Goal: Task Accomplishment & Management: Use online tool/utility

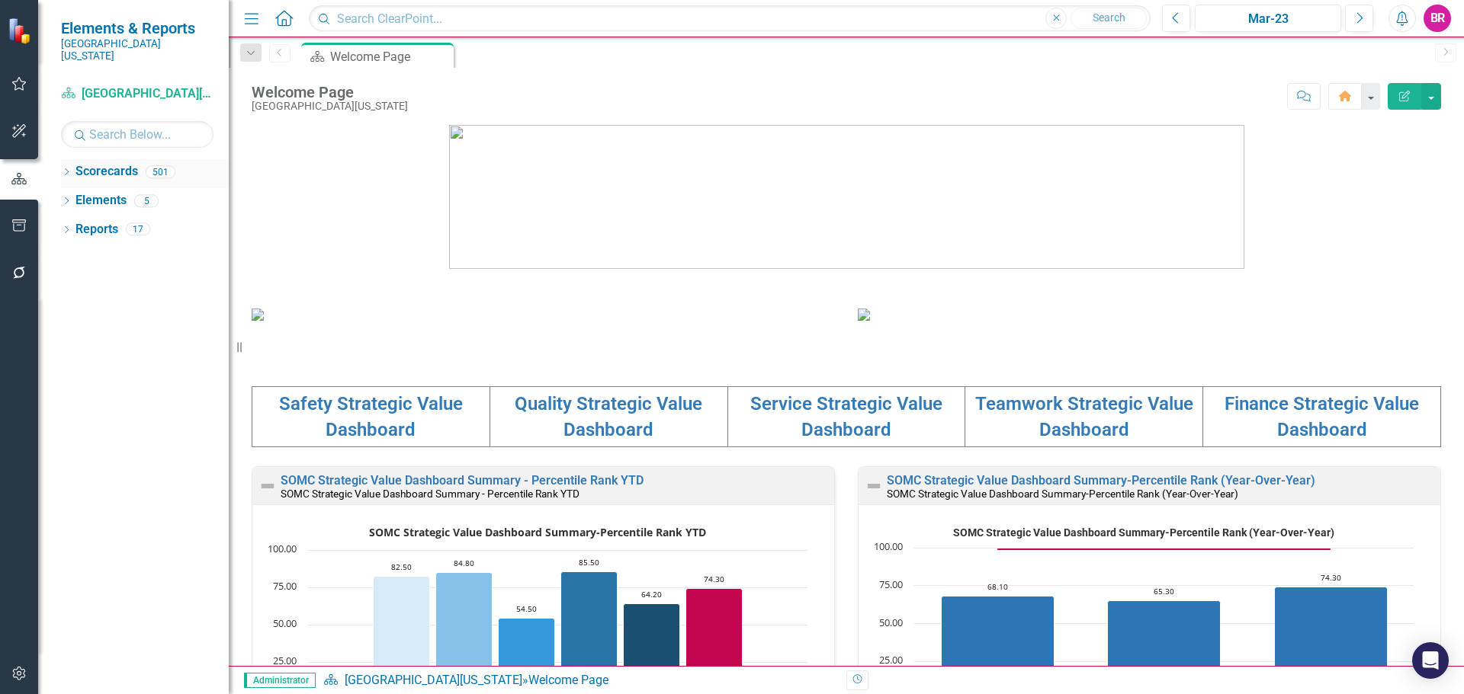
click at [65, 168] on div "Dropdown" at bounding box center [66, 174] width 11 height 13
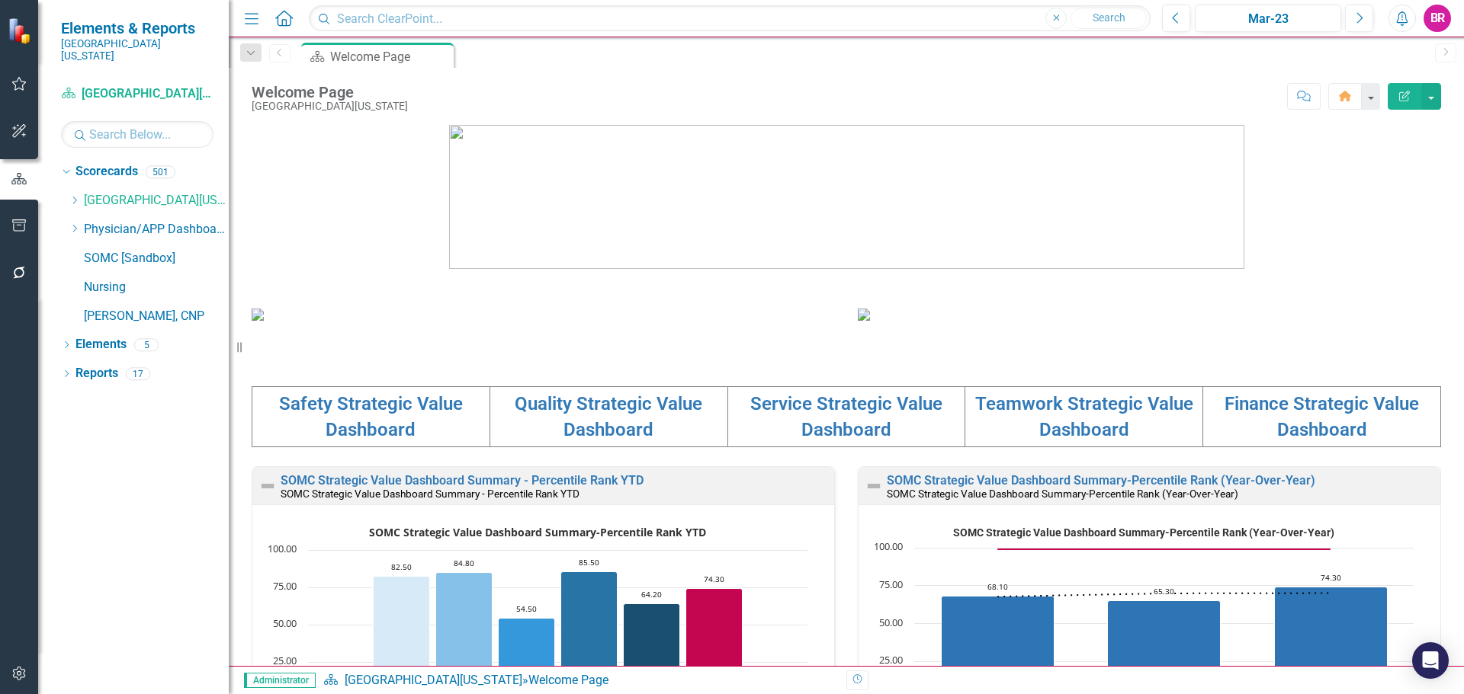
click at [15, 235] on button "button" at bounding box center [19, 226] width 34 height 32
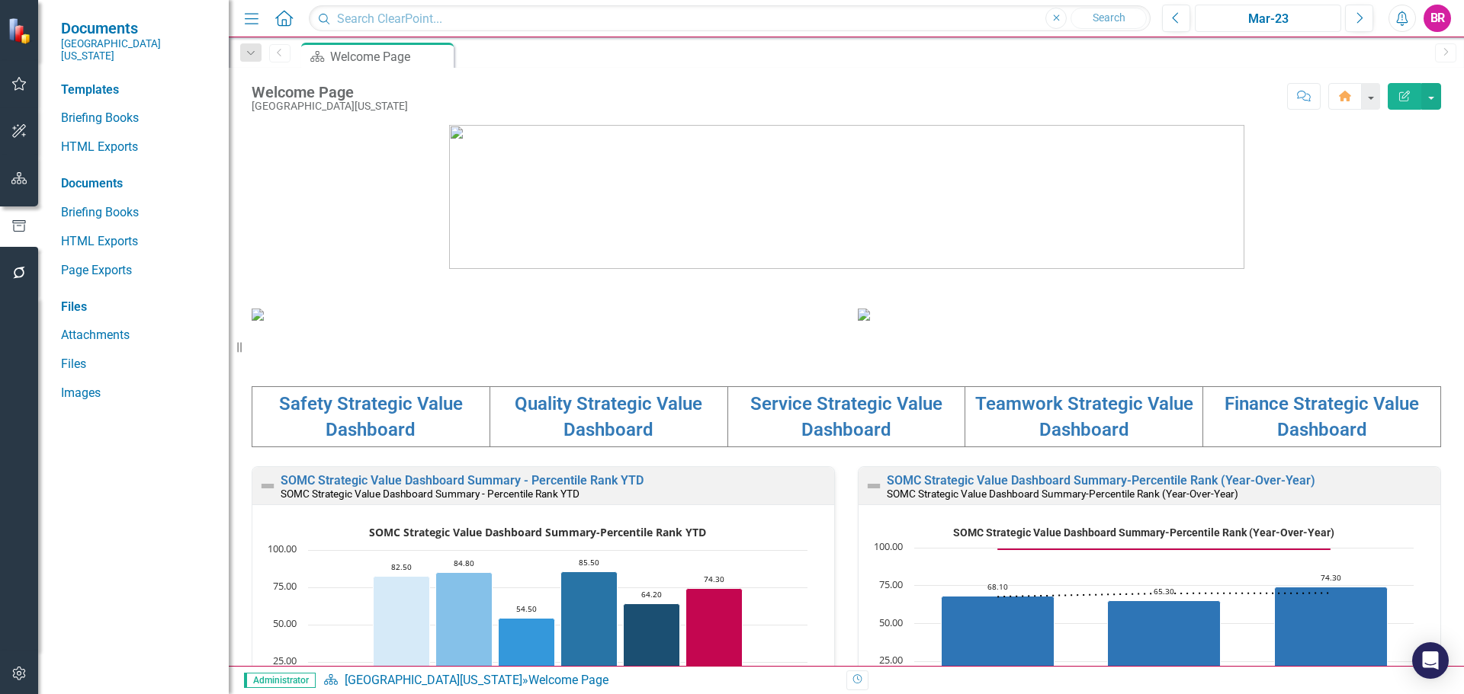
click at [1255, 15] on div "Mar-23" at bounding box center [1268, 19] width 136 height 18
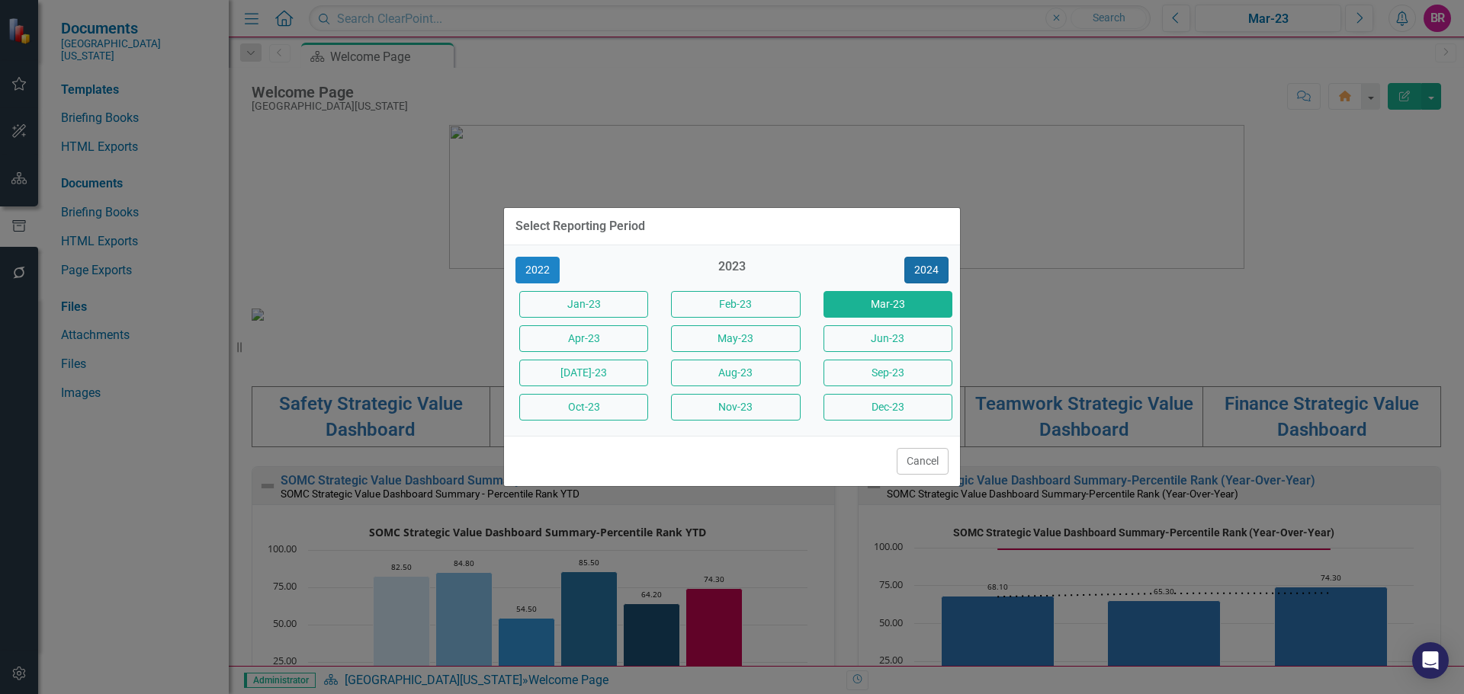
click at [936, 271] on button "2024" at bounding box center [926, 270] width 44 height 27
click at [936, 271] on button "2025" at bounding box center [926, 270] width 44 height 27
click at [903, 338] on button "Jun-25" at bounding box center [887, 339] width 129 height 27
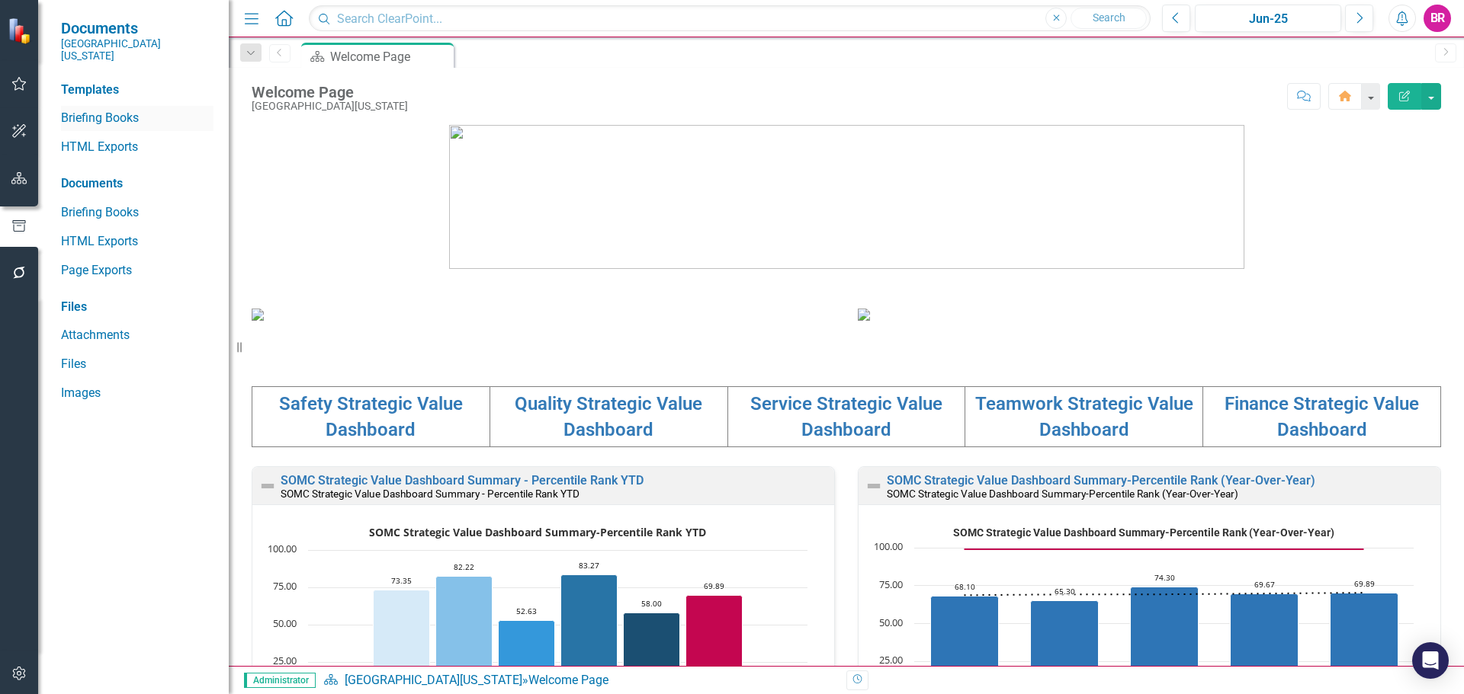
click at [114, 110] on link "Briefing Books" at bounding box center [137, 119] width 152 height 18
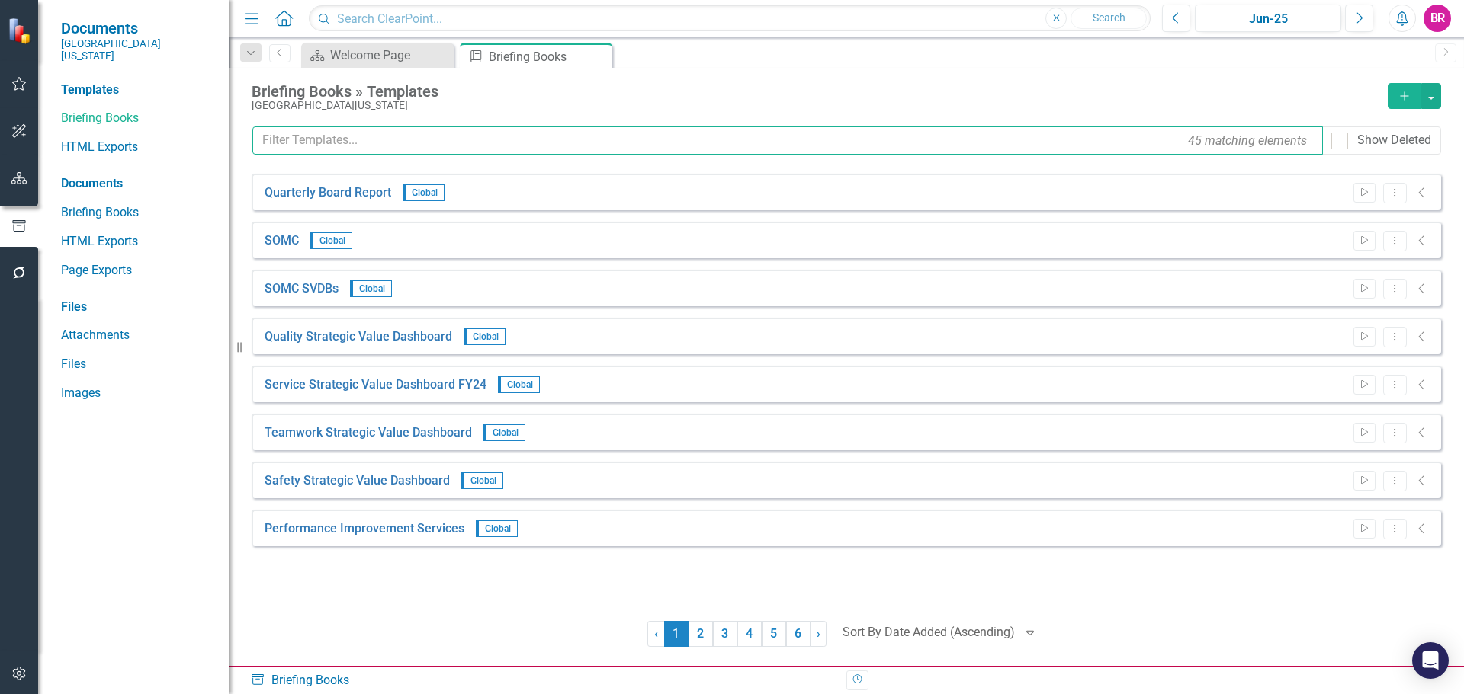
click at [522, 146] on input "text" at bounding box center [787, 141] width 1070 height 28
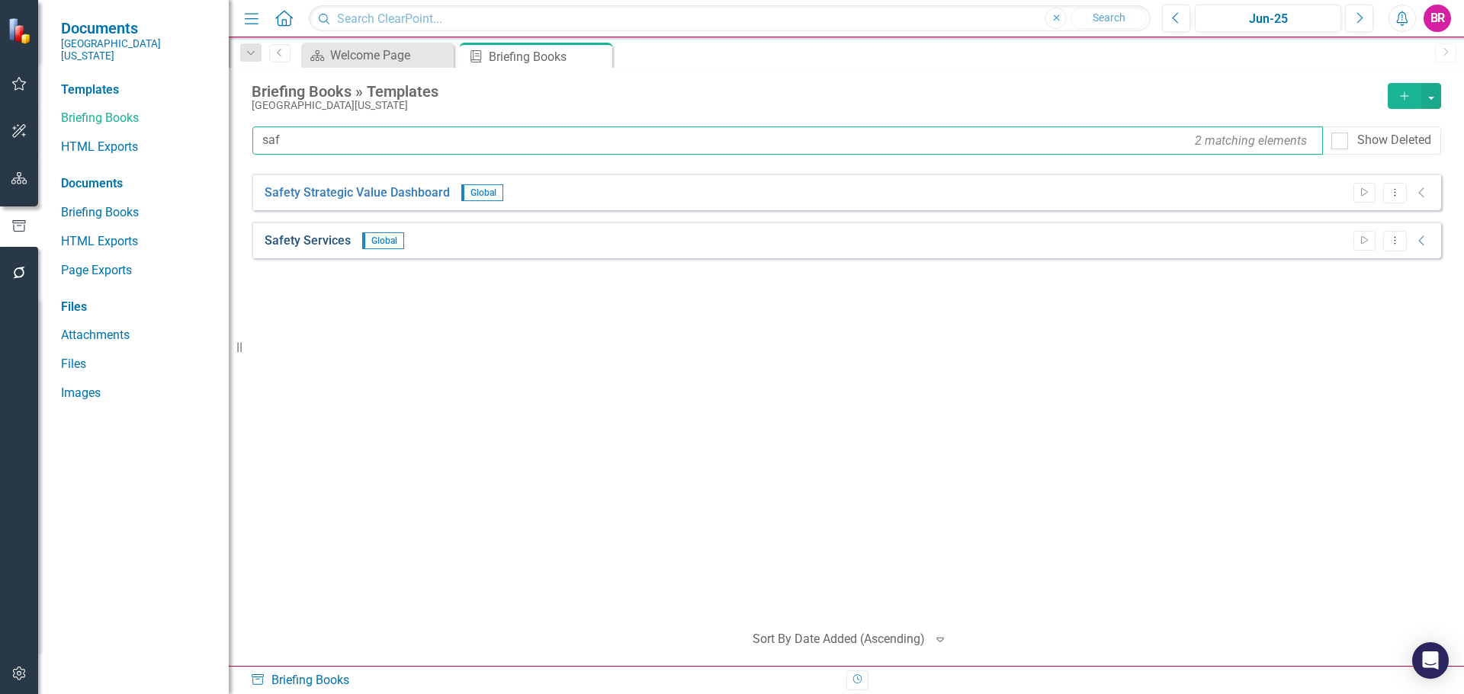
type input "saf"
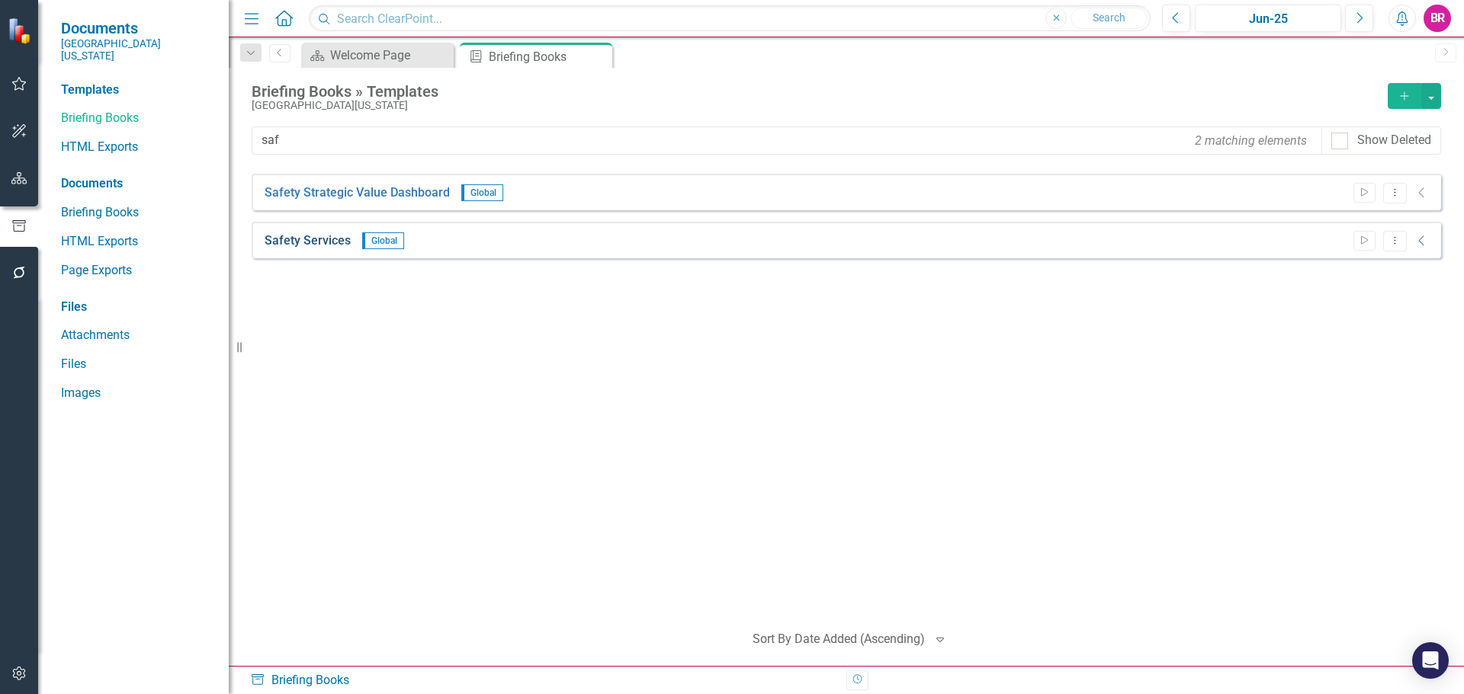
click at [283, 239] on link "Safety Services" at bounding box center [308, 242] width 86 height 18
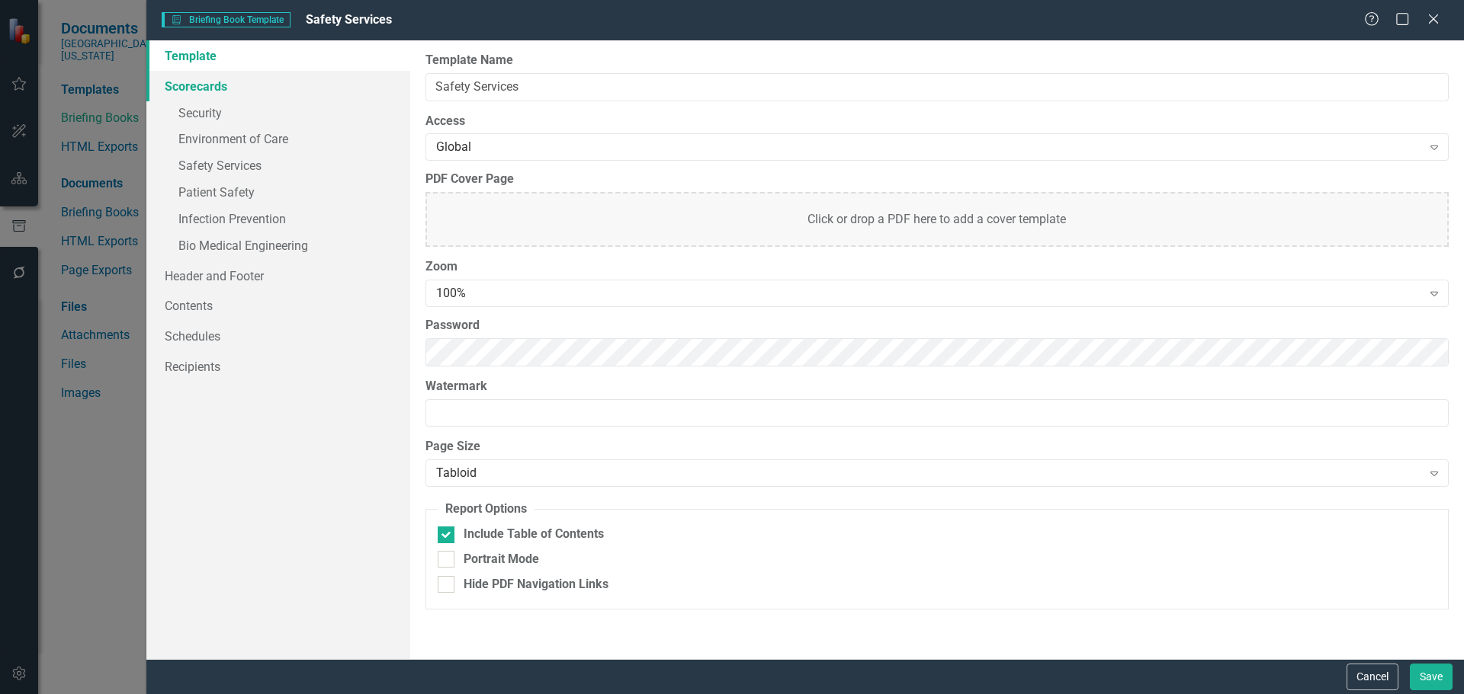
click at [212, 85] on link "Scorecards" at bounding box center [278, 86] width 264 height 30
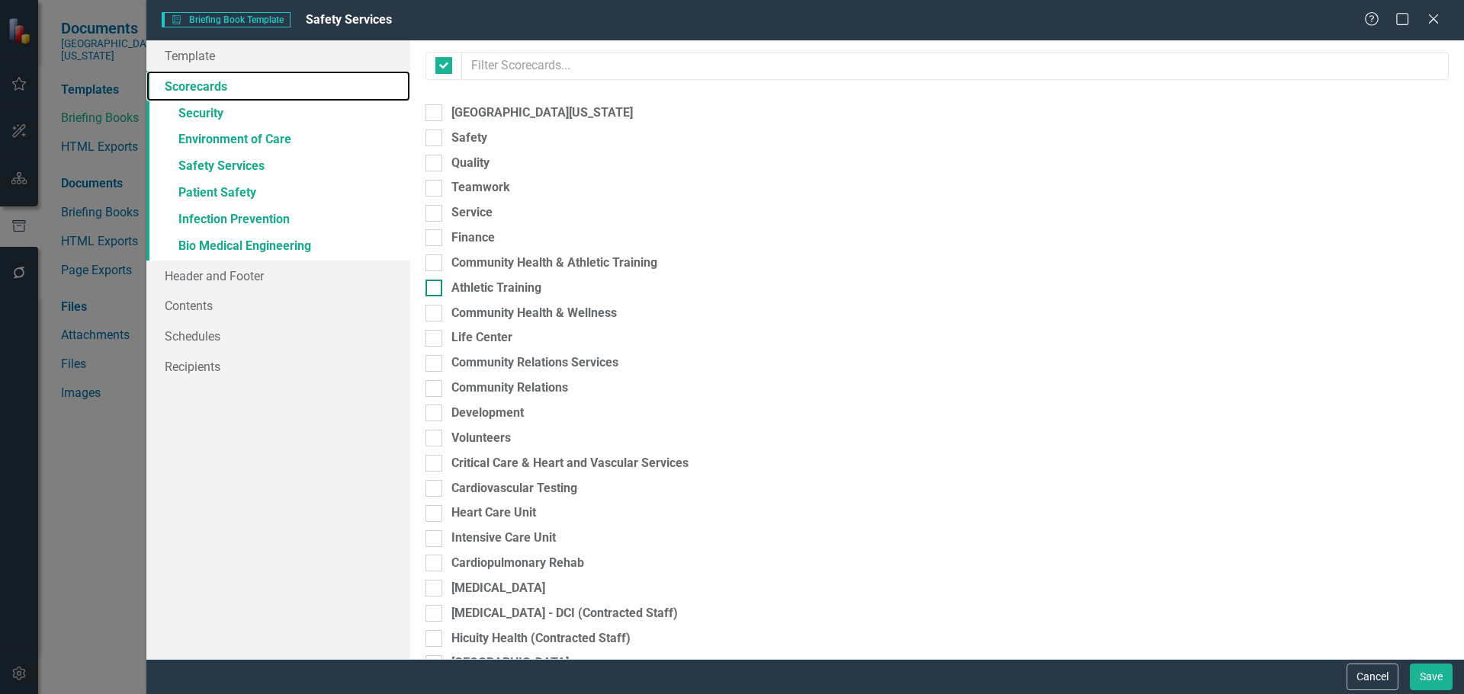
checkbox input "false"
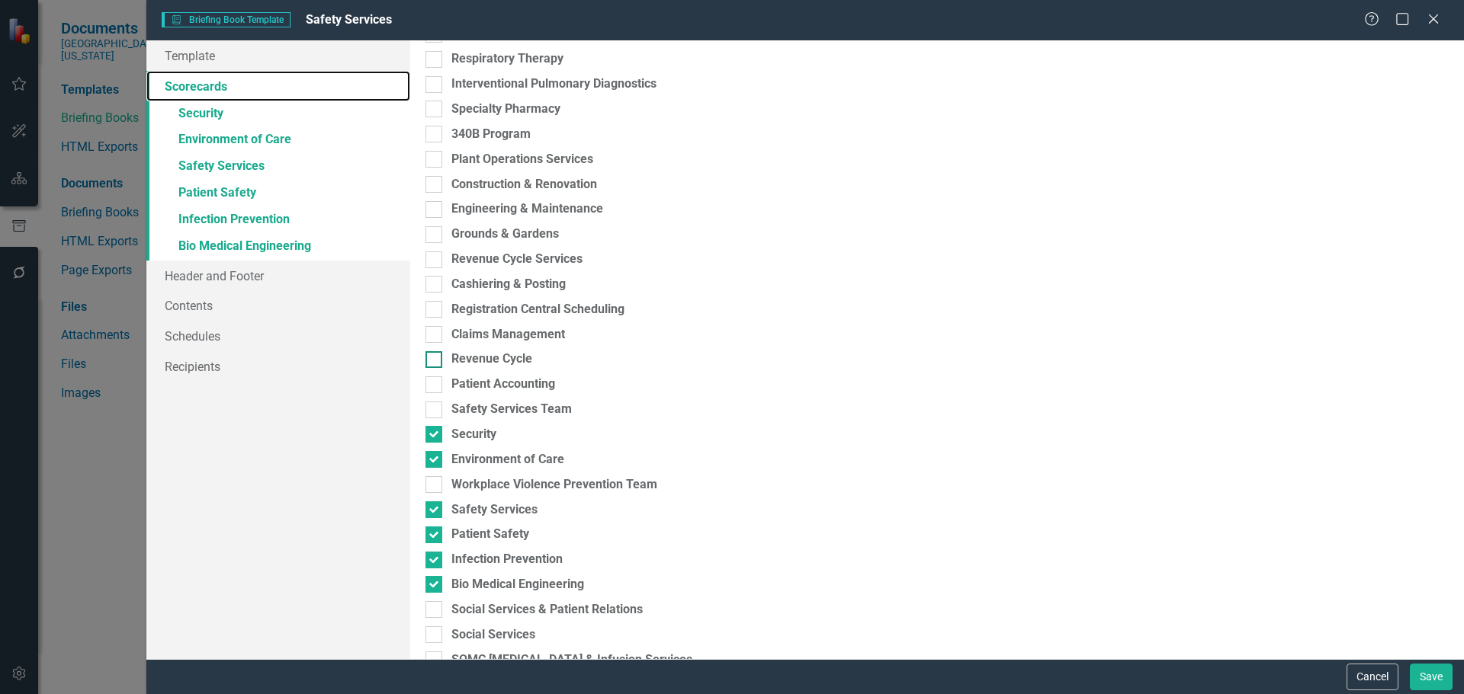
scroll to position [3735, 0]
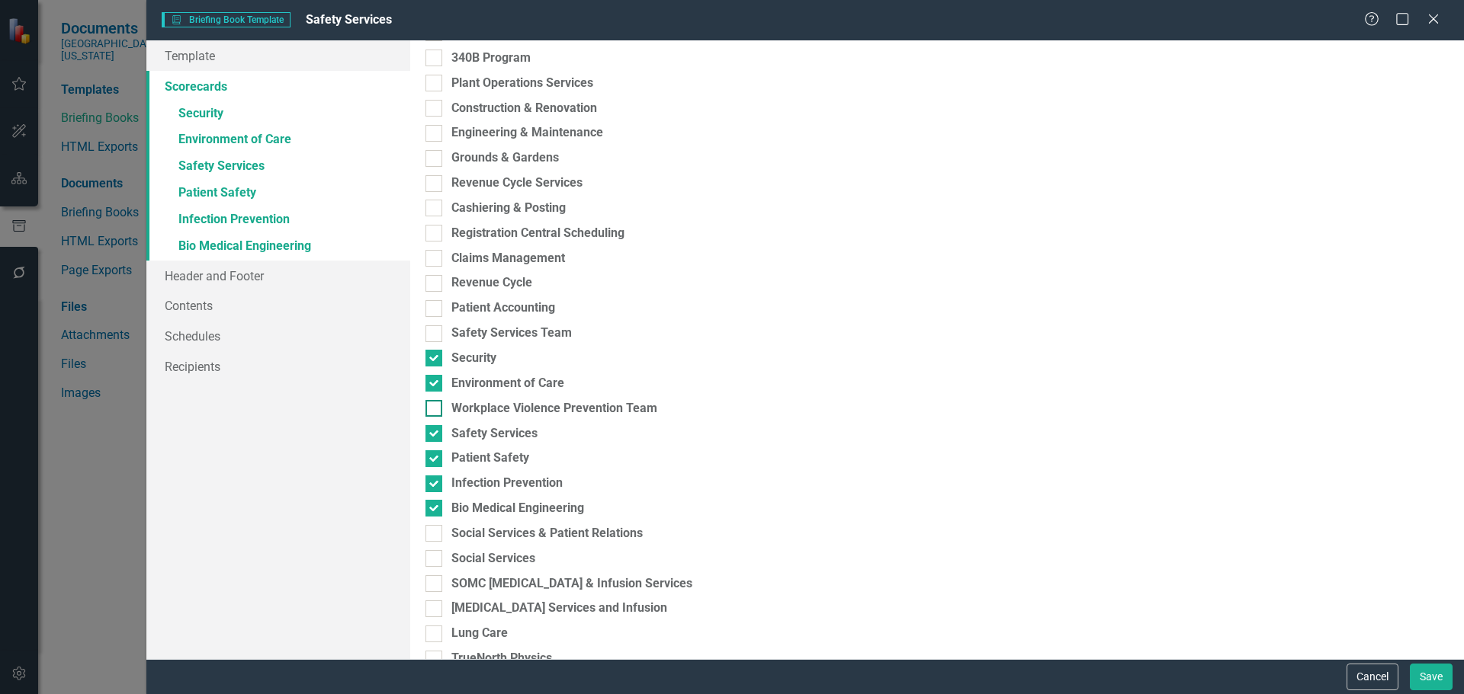
click at [584, 409] on div "Workplace Violence Prevention Team" at bounding box center [554, 409] width 206 height 18
click at [435, 409] on input "Workplace Violence Prevention Team" at bounding box center [430, 405] width 10 height 10
checkbox input "true"
click at [203, 106] on link "» Security" at bounding box center [278, 114] width 264 height 27
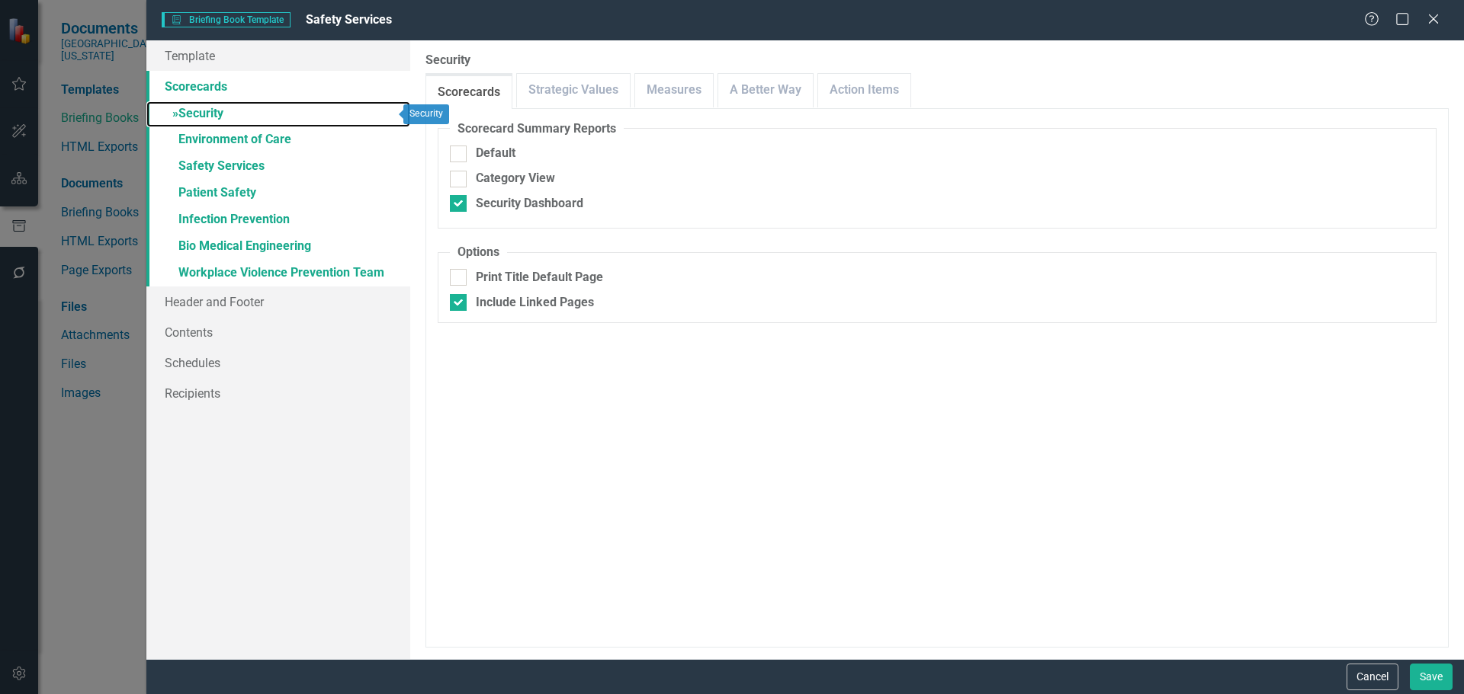
checkbox input "false"
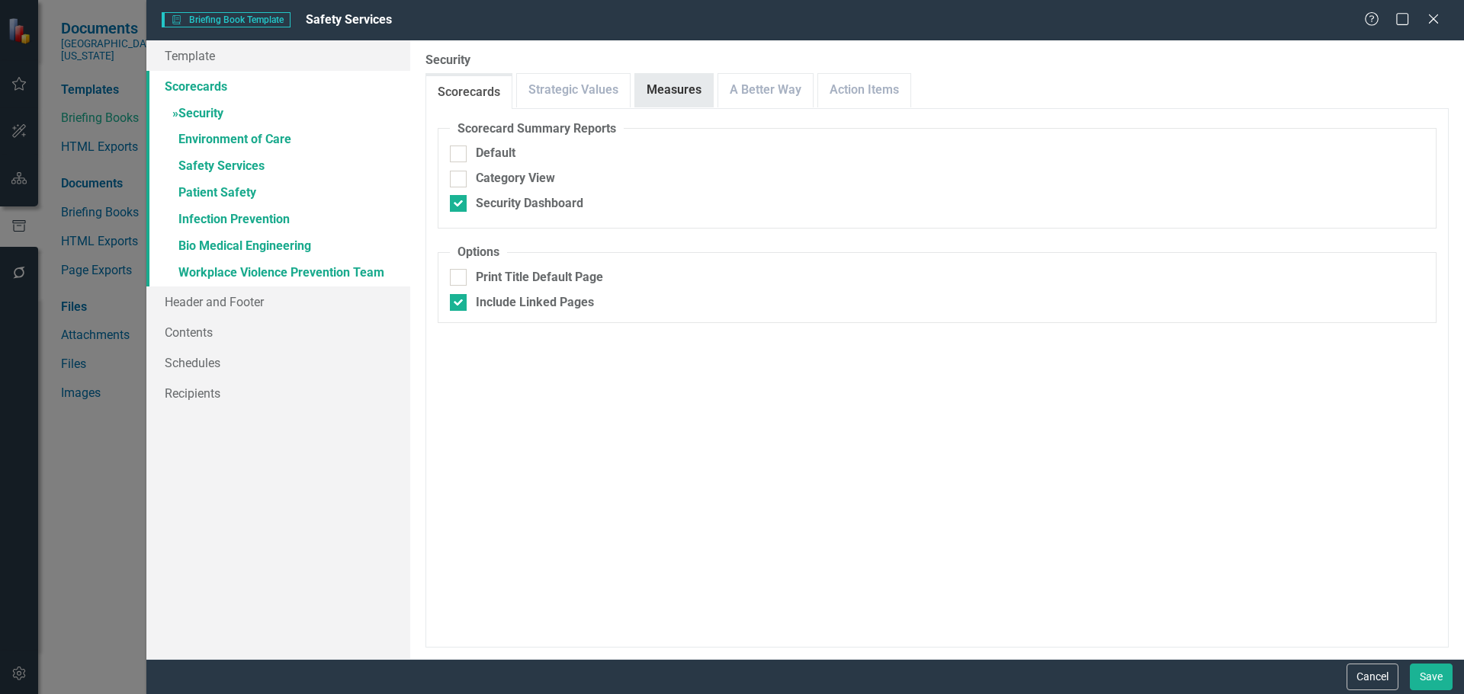
click at [654, 96] on link "Measures" at bounding box center [674, 90] width 78 height 33
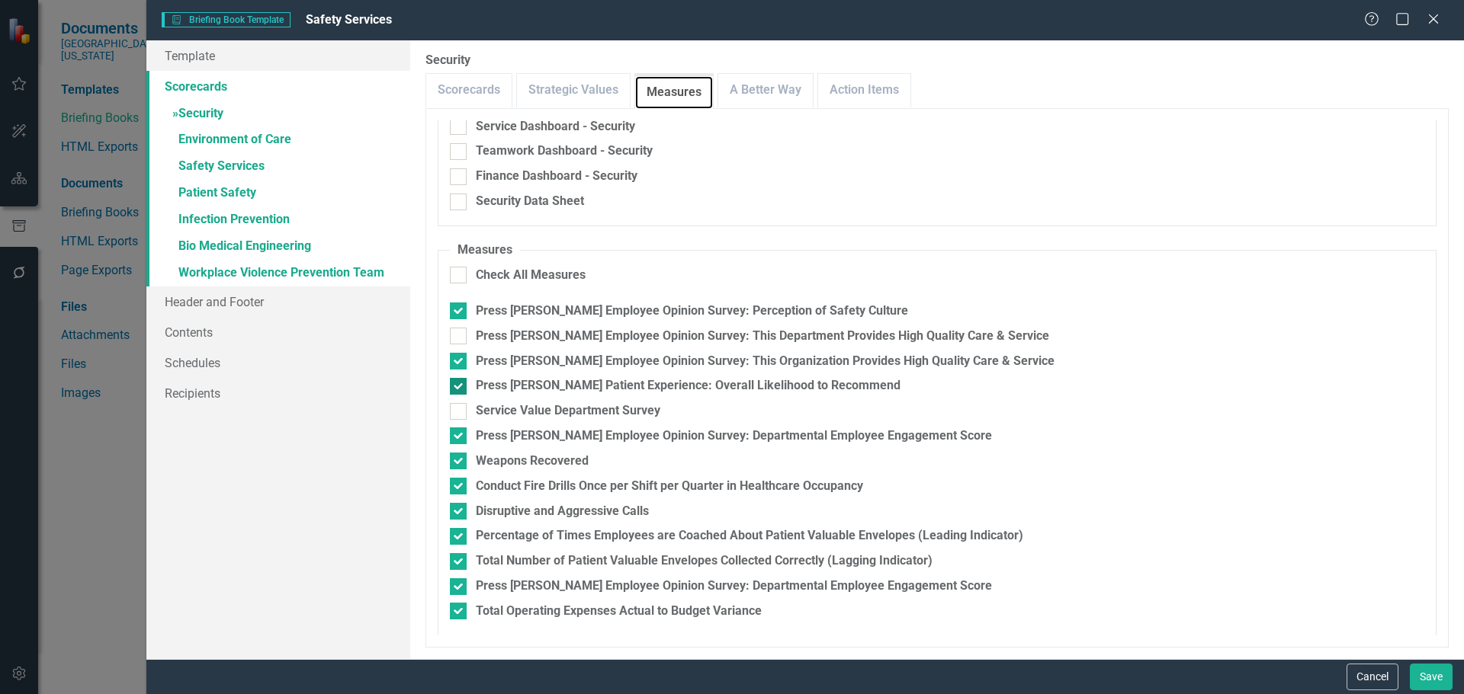
scroll to position [153, 0]
click at [588, 332] on div "Press [PERSON_NAME] Employee Opinion Survey: This Department Provides High Qual…" at bounding box center [762, 336] width 573 height 18
click at [460, 332] on input "Press [PERSON_NAME] Employee Opinion Survey: This Department Provides High Qual…" at bounding box center [455, 332] width 10 height 10
checkbox input "true"
click at [560, 361] on div "Press [PERSON_NAME] Employee Opinion Survey: This Organization Provides High Qu…" at bounding box center [765, 361] width 579 height 18
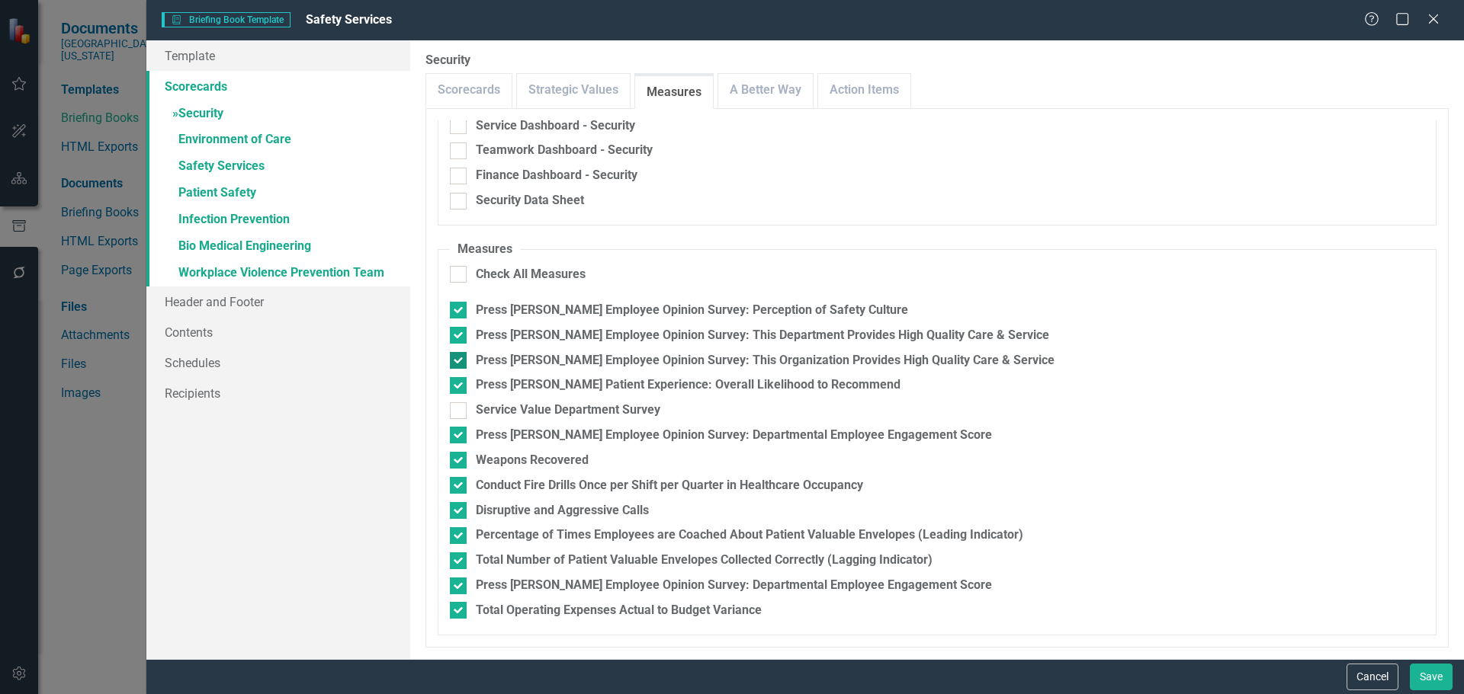
click at [460, 361] on input "Press [PERSON_NAME] Employee Opinion Survey: This Organization Provides High Qu…" at bounding box center [455, 357] width 10 height 10
checkbox input "false"
click at [570, 531] on div "Percentage of Times Employees are Coached About Patient Valuable Envelopes (Lea…" at bounding box center [749, 536] width 547 height 18
click at [460, 531] on input "Percentage of Times Employees are Coached About Patient Valuable Envelopes (Lea…" at bounding box center [455, 533] width 10 height 10
checkbox input "false"
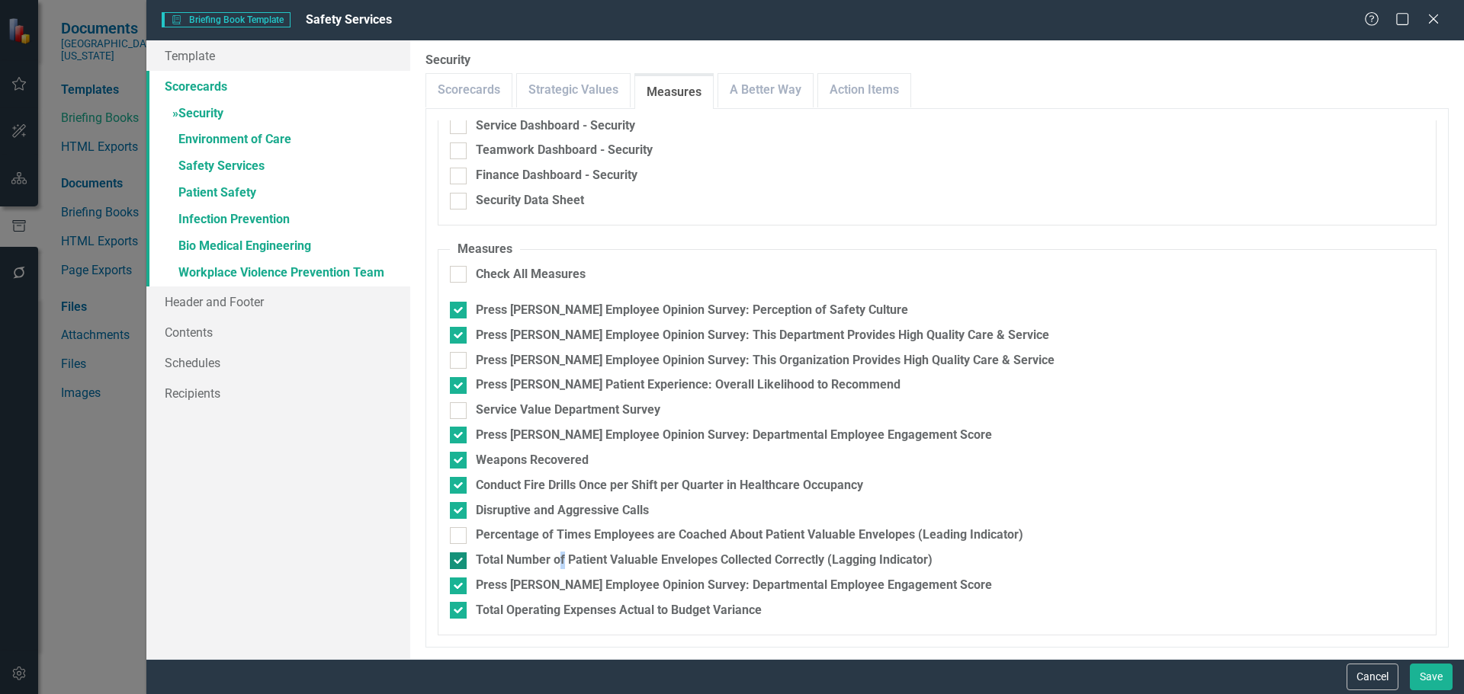
click at [562, 564] on div "Total Number of Patient Valuable Envelopes Collected Correctly (Lagging Indicat…" at bounding box center [704, 561] width 457 height 18
click at [460, 563] on input "Total Number of Patient Valuable Envelopes Collected Correctly (Lagging Indicat…" at bounding box center [455, 558] width 10 height 10
checkbox input "false"
click at [774, 80] on link "A Better Way" at bounding box center [765, 90] width 95 height 33
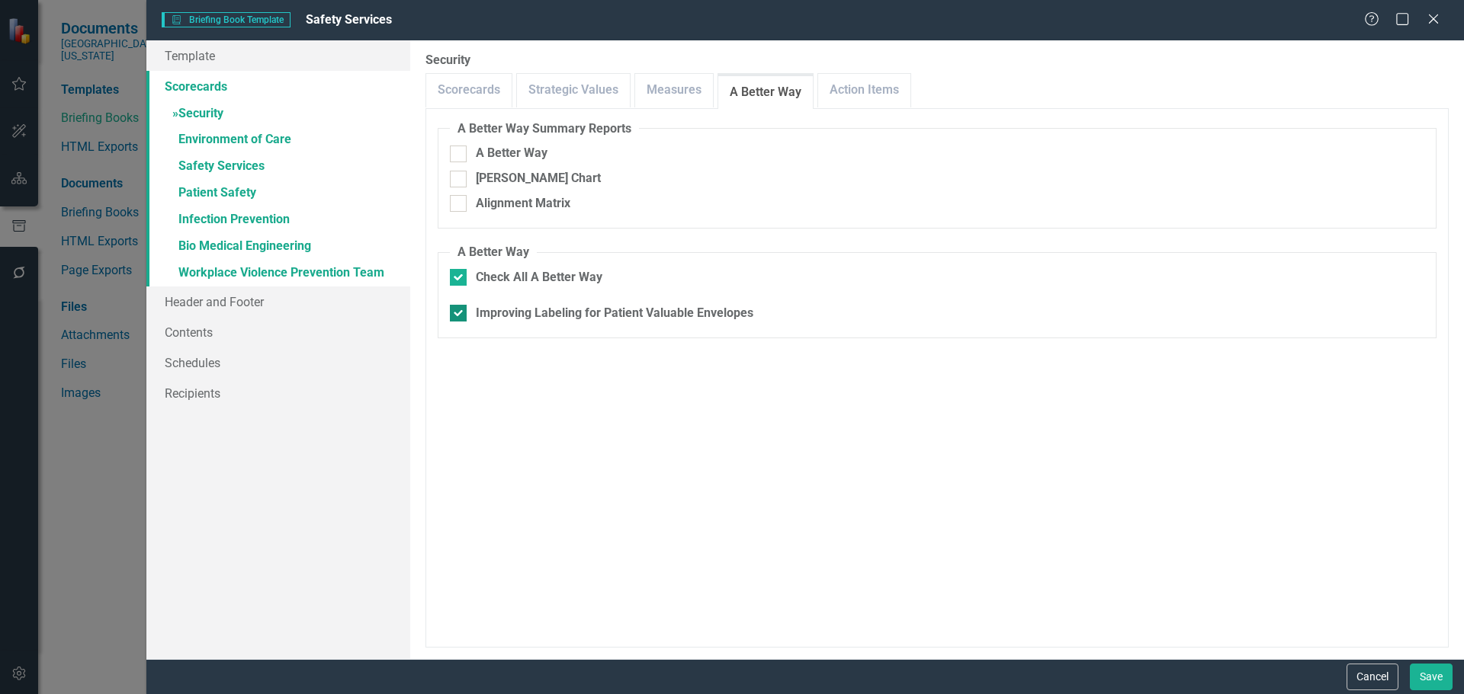
click at [556, 315] on div "Improving Labeling for Patient Valuable Envelopes" at bounding box center [614, 314] width 277 height 18
click at [460, 315] on input "Improving Labeling for Patient Valuable Envelopes" at bounding box center [455, 310] width 10 height 10
checkbox input "false"
click at [865, 92] on link "Action Items" at bounding box center [864, 90] width 92 height 33
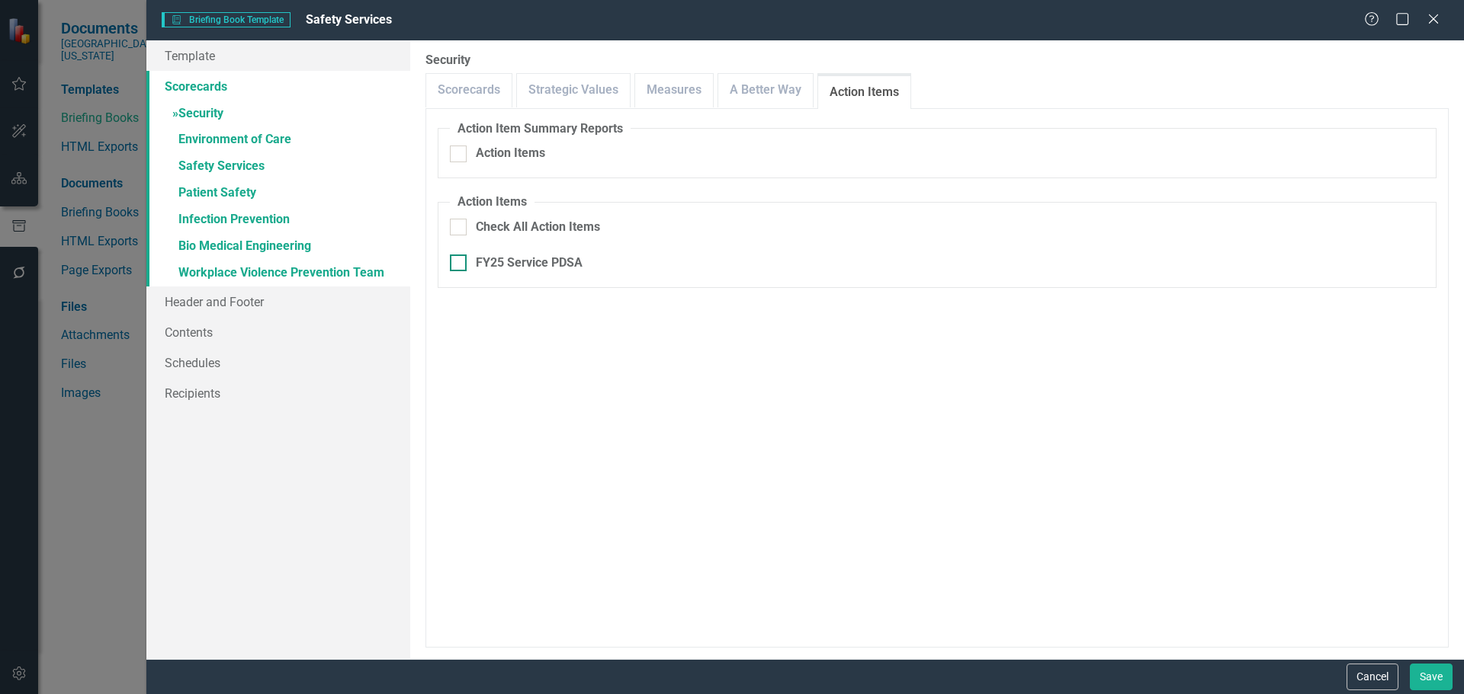
click at [510, 268] on div "FY25 Service PDSA" at bounding box center [529, 264] width 107 height 18
click at [460, 265] on input "FY25 Service PDSA" at bounding box center [455, 260] width 10 height 10
checkbox input "true"
click at [791, 93] on link "A Better Way" at bounding box center [765, 90] width 95 height 33
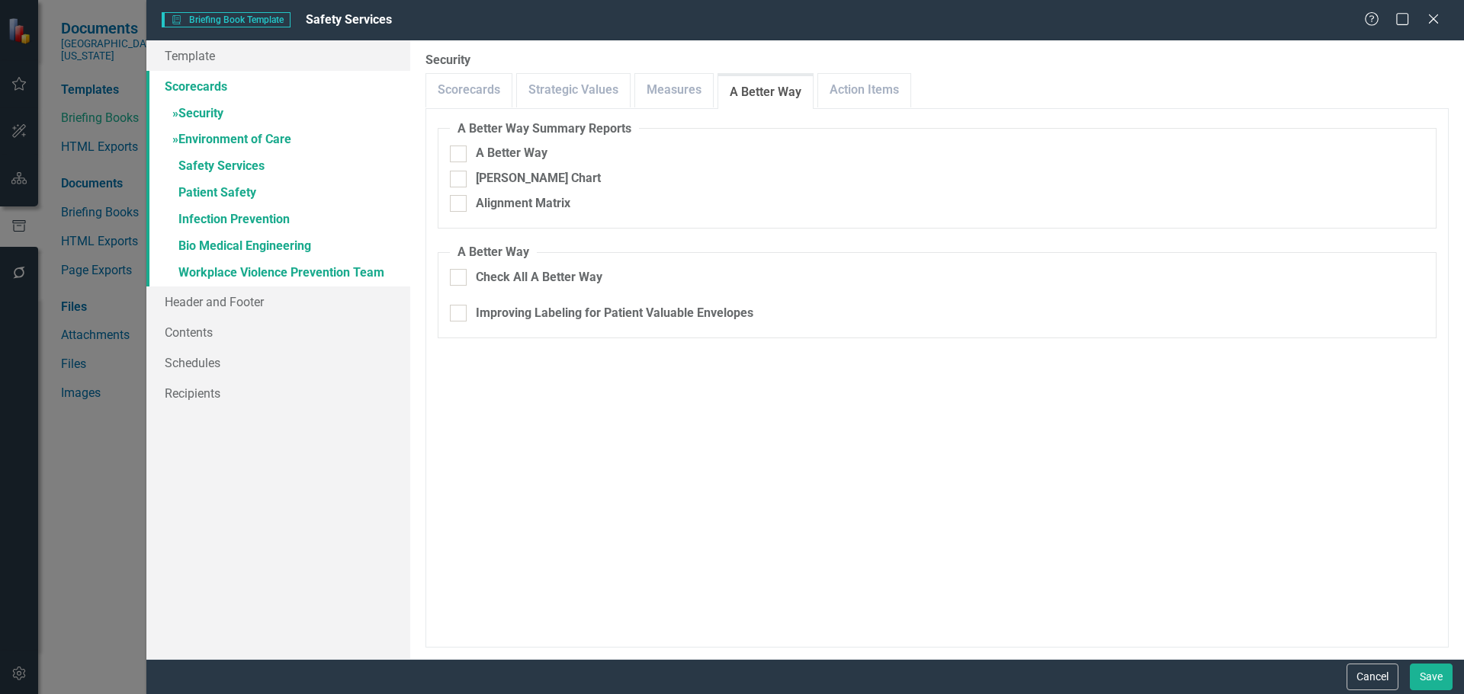
click at [247, 133] on link "» Environment of Care" at bounding box center [278, 140] width 264 height 27
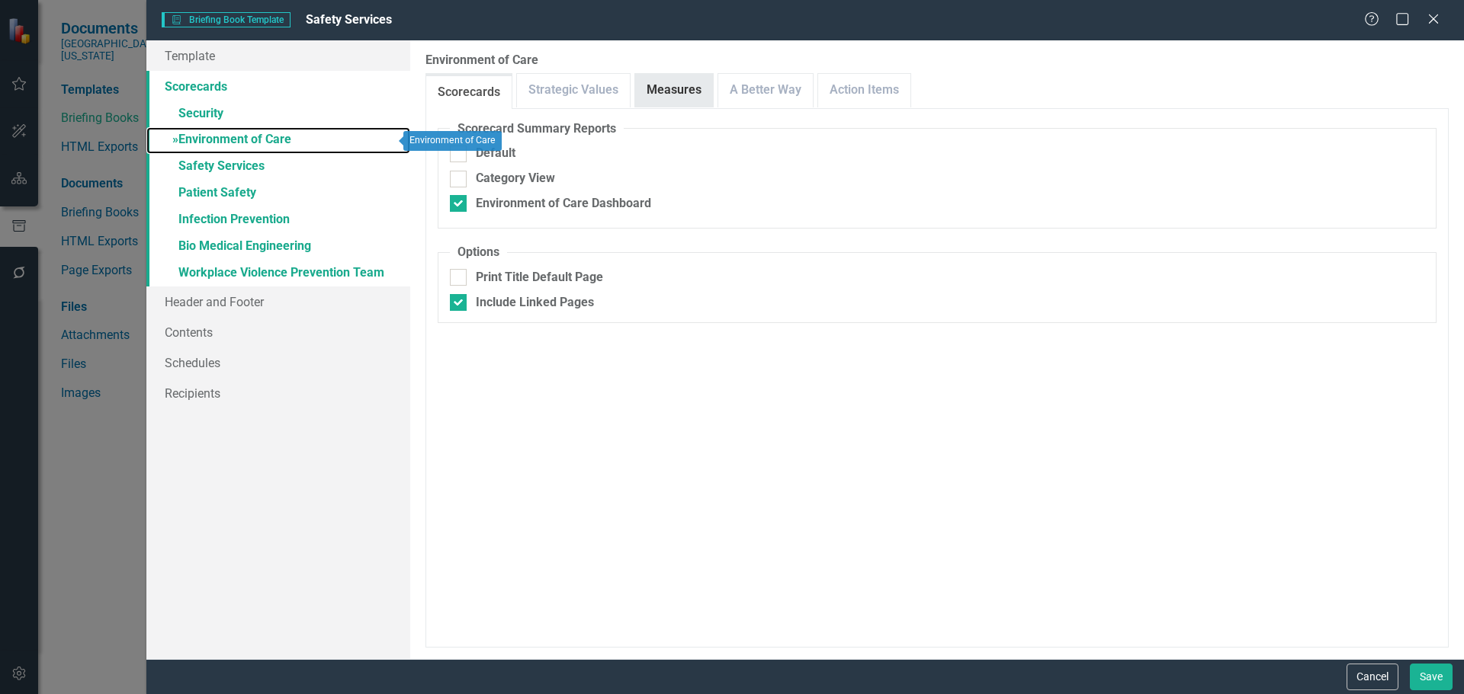
checkbox input "false"
click at [695, 79] on link "Measures" at bounding box center [674, 90] width 78 height 33
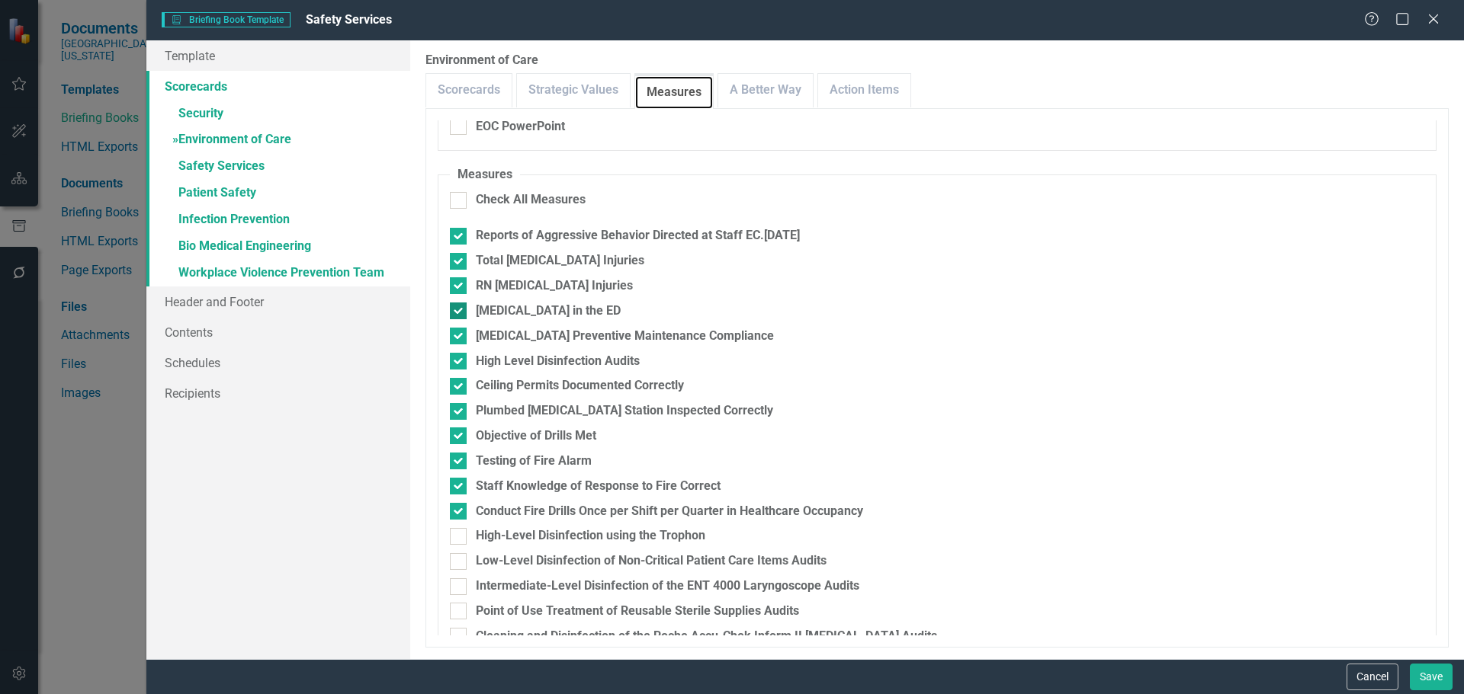
scroll to position [178, 0]
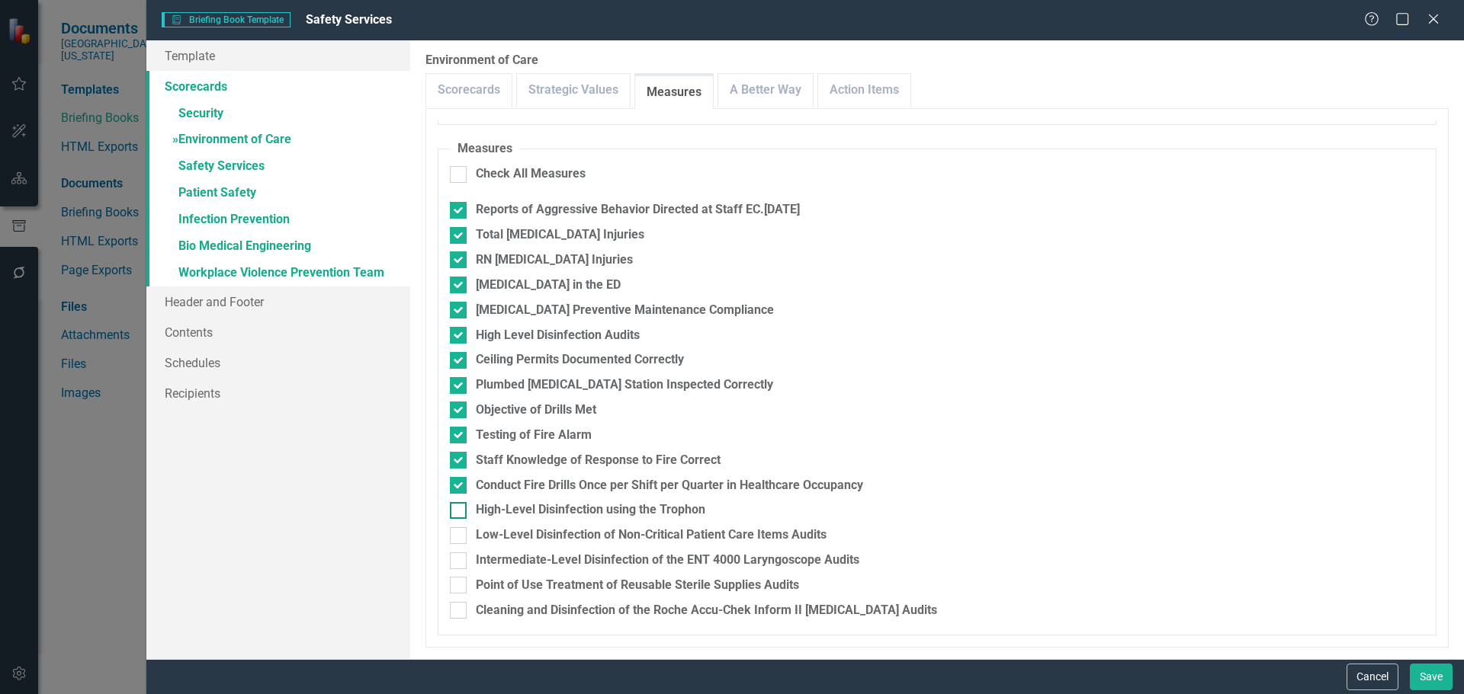
click at [603, 508] on div "High-Level Disinfection using the Trophon" at bounding box center [590, 511] width 229 height 18
click at [460, 508] on input "High-Level Disinfection using the Trophon" at bounding box center [455, 507] width 10 height 10
checkbox input "true"
click at [585, 533] on div "Low-Level Disinfection of Non-Critical Patient Care Items Audits" at bounding box center [651, 536] width 351 height 18
click at [460, 533] on input "Low-Level Disinfection of Non-Critical Patient Care Items Audits" at bounding box center [455, 533] width 10 height 10
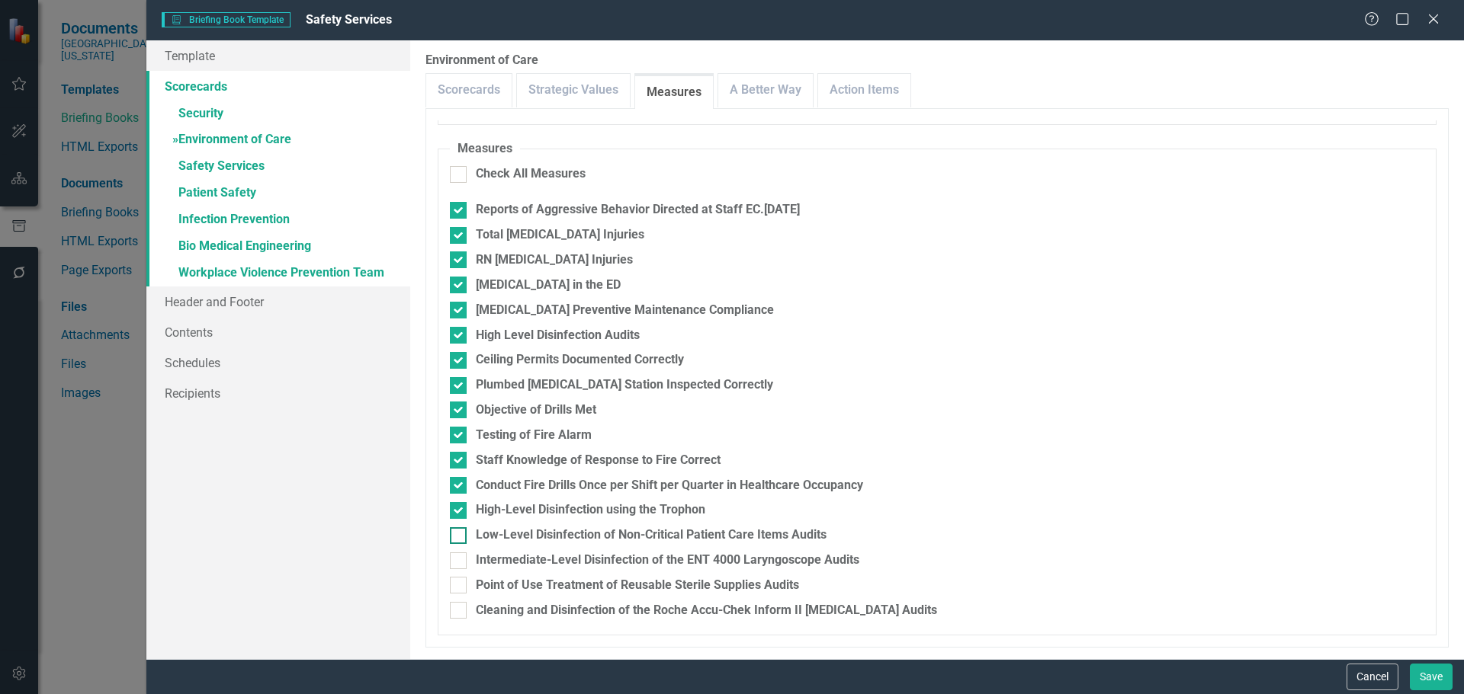
checkbox input "true"
click at [572, 564] on div "Intermediate-Level Disinfection of the ENT 4000 Laryngoscope Audits" at bounding box center [667, 561] width 383 height 18
click at [460, 563] on input "Intermediate-Level Disinfection of the ENT 4000 Laryngoscope Audits" at bounding box center [455, 558] width 10 height 10
checkbox input "true"
click at [560, 594] on div "Point of Use Treatment of Reusable Sterile Supplies Audits" at bounding box center [637, 586] width 323 height 18
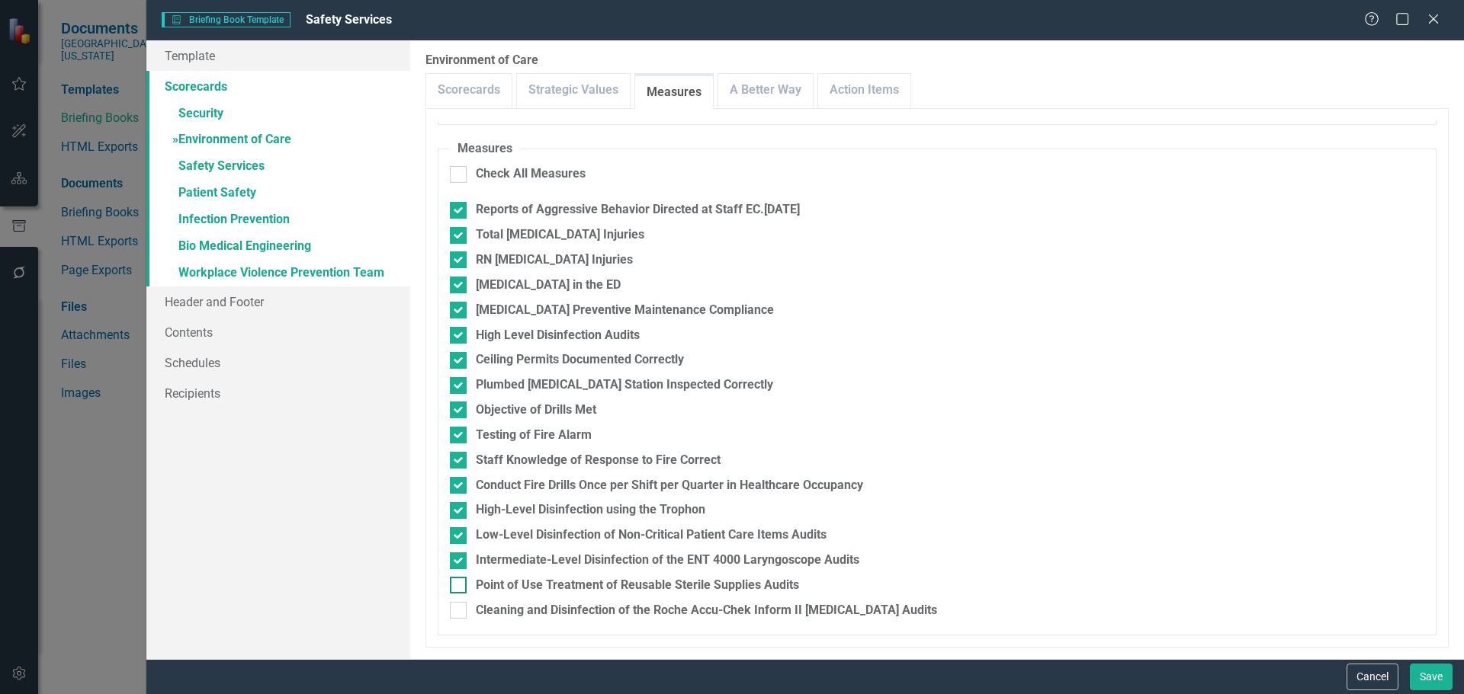
click at [460, 587] on input "Point of Use Treatment of Reusable Sterile Supplies Audits" at bounding box center [455, 582] width 10 height 10
checkbox input "true"
click at [562, 602] on div "Cleaning and Disinfection of the Roche Accu-Chek Inform II [MEDICAL_DATA] Audits" at bounding box center [706, 611] width 461 height 18
click at [510, 610] on div "Cleaning and Disinfection of the Roche Accu-Chek Inform II [MEDICAL_DATA] Audits" at bounding box center [706, 611] width 461 height 18
click at [460, 610] on input "Cleaning and Disinfection of the Roche Accu-Chek Inform II [MEDICAL_DATA] Audits" at bounding box center [455, 607] width 10 height 10
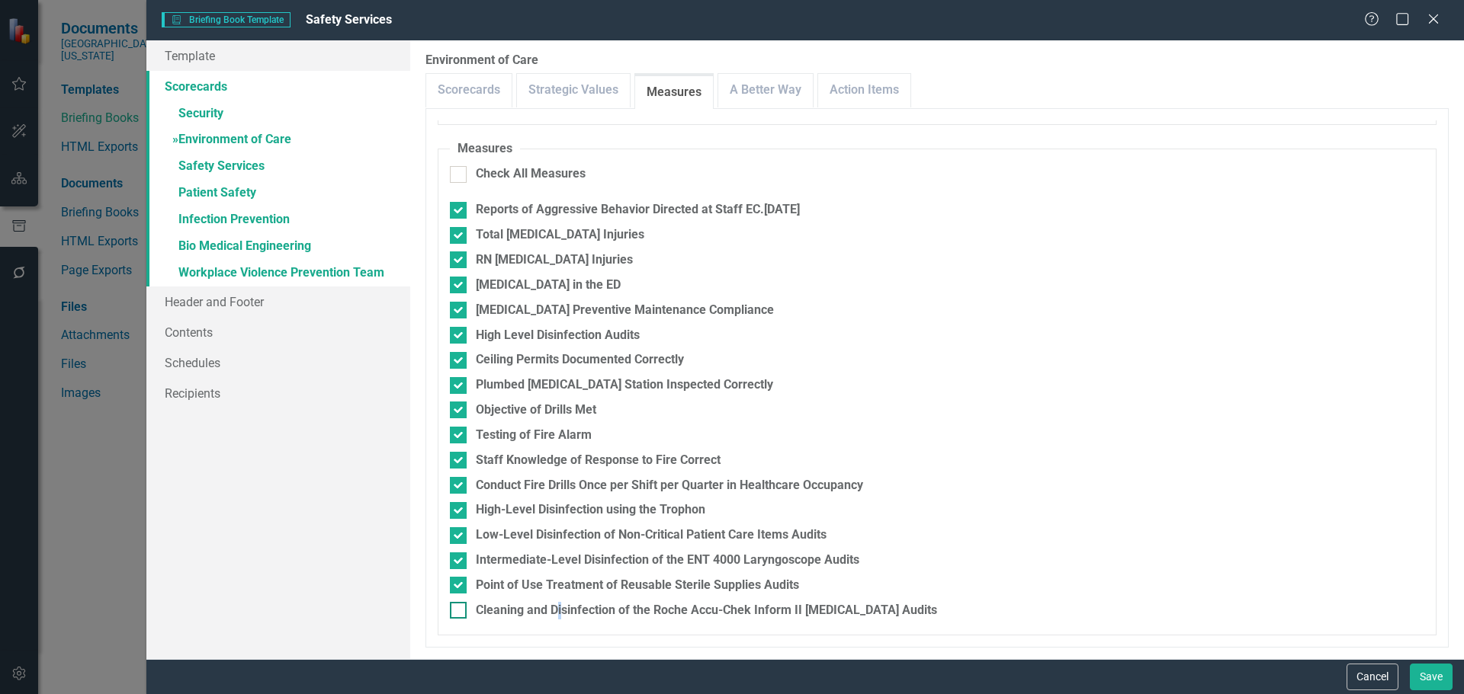
checkbox input "true"
click at [780, 93] on link "A Better Way" at bounding box center [765, 90] width 95 height 33
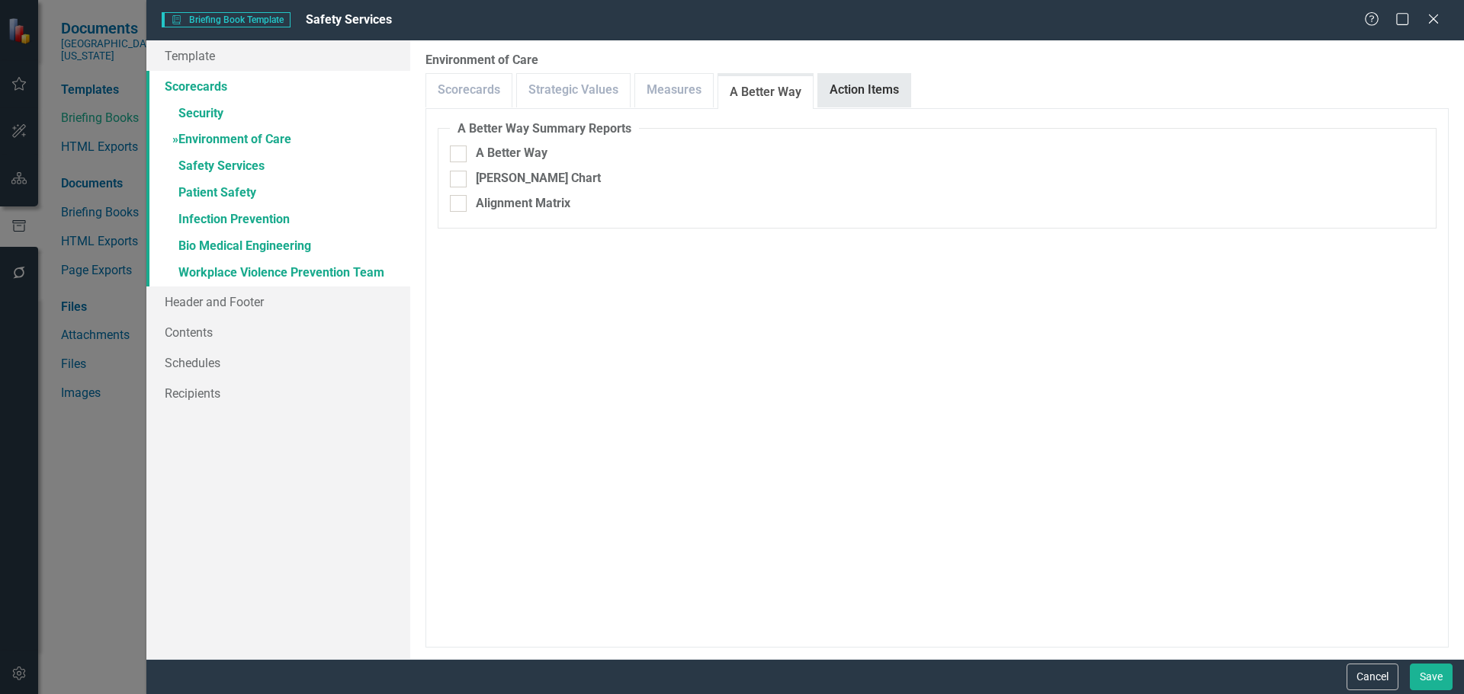
click at [852, 85] on link "Action Items" at bounding box center [864, 90] width 92 height 33
click at [228, 160] on link "» Safety Services" at bounding box center [278, 167] width 264 height 27
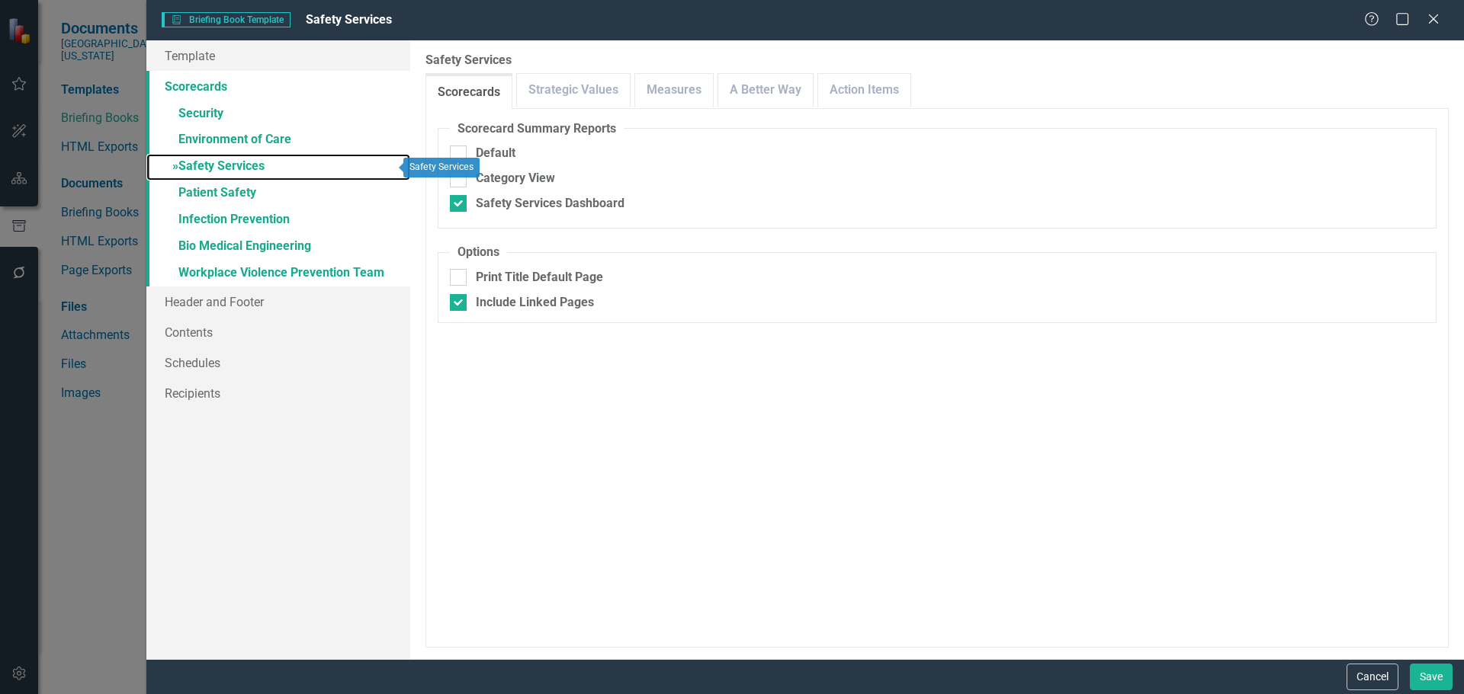
checkbox input "false"
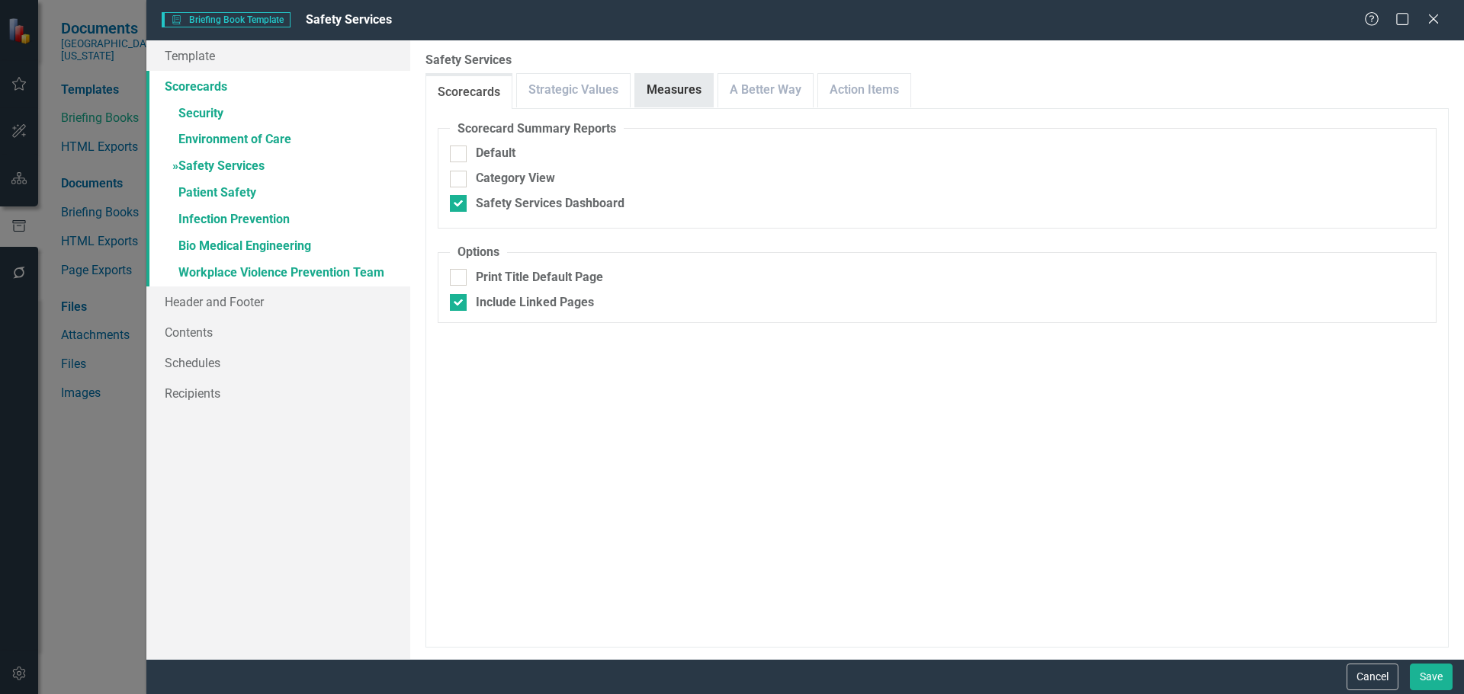
click at [692, 88] on link "Measures" at bounding box center [674, 90] width 78 height 33
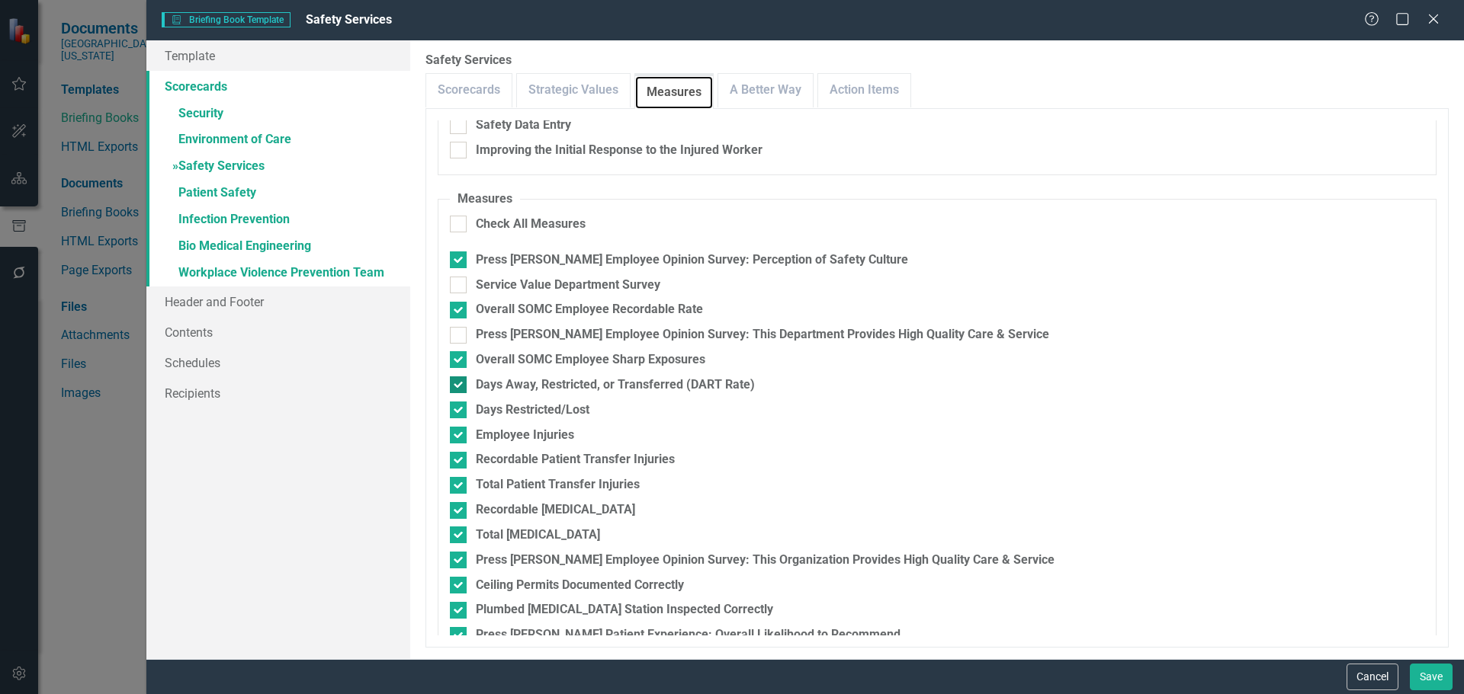
scroll to position [305, 0]
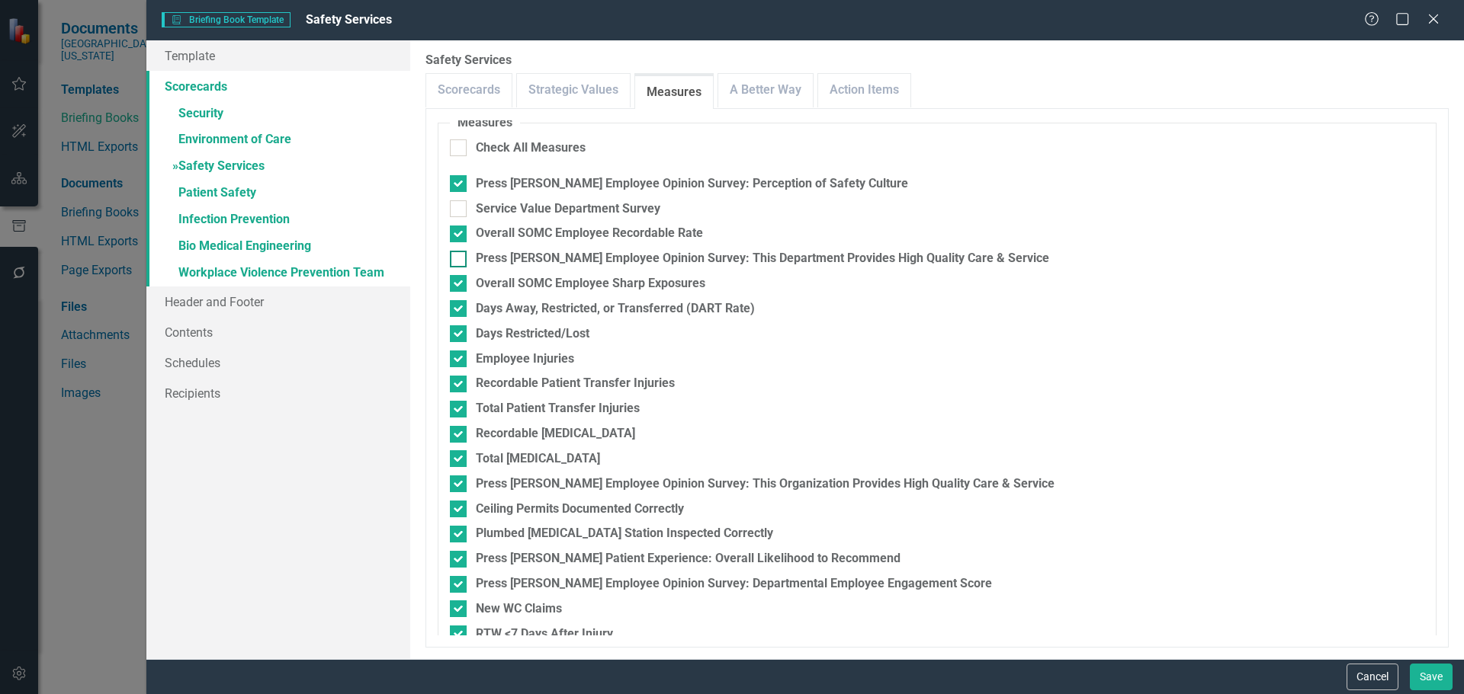
click at [578, 257] on div "Press [PERSON_NAME] Employee Opinion Survey: This Department Provides High Qual…" at bounding box center [762, 259] width 573 height 18
click at [460, 257] on input "Press [PERSON_NAME] Employee Opinion Survey: This Department Provides High Qual…" at bounding box center [455, 256] width 10 height 10
checkbox input "true"
click at [810, 486] on div "Press [PERSON_NAME] Employee Opinion Survey: This Organization Provides High Qu…" at bounding box center [765, 485] width 579 height 18
click at [460, 486] on input "Press [PERSON_NAME] Employee Opinion Survey: This Organization Provides High Qu…" at bounding box center [455, 481] width 10 height 10
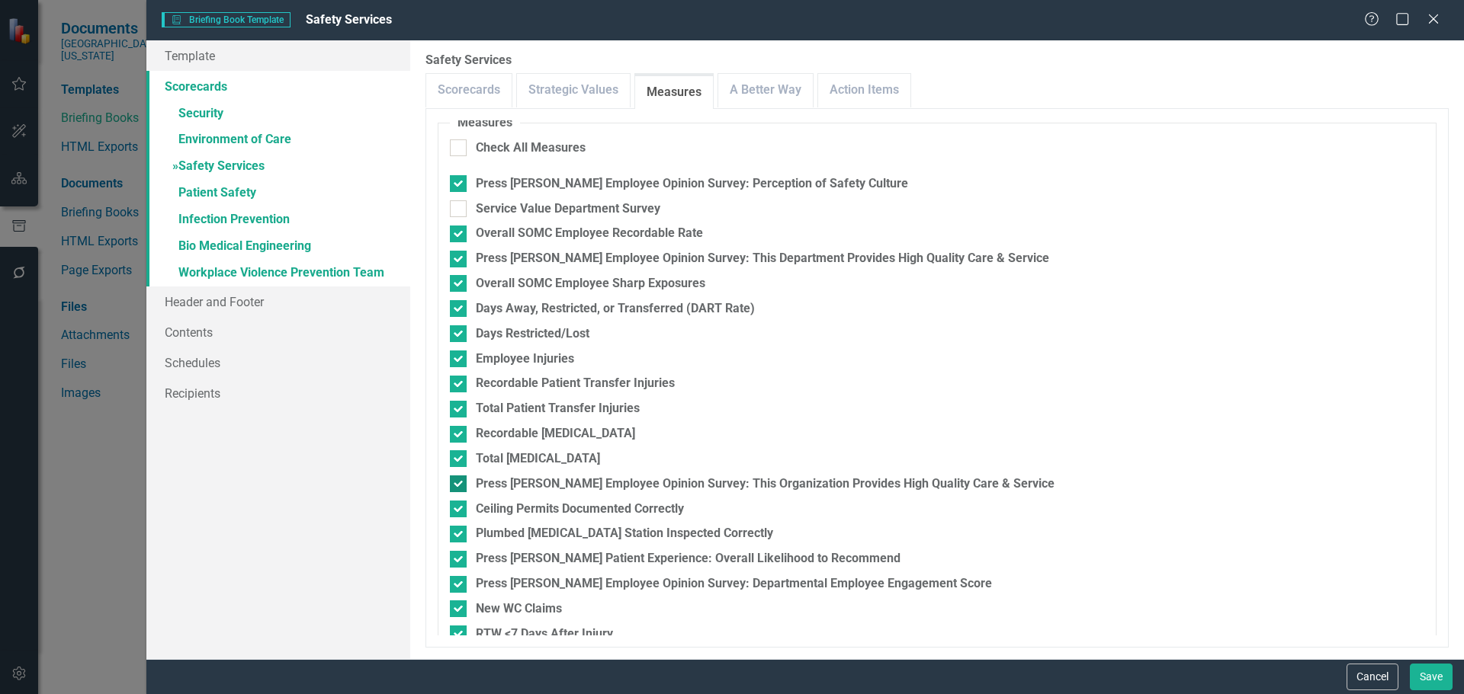
checkbox input "false"
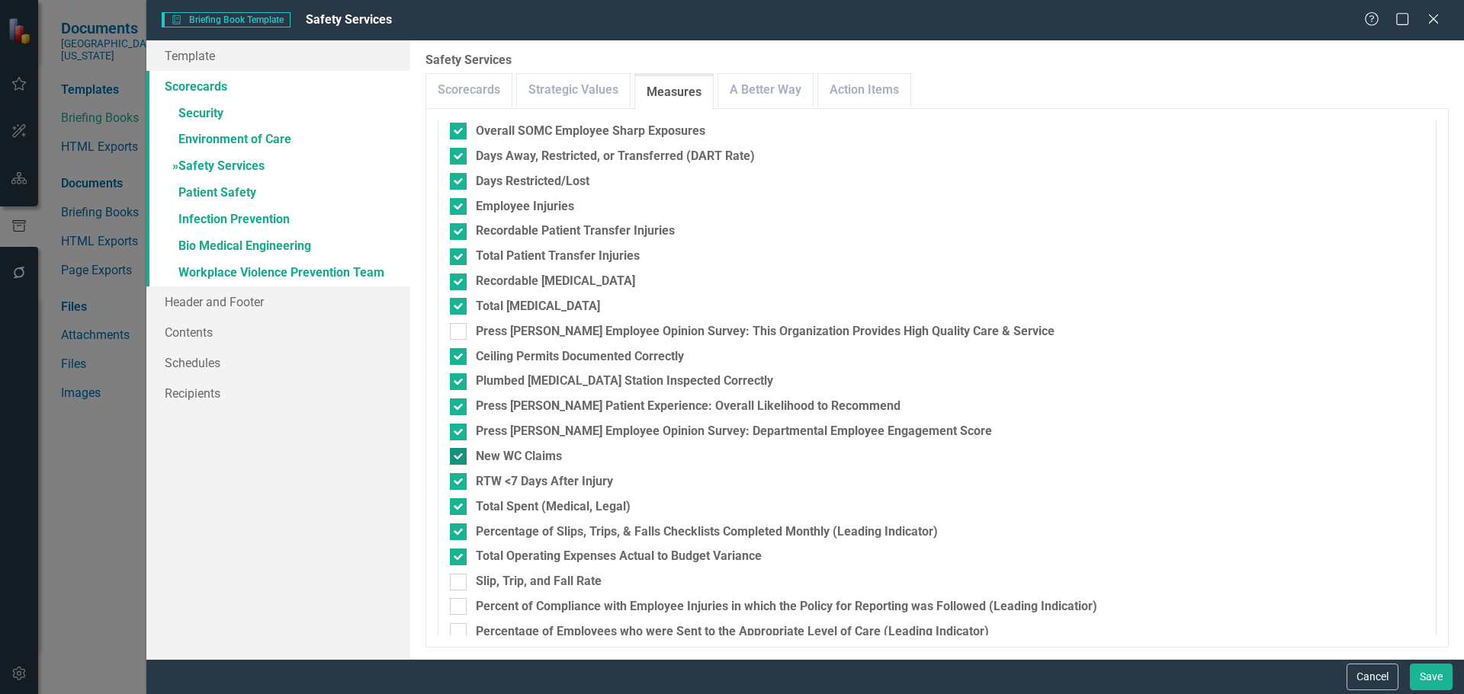
scroll to position [504, 0]
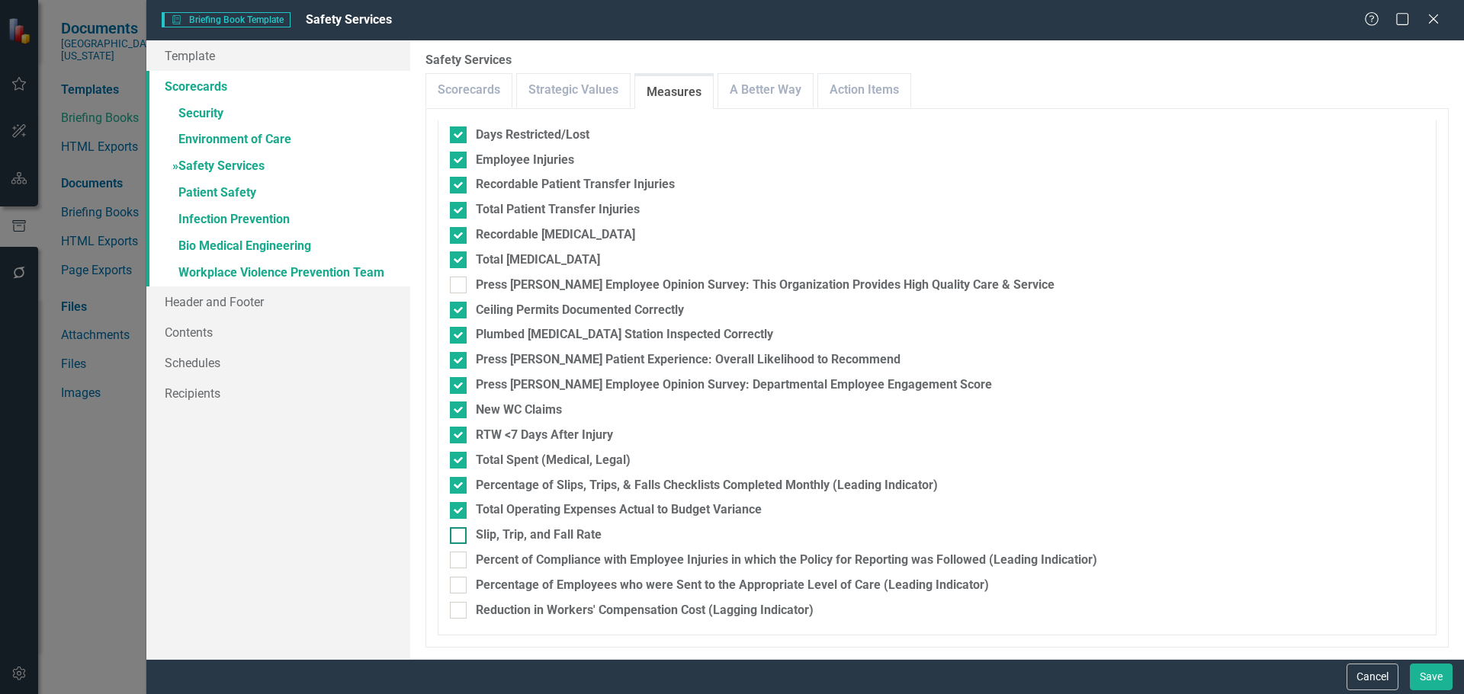
click at [554, 538] on div "Slip, Trip, and Fall Rate" at bounding box center [539, 536] width 126 height 18
click at [460, 537] on input "Slip, Trip, and Fall Rate" at bounding box center [455, 533] width 10 height 10
checkbox input "true"
click at [544, 559] on div "Percent of Compliance with Employee Injuries in which the Policy for Reporting …" at bounding box center [786, 561] width 621 height 18
click at [460, 559] on input "Percent of Compliance with Employee Injuries in which the Policy for Reporting …" at bounding box center [455, 557] width 10 height 10
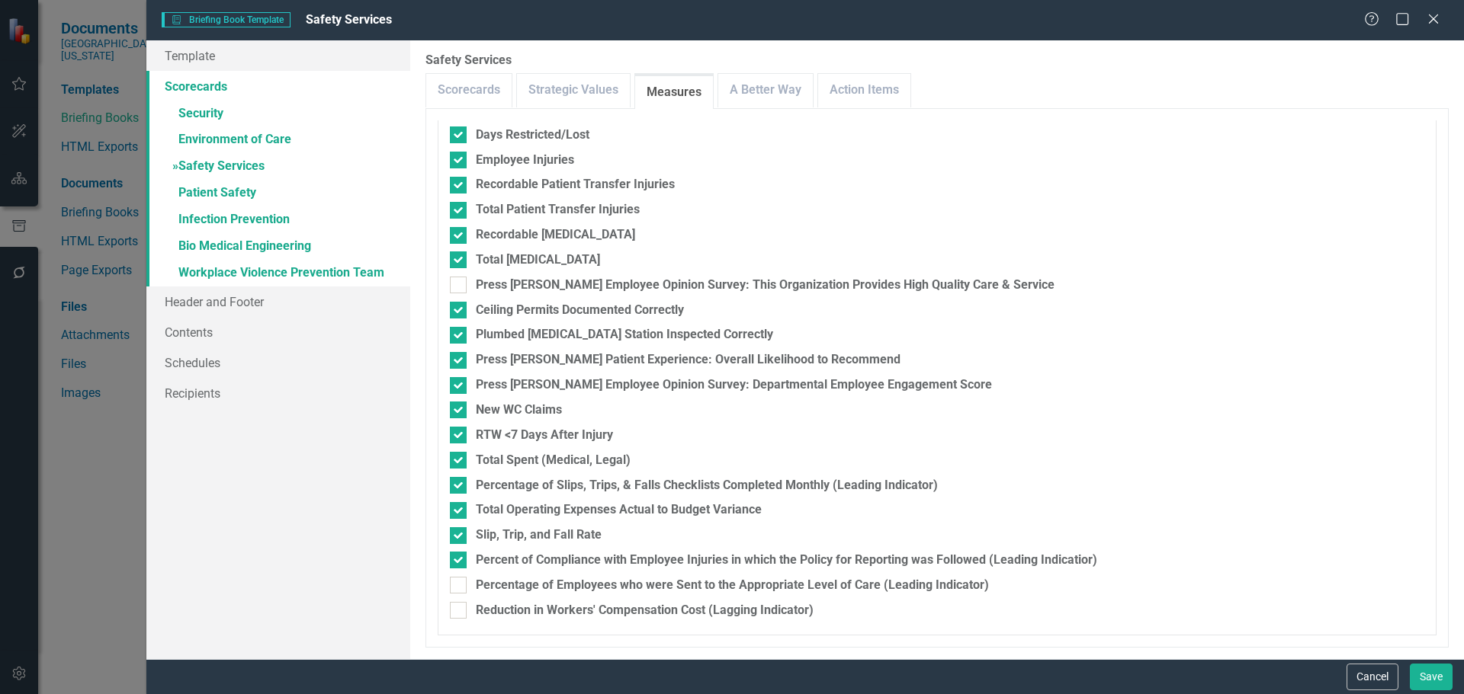
click at [546, 549] on fieldset "Measures Check All Measures Press [PERSON_NAME] Employee Opinion Survey: Percep…" at bounding box center [937, 275] width 999 height 720
click at [544, 555] on div "Percent of Compliance with Employee Injuries in which the Policy for Reporting …" at bounding box center [786, 561] width 621 height 18
click at [460, 555] on input "Percent of Compliance with Employee Injuries in which the Policy for Reporting …" at bounding box center [455, 557] width 10 height 10
click at [543, 559] on div "Percent of Compliance with Employee Injuries in which the Policy for Reporting …" at bounding box center [786, 561] width 621 height 18
click at [460, 559] on input "Percent of Compliance with Employee Injuries in which the Policy for Reporting …" at bounding box center [455, 557] width 10 height 10
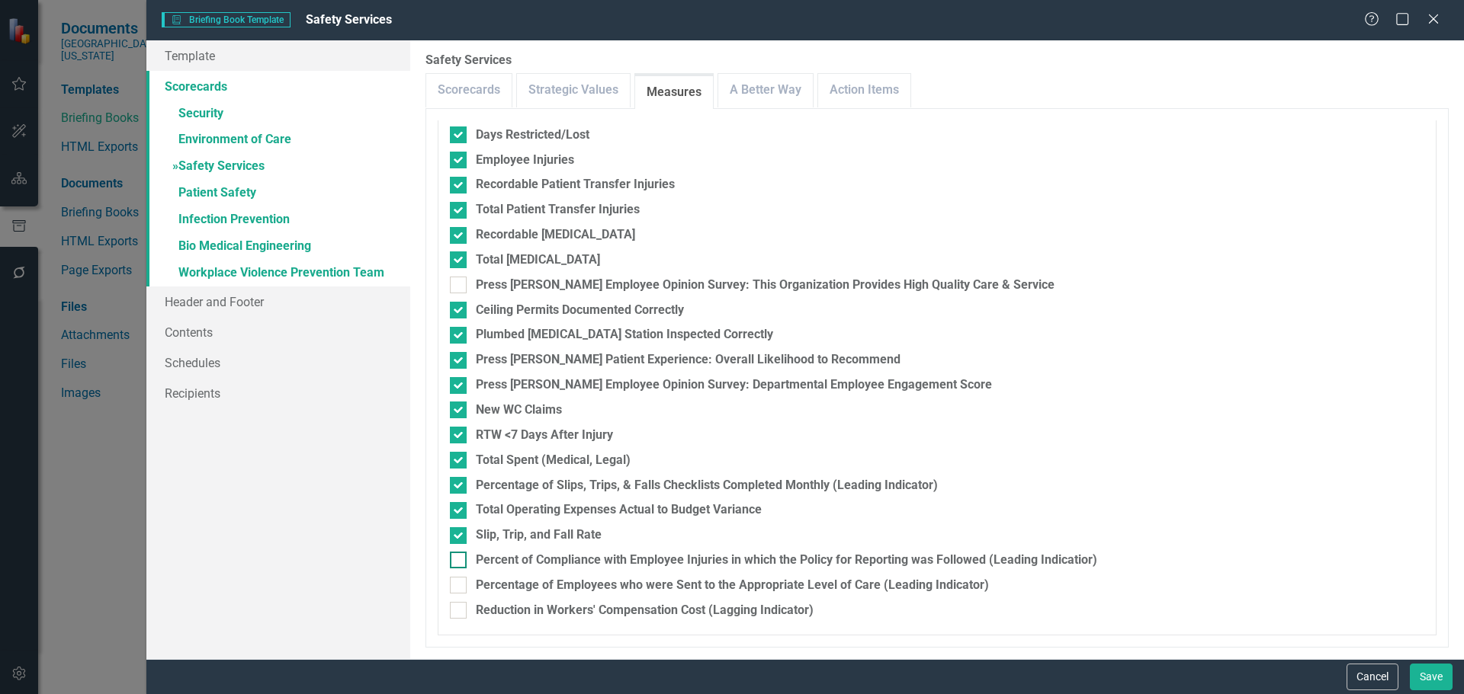
checkbox input "true"
click at [540, 580] on div "Percentage of Employees who were Sent to the Appropriate Level of Care (Leading…" at bounding box center [732, 586] width 513 height 18
click at [460, 580] on input "Percentage of Employees who were Sent to the Appropriate Level of Care (Leading…" at bounding box center [455, 582] width 10 height 10
checkbox input "true"
click at [537, 606] on div "Reduction in Workers' Compensation Cost (Lagging Indicator)" at bounding box center [645, 611] width 338 height 18
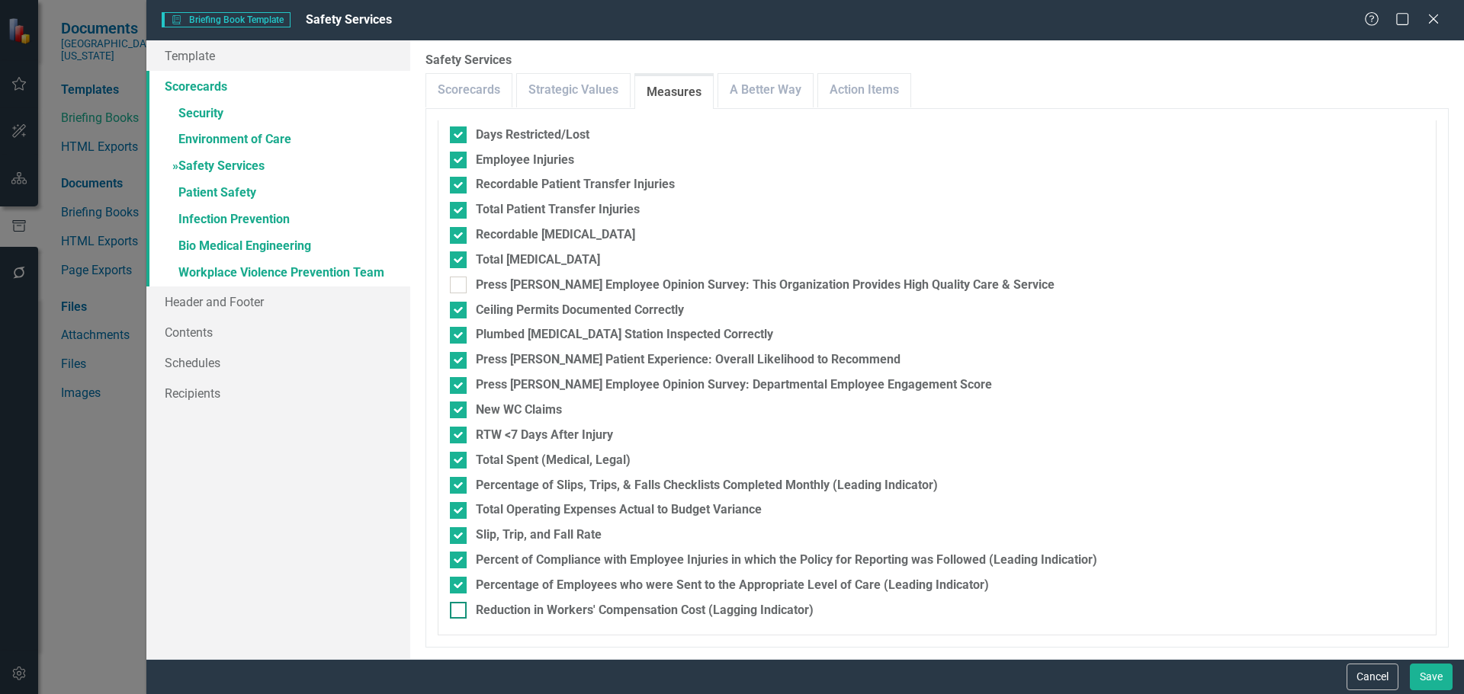
click at [460, 606] on input "Reduction in Workers' Compensation Cost (Lagging Indicator)" at bounding box center [455, 607] width 10 height 10
checkbox input "true"
click at [726, 480] on div "Percentage of Slips, Trips, & Falls Checklists Completed Monthly (Leading Indic…" at bounding box center [707, 486] width 462 height 18
click at [460, 480] on input "Percentage of Slips, Trips, & Falls Checklists Completed Monthly (Leading Indic…" at bounding box center [455, 482] width 10 height 10
checkbox input "false"
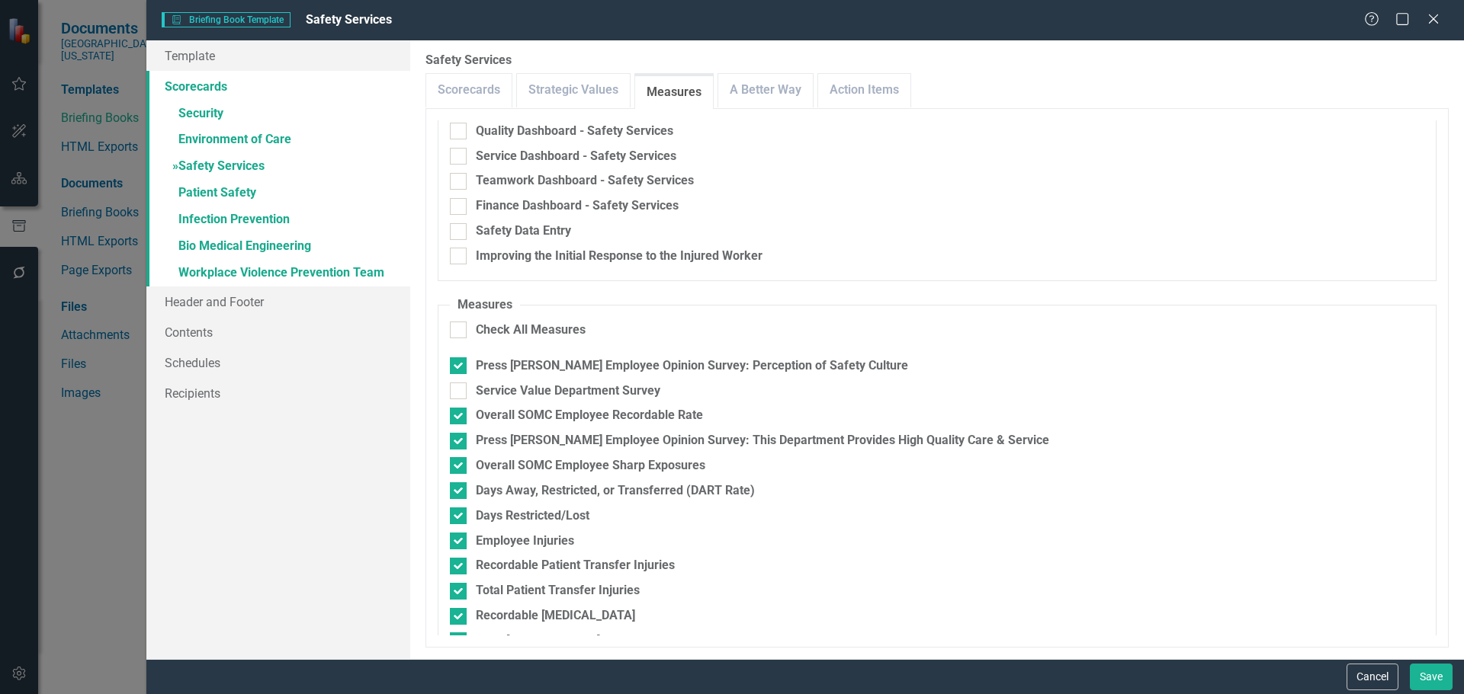
scroll to position [199, 0]
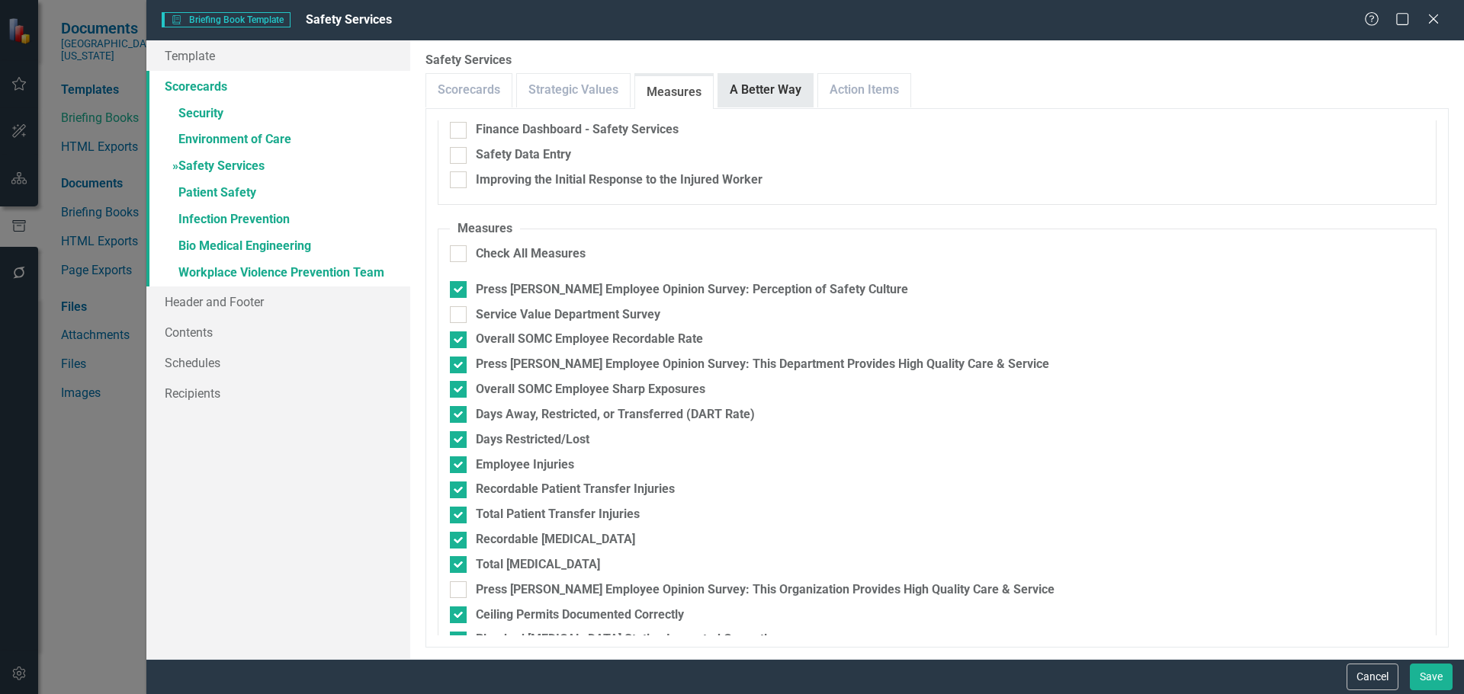
click at [755, 92] on link "A Better Way" at bounding box center [765, 90] width 95 height 33
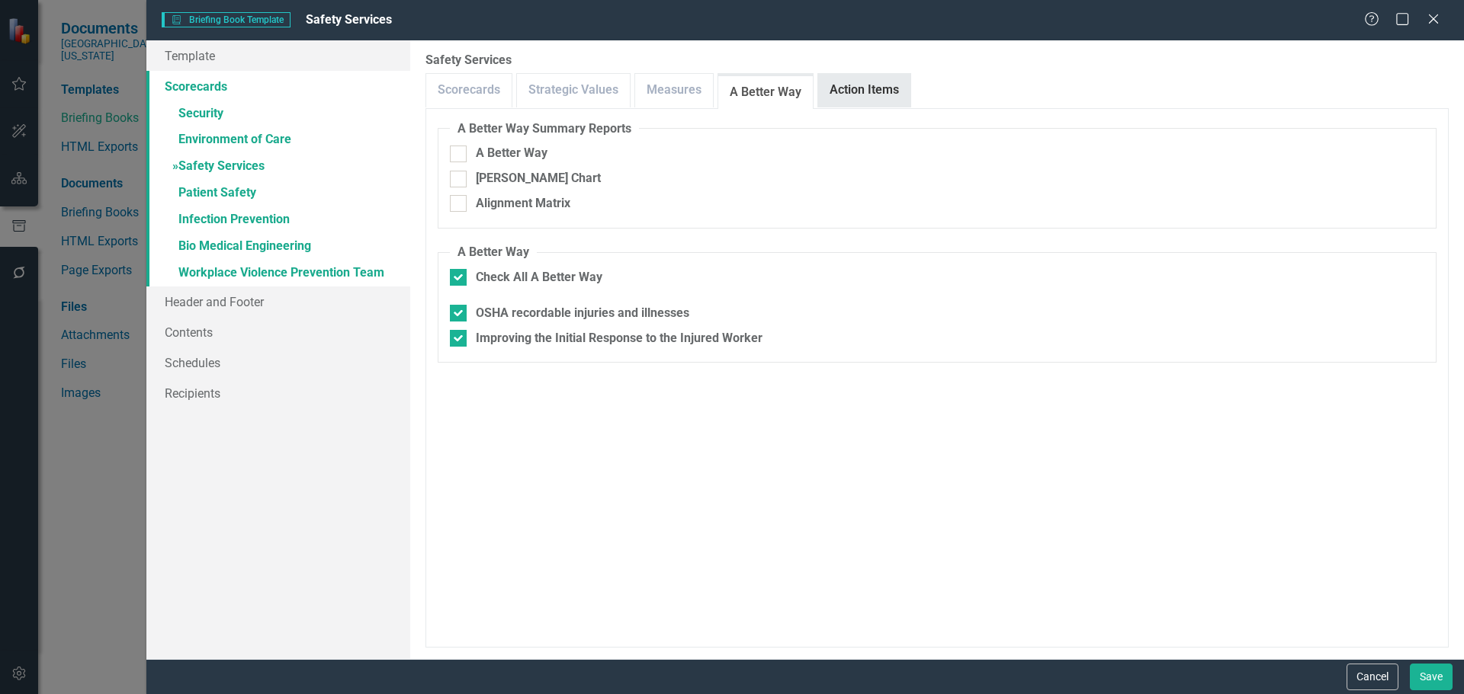
click at [890, 91] on link "Action Items" at bounding box center [864, 90] width 92 height 33
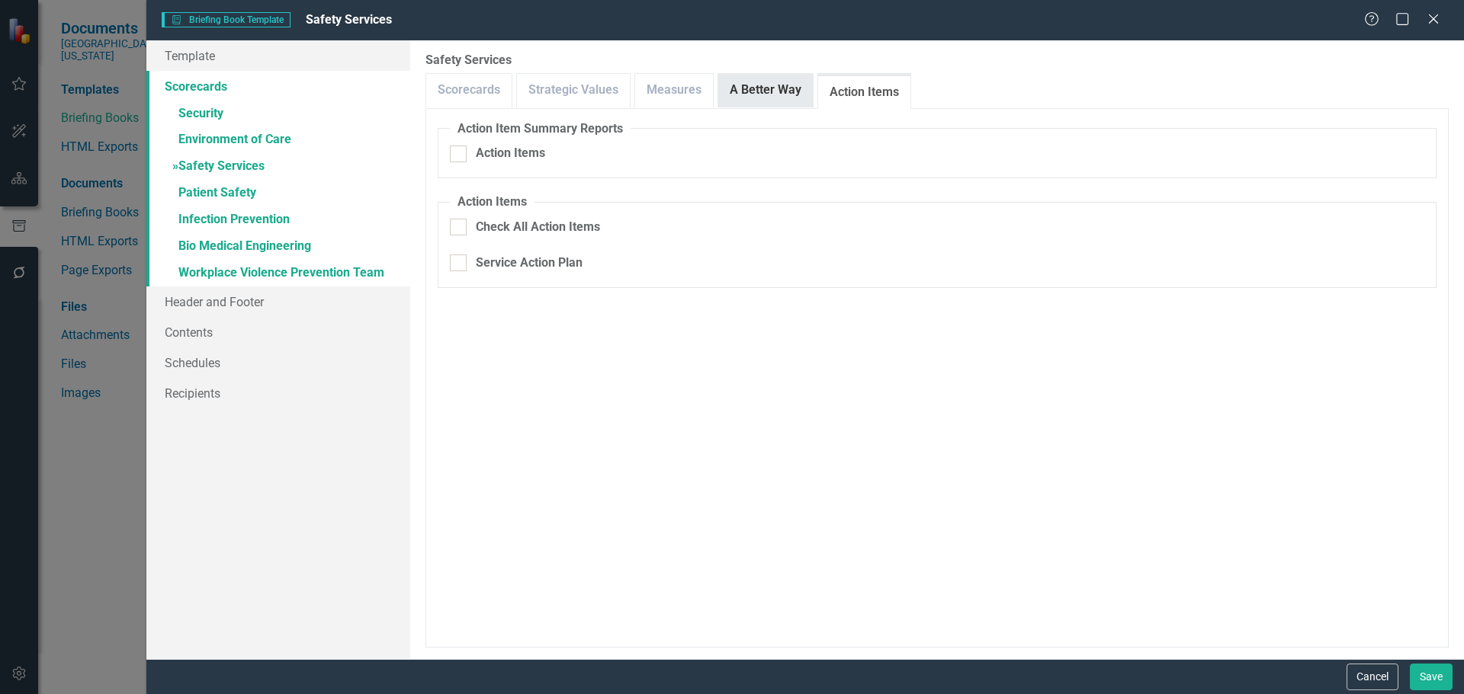
click at [796, 89] on link "A Better Way" at bounding box center [765, 90] width 95 height 33
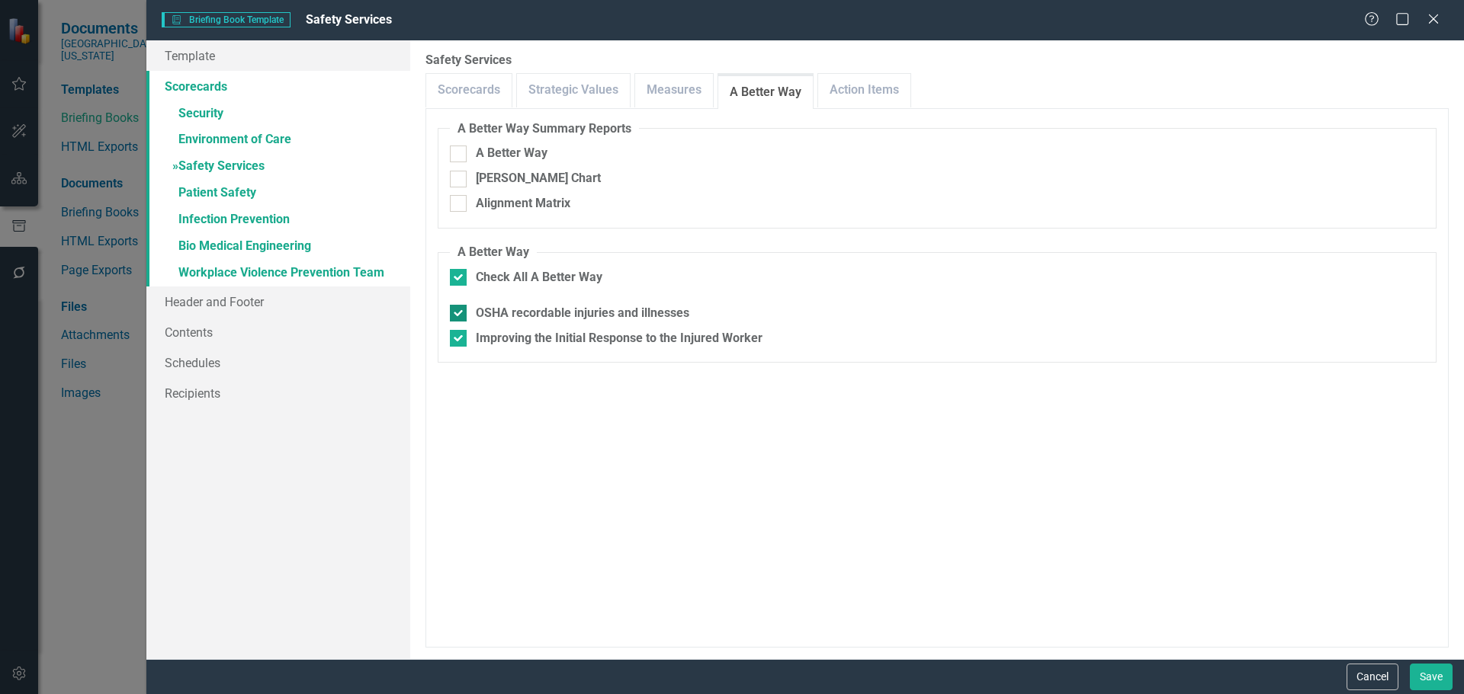
click at [572, 316] on div "OSHA recordable injuries and illnesses" at bounding box center [582, 314] width 213 height 18
click at [460, 315] on input "OSHA recordable injuries and illnesses" at bounding box center [455, 310] width 10 height 10
checkbox input "false"
click at [856, 91] on link "Action Items" at bounding box center [864, 90] width 92 height 33
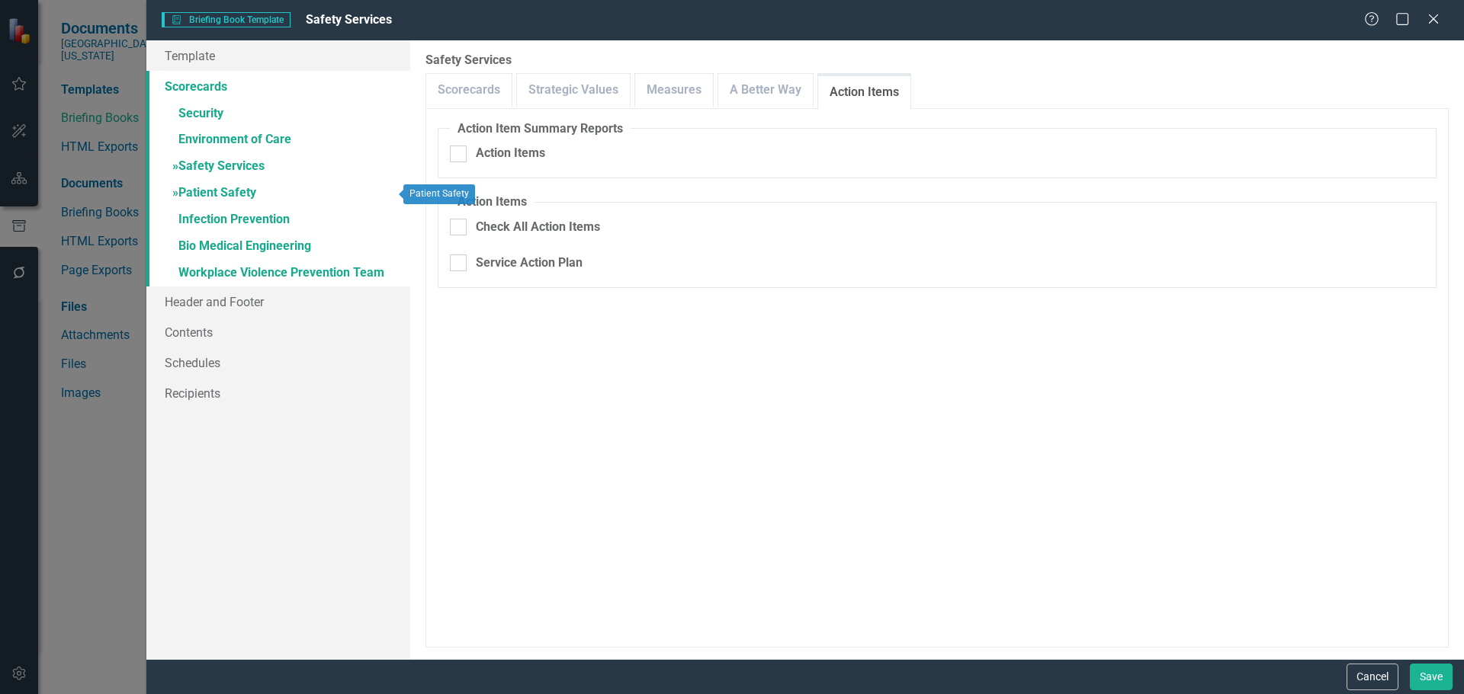
click at [218, 193] on link "» Patient Safety" at bounding box center [278, 194] width 264 height 27
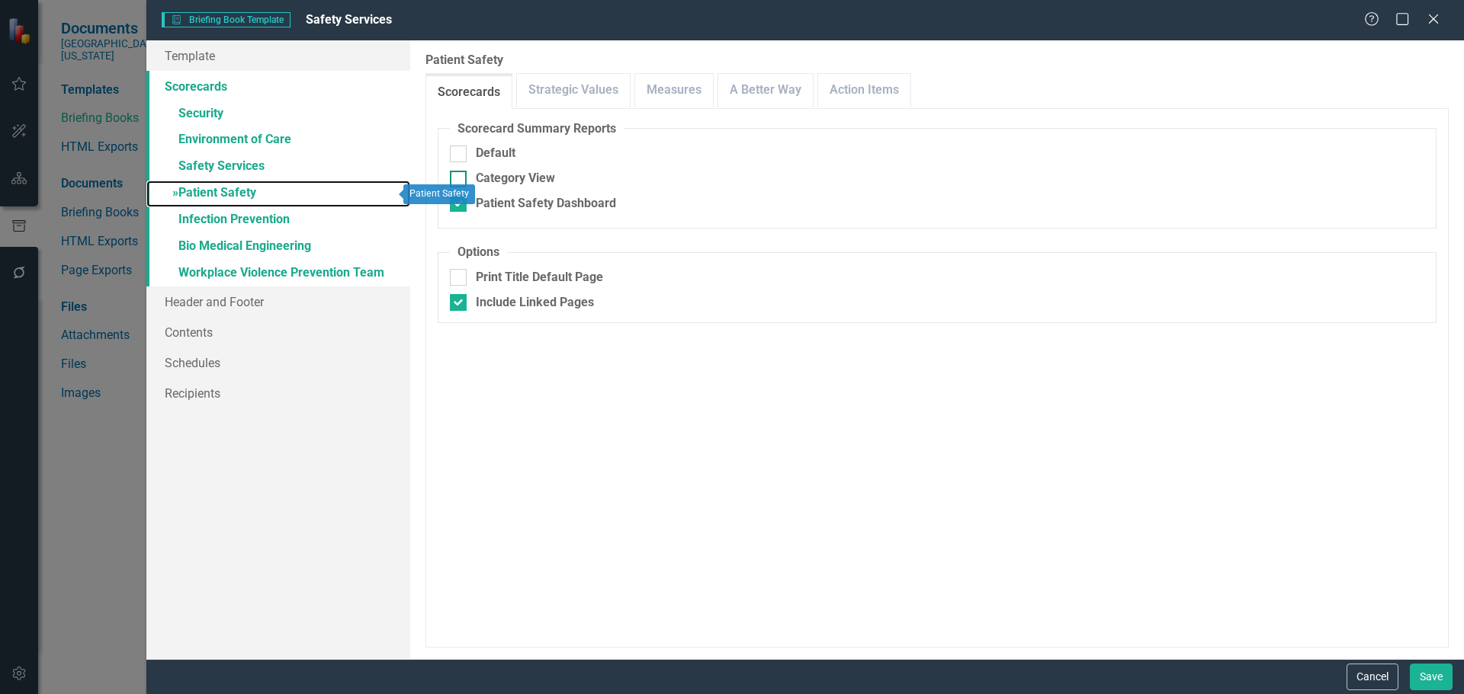
checkbox input "true"
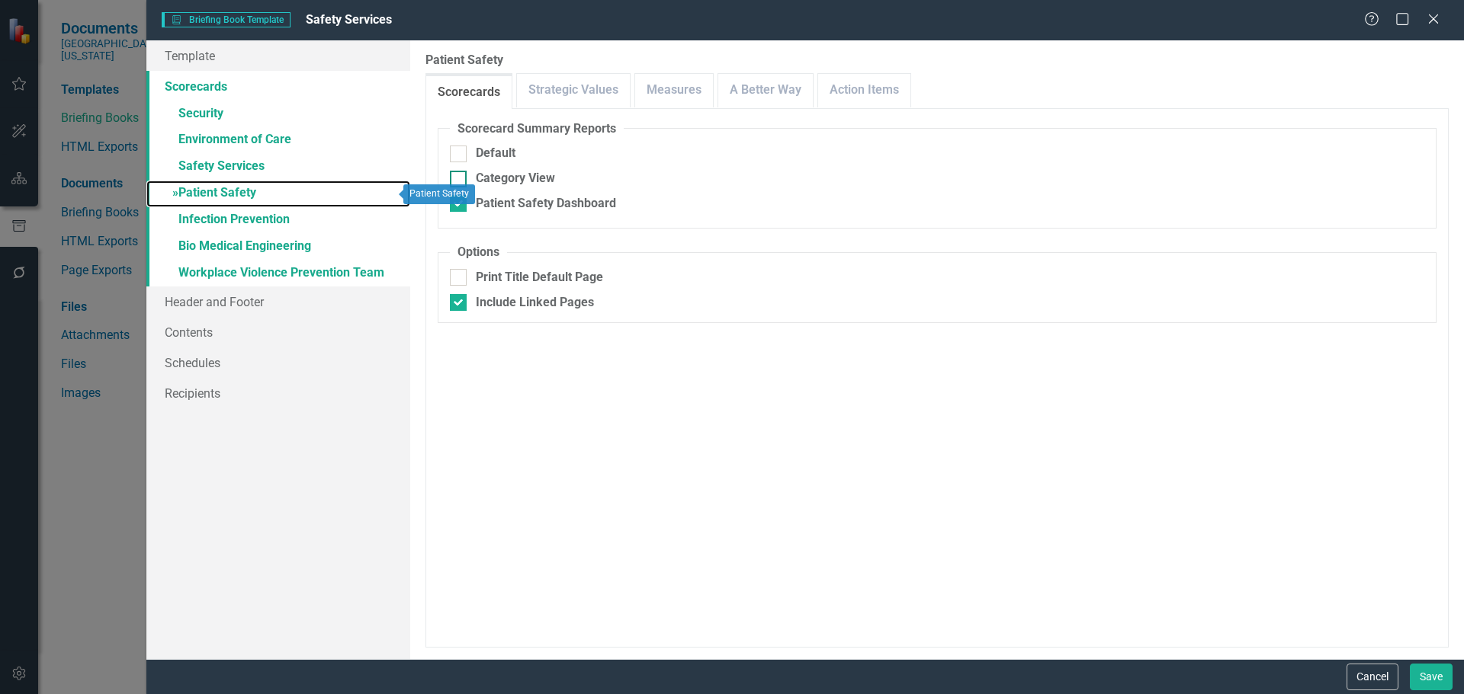
checkbox input "true"
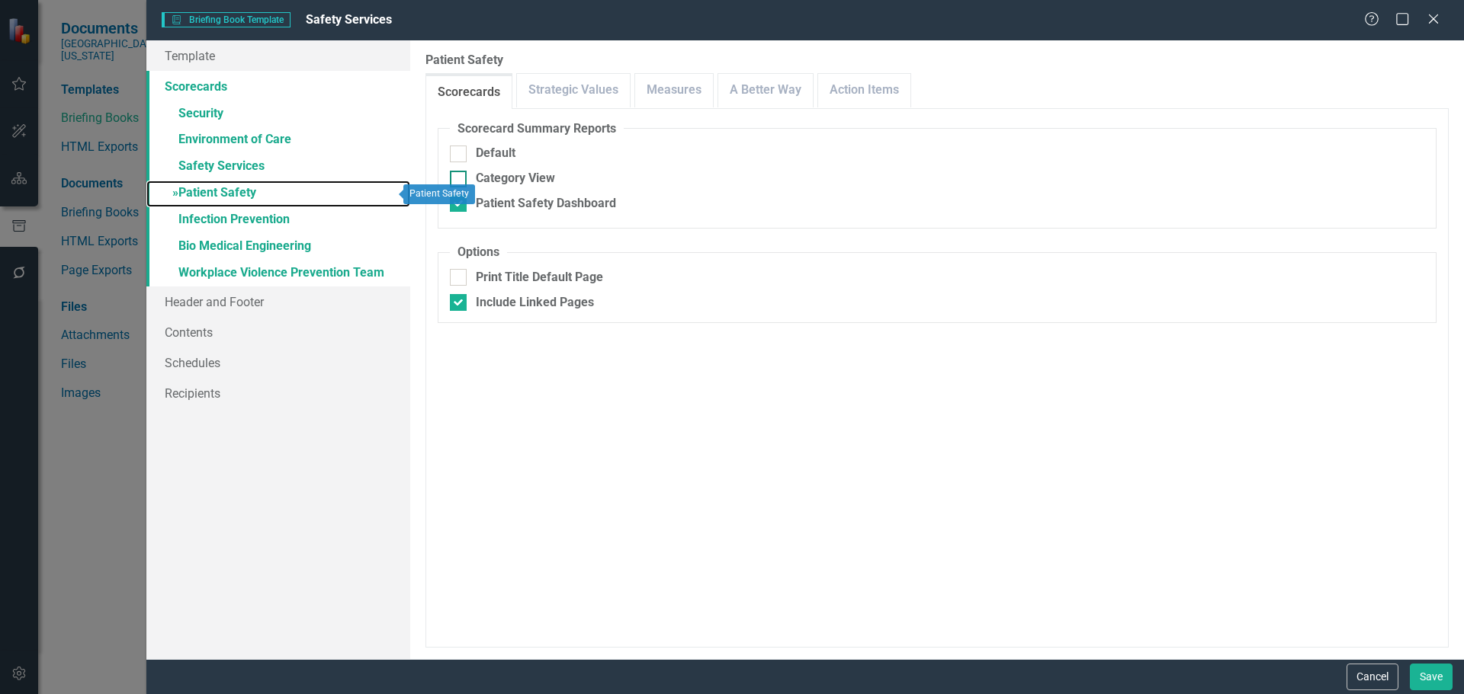
checkbox input "true"
checkbox input "false"
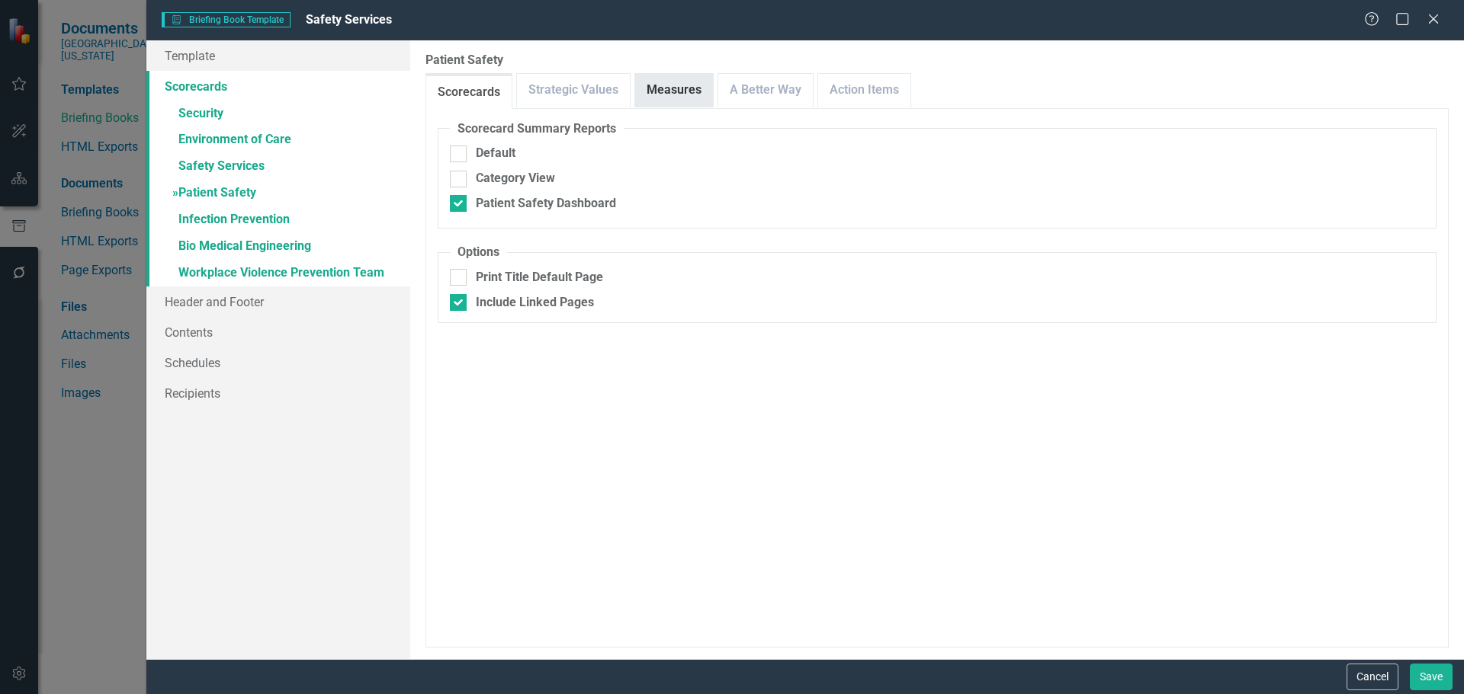
click at [678, 90] on link "Measures" at bounding box center [674, 90] width 78 height 33
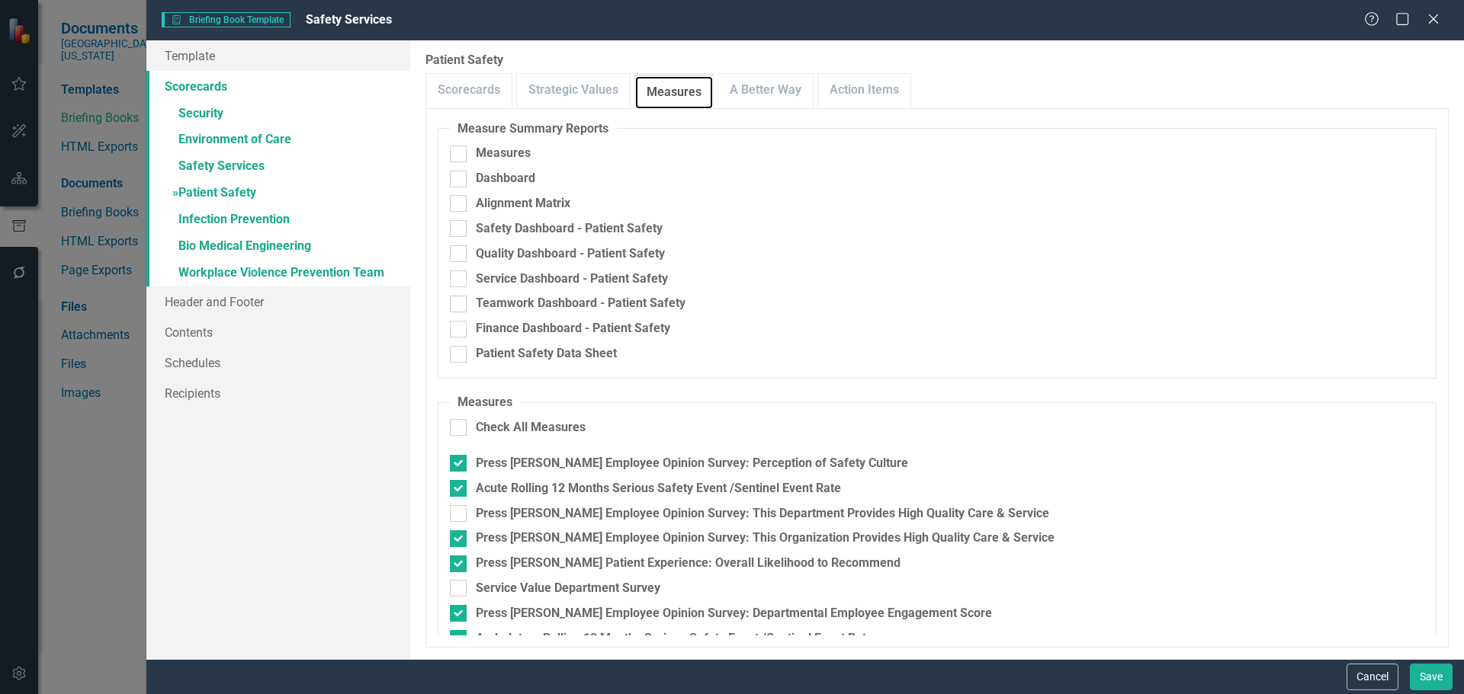
scroll to position [128, 0]
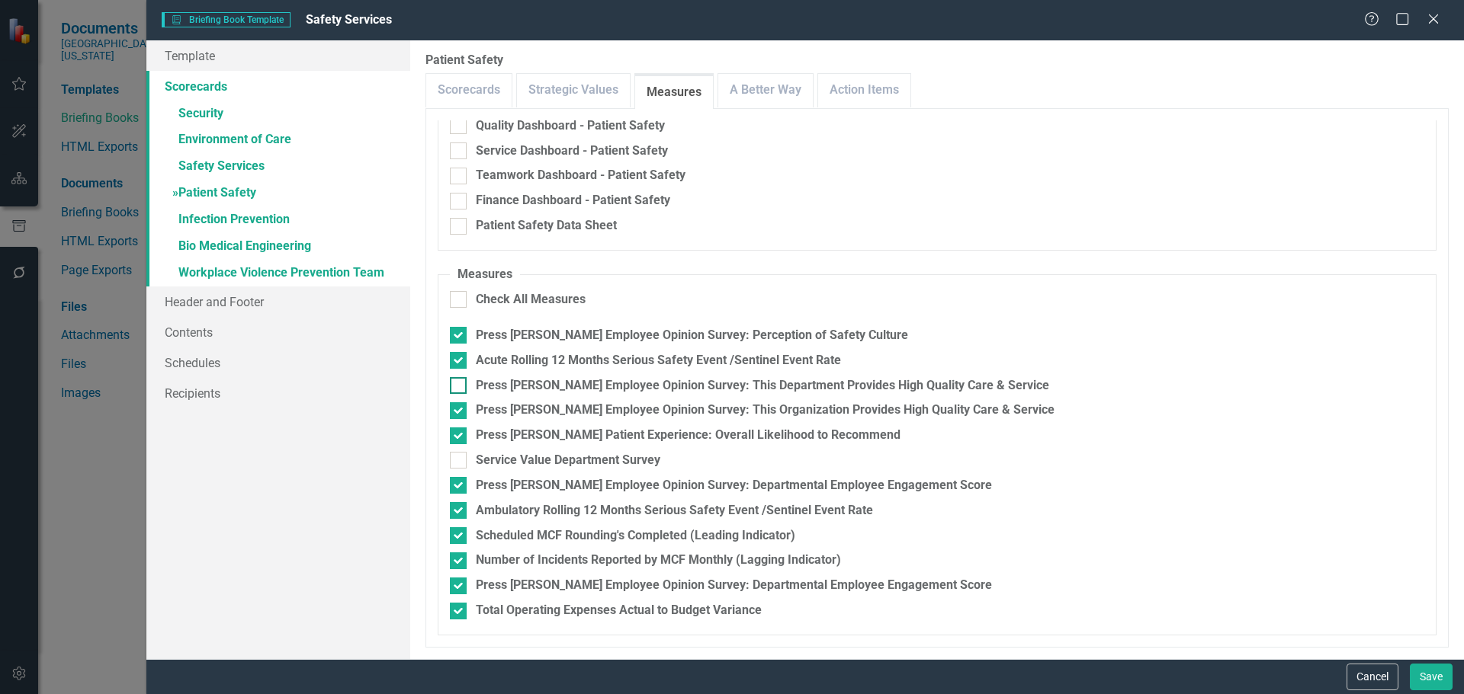
click at [614, 390] on div "Press [PERSON_NAME] Employee Opinion Survey: This Department Provides High Qual…" at bounding box center [762, 386] width 573 height 18
click at [460, 387] on input "Press [PERSON_NAME] Employee Opinion Survey: This Department Provides High Qual…" at bounding box center [455, 382] width 10 height 10
checkbox input "true"
click at [614, 404] on div "Press [PERSON_NAME] Employee Opinion Survey: This Organization Provides High Qu…" at bounding box center [765, 411] width 579 height 18
click at [460, 404] on input "Press [PERSON_NAME] Employee Opinion Survey: This Organization Provides High Qu…" at bounding box center [455, 407] width 10 height 10
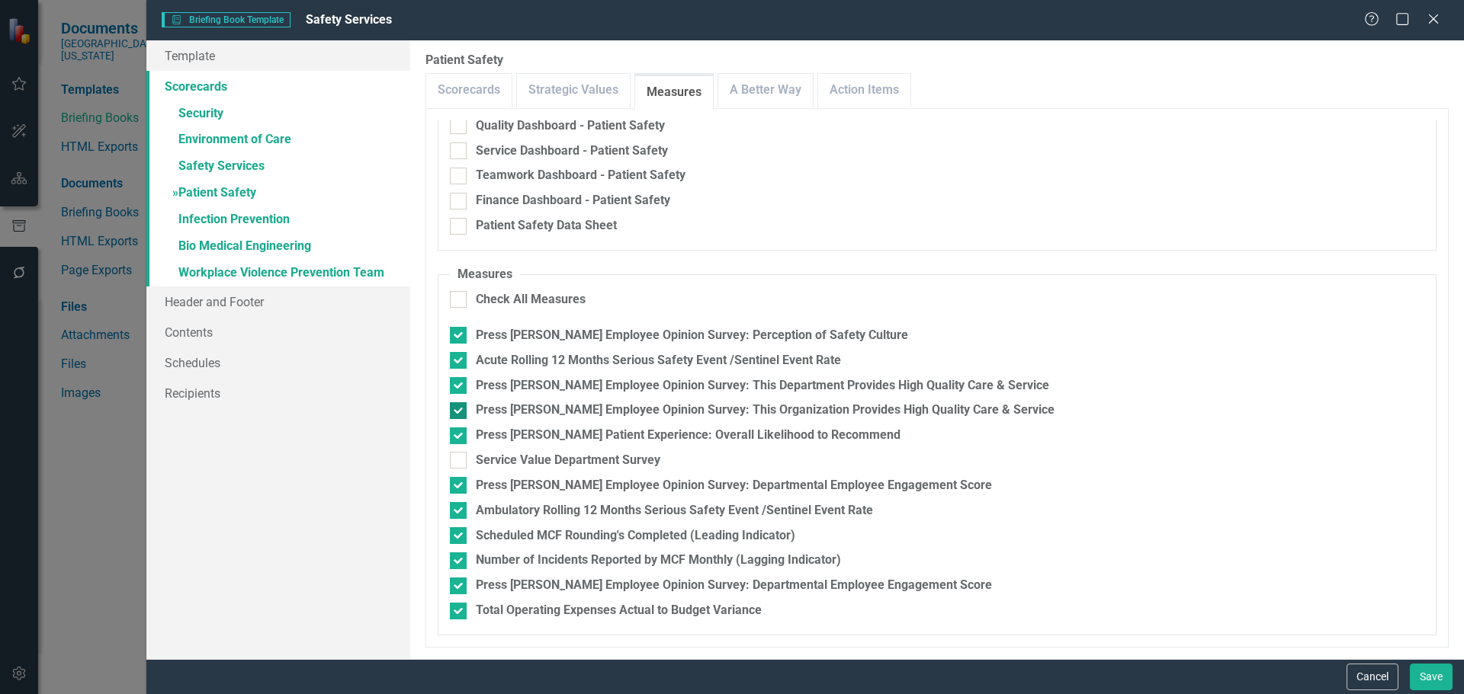
checkbox input "false"
click at [652, 539] on div "Scheduled MCF Rounding's Completed (Leading Indicator)" at bounding box center [635, 537] width 319 height 18
click at [460, 537] on input "Scheduled MCF Rounding's Completed (Leading Indicator)" at bounding box center [455, 533] width 10 height 10
checkbox input "false"
click at [646, 568] on div "Number of Incidents Reported by MCF Monthly (Lagging Indicator)" at bounding box center [658, 561] width 365 height 18
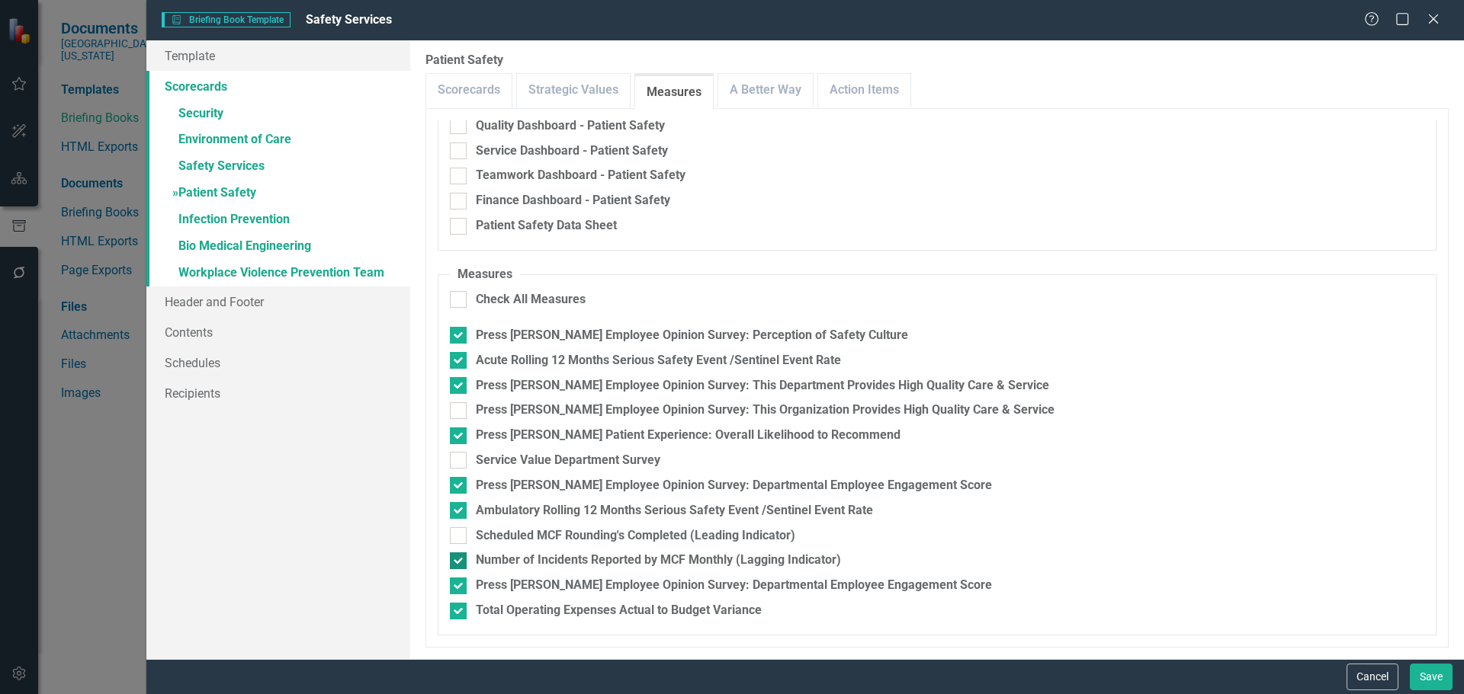
click at [460, 563] on input "Number of Incidents Reported by MCF Monthly (Lagging Indicator)" at bounding box center [455, 558] width 10 height 10
checkbox input "false"
click at [769, 95] on link "A Better Way" at bounding box center [765, 90] width 95 height 33
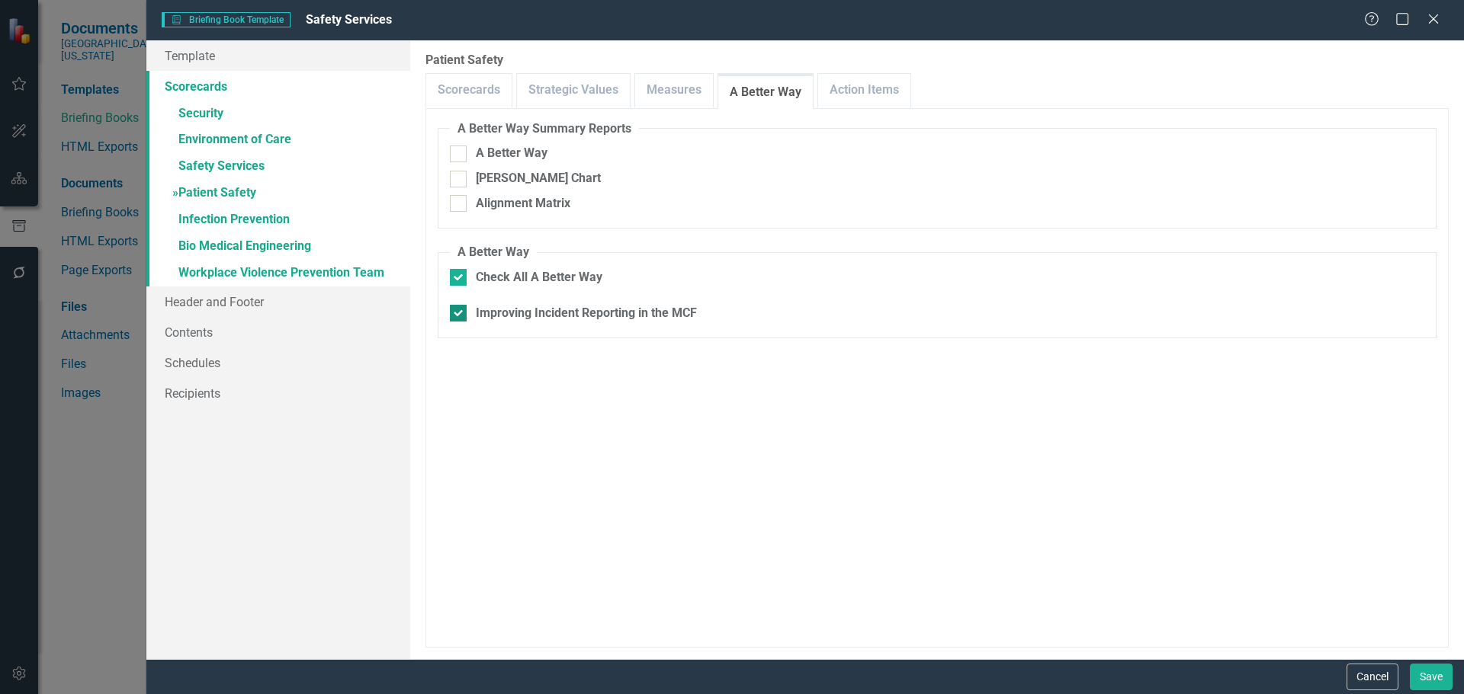
click at [594, 316] on div "Improving Incident Reporting in the MCF" at bounding box center [586, 314] width 221 height 18
click at [460, 315] on input "Improving Incident Reporting in the MCF" at bounding box center [455, 310] width 10 height 10
checkbox input "false"
click at [887, 93] on link "Action Items" at bounding box center [864, 90] width 92 height 33
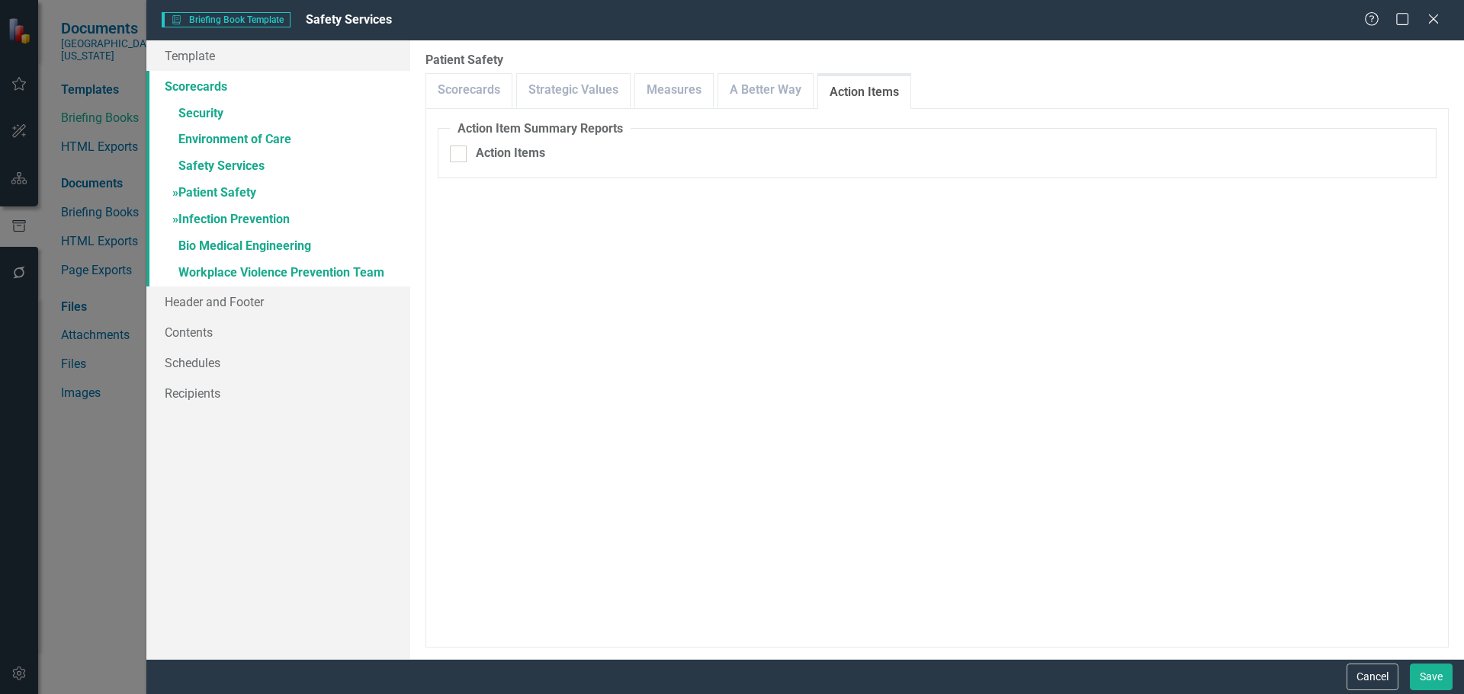
drag, startPoint x: 241, startPoint y: 221, endPoint x: 302, endPoint y: 223, distance: 61.0
click at [241, 221] on link "» Infection Prevention" at bounding box center [278, 220] width 264 height 27
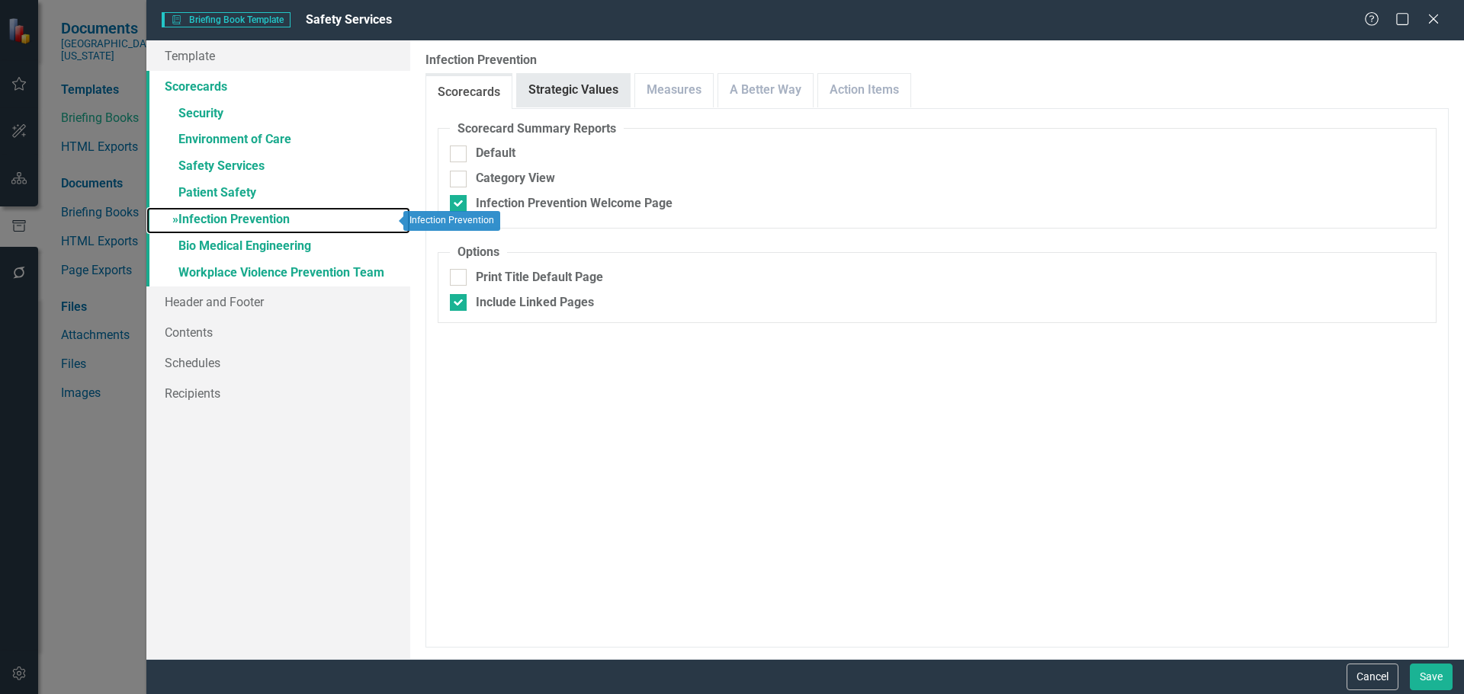
checkbox input "false"
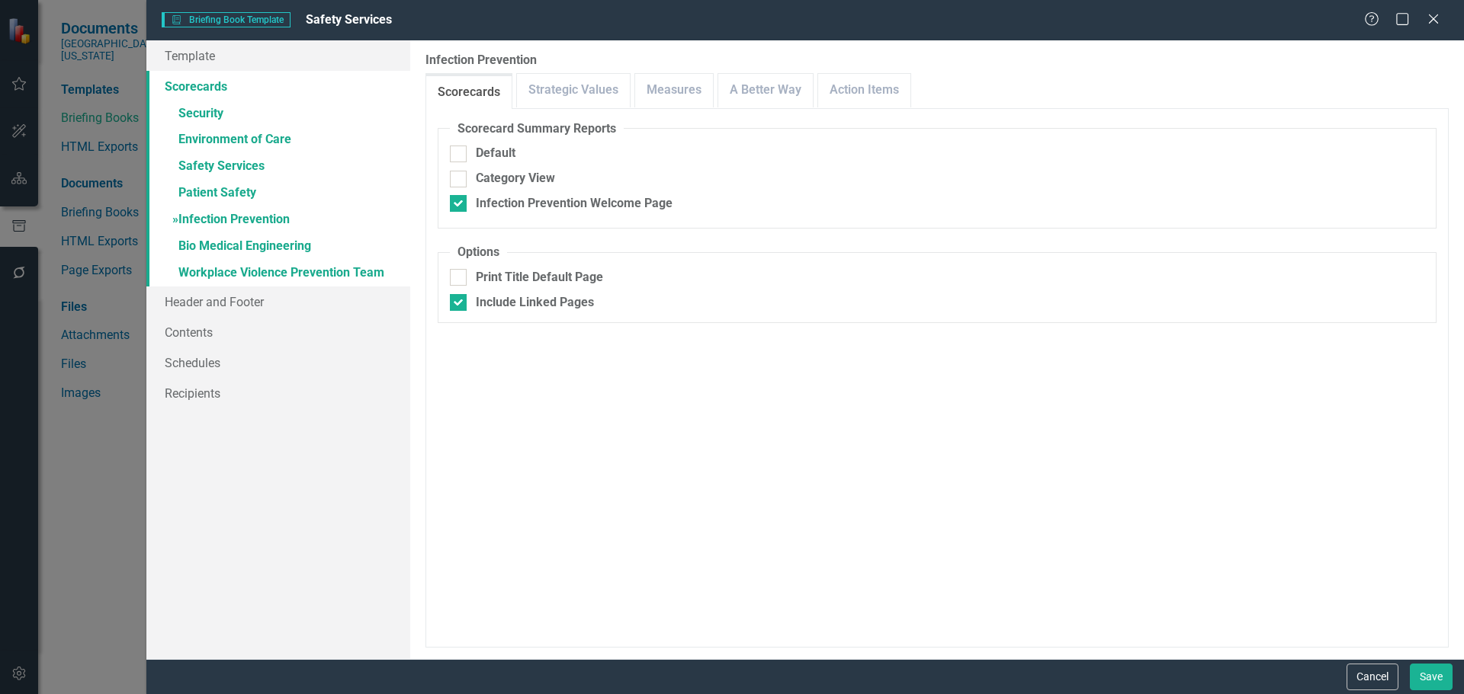
click at [662, 108] on div "Scorecard Summary Reports Default Category View Infection Prevention Welcome Pa…" at bounding box center [936, 378] width 1023 height 540
click at [672, 98] on link "Measures" at bounding box center [674, 90] width 78 height 33
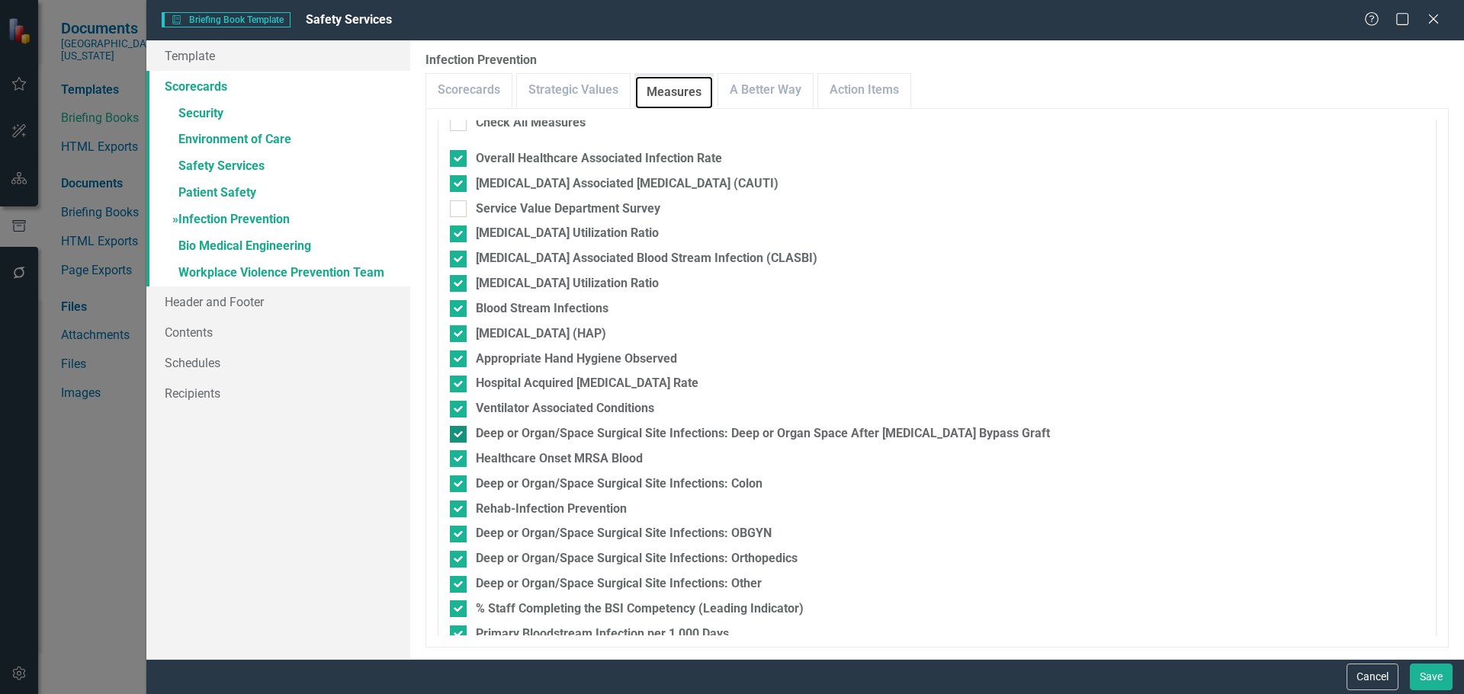
scroll to position [403, 0]
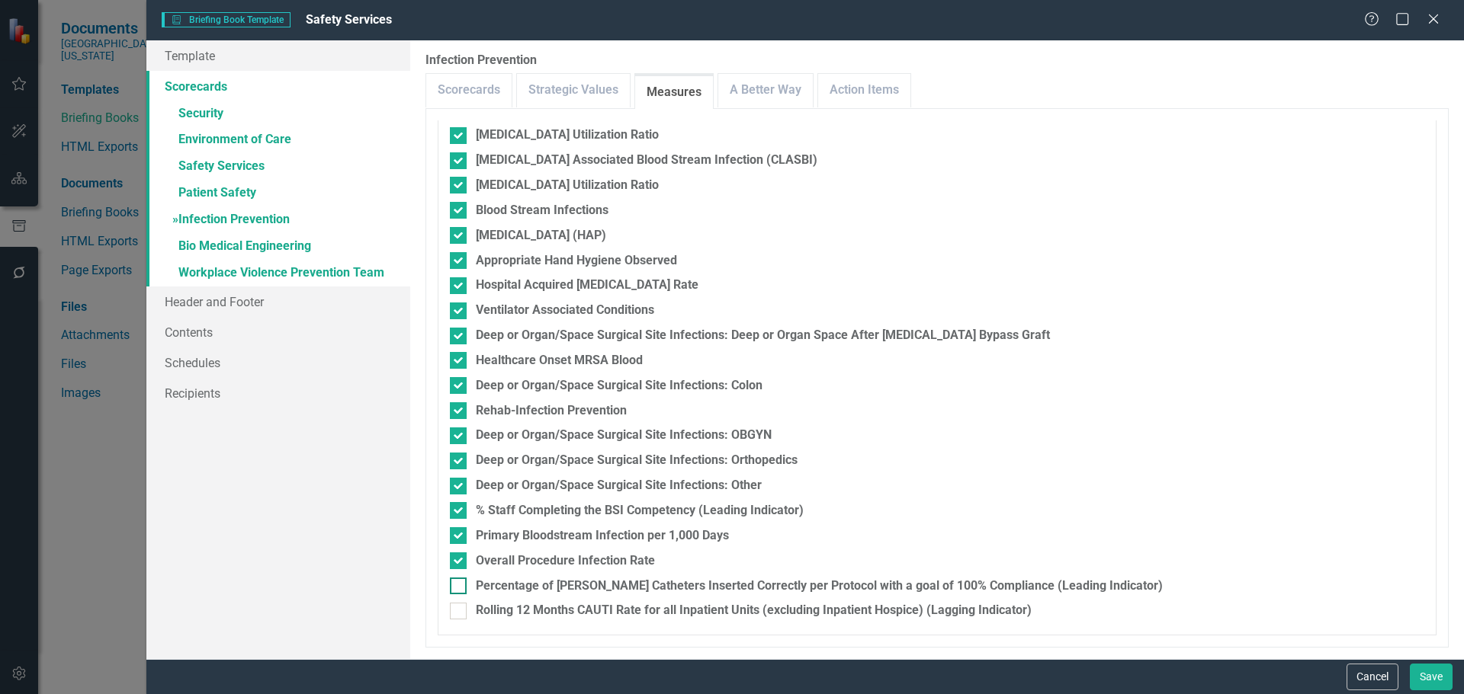
click at [595, 592] on div "Percentage of [PERSON_NAME] Catheters Inserted Correctly per Protocol with a go…" at bounding box center [819, 587] width 687 height 18
click at [460, 588] on input "Percentage of [PERSON_NAME] Catheters Inserted Correctly per Protocol with a go…" at bounding box center [455, 583] width 10 height 10
checkbox input "true"
click at [594, 612] on div "Rolling 12 Months CAUTI Rate for all Inpatient Units (excluding Inpatient Hospi…" at bounding box center [754, 611] width 556 height 18
click at [460, 612] on input "Rolling 12 Months CAUTI Rate for all Inpatient Units (excluding Inpatient Hospi…" at bounding box center [455, 608] width 10 height 10
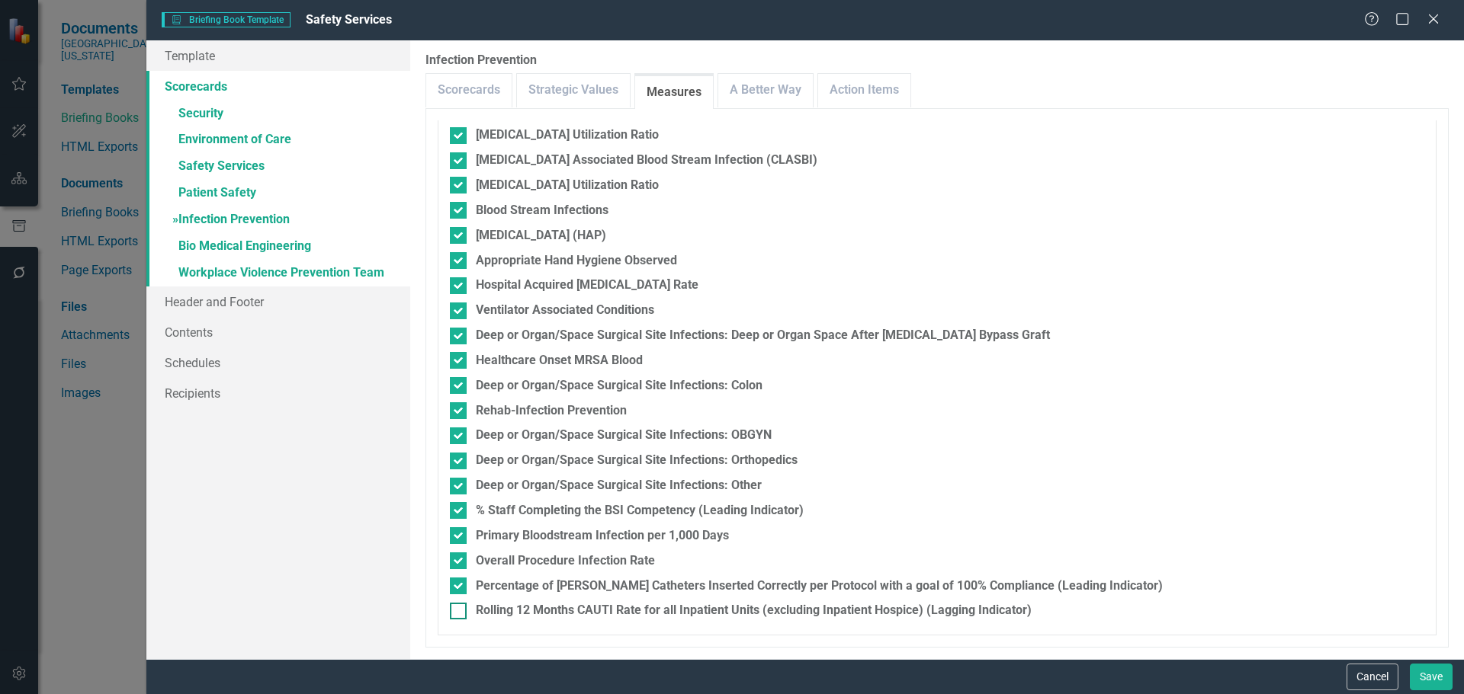
checkbox input "true"
click at [742, 508] on div "% Staff Completing the BSI Competency (Leading Indicator)" at bounding box center [640, 511] width 328 height 18
click at [460, 508] on input "% Staff Completing the BSI Competency (Leading Indicator)" at bounding box center [455, 507] width 10 height 10
checkbox input "false"
click at [728, 585] on div "Percentage of [PERSON_NAME] Catheters Inserted Correctly per Protocol with a go…" at bounding box center [819, 587] width 687 height 18
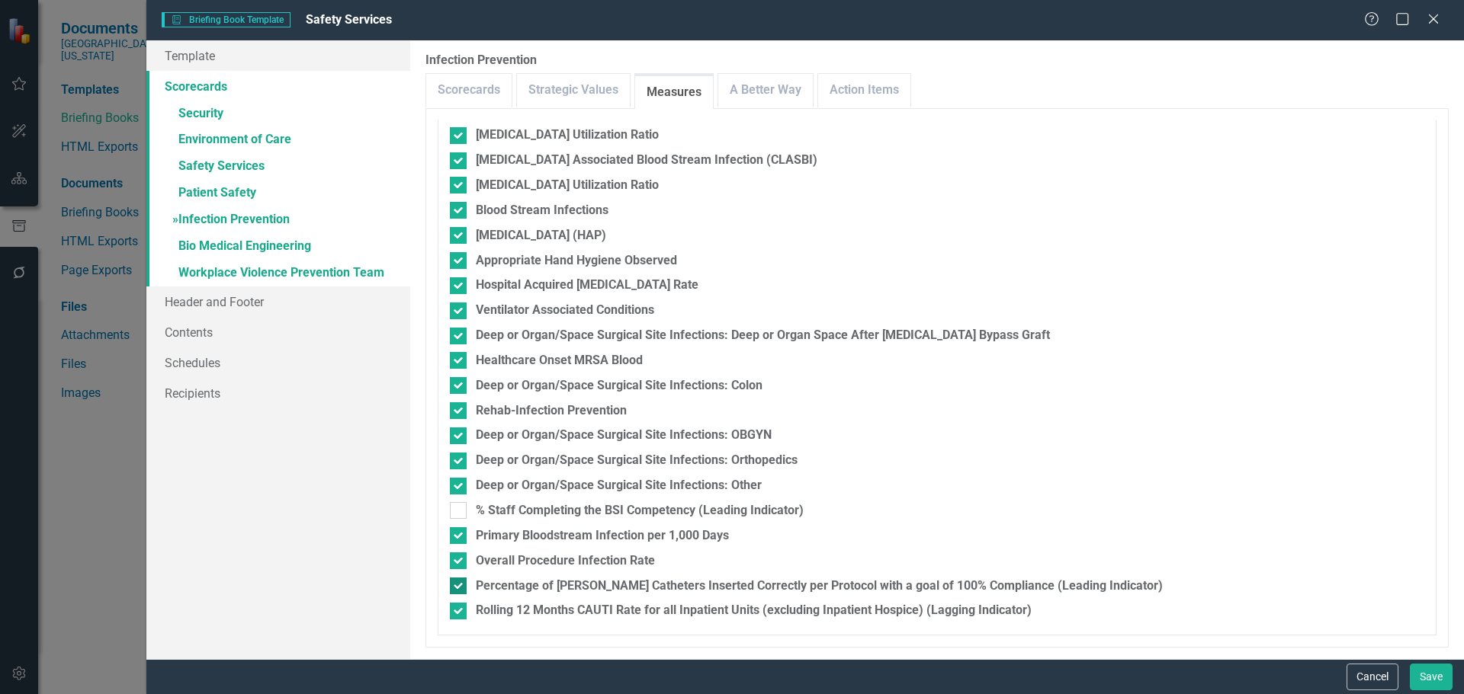
click at [460, 585] on input "Percentage of [PERSON_NAME] Catheters Inserted Correctly per Protocol with a go…" at bounding box center [455, 583] width 10 height 10
checkbox input "false"
click at [725, 615] on div "Rolling 12 Months CAUTI Rate for all Inpatient Units (excluding Inpatient Hospi…" at bounding box center [754, 611] width 556 height 18
click at [460, 613] on input "Rolling 12 Months CAUTI Rate for all Inpatient Units (excluding Inpatient Hospi…" at bounding box center [455, 608] width 10 height 10
checkbox input "false"
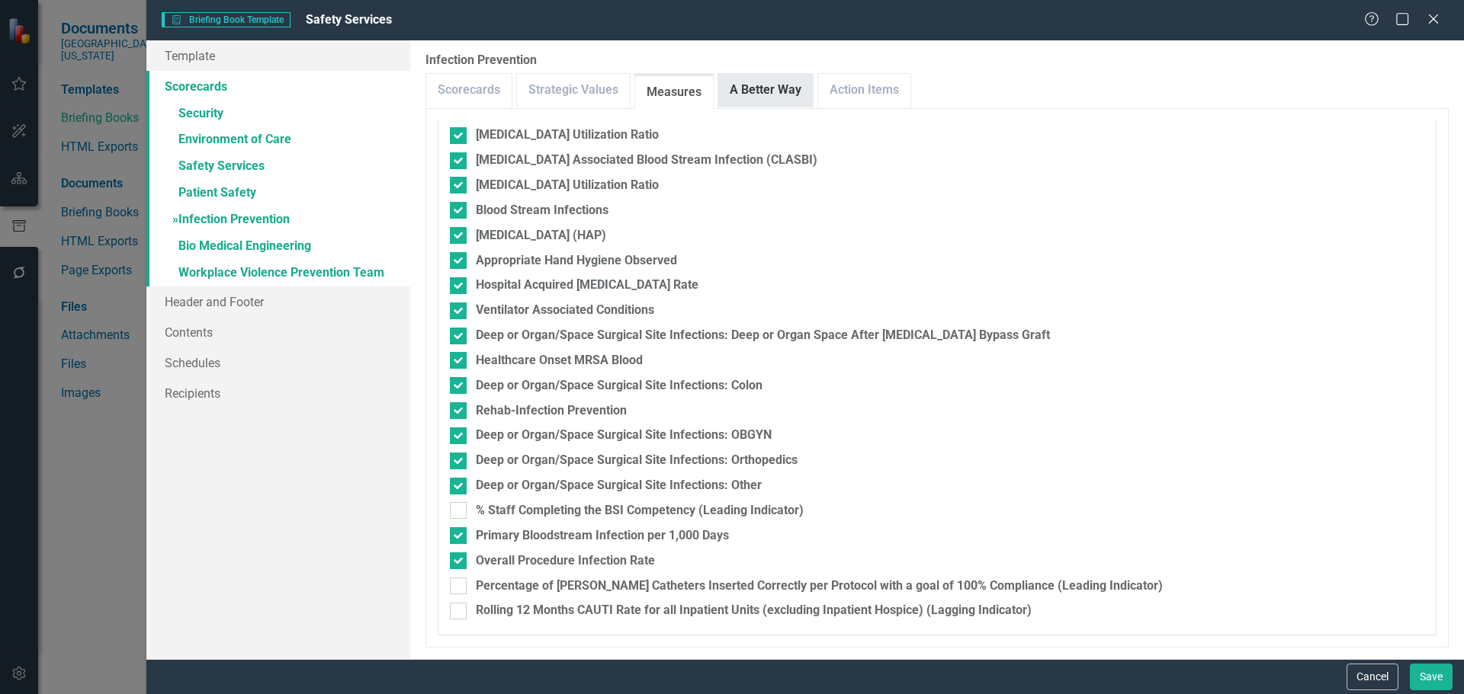
click at [735, 88] on link "A Better Way" at bounding box center [765, 90] width 95 height 33
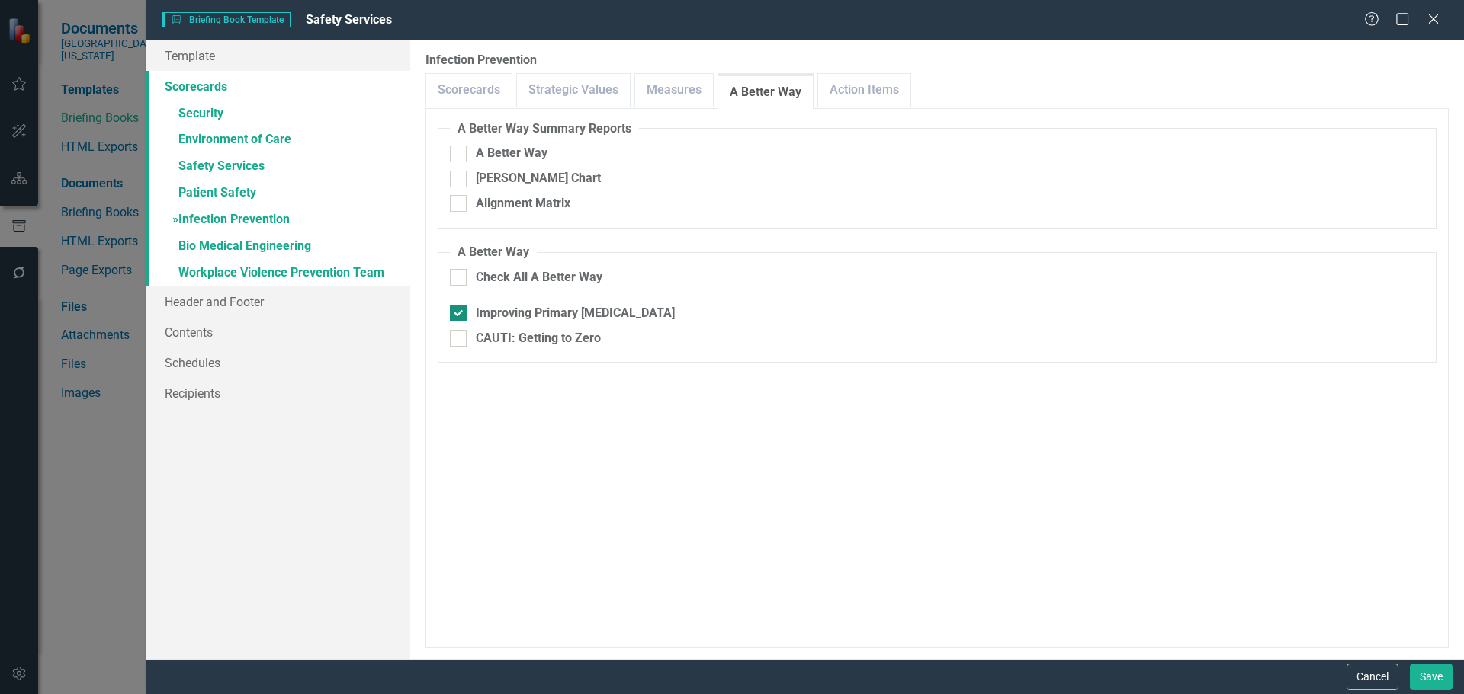
click at [595, 315] on div "Improving Primary [MEDICAL_DATA]" at bounding box center [575, 314] width 199 height 18
click at [460, 315] on input "Improving Primary [MEDICAL_DATA]" at bounding box center [455, 310] width 10 height 10
checkbox input "false"
click at [867, 102] on link "Action Items" at bounding box center [864, 90] width 92 height 33
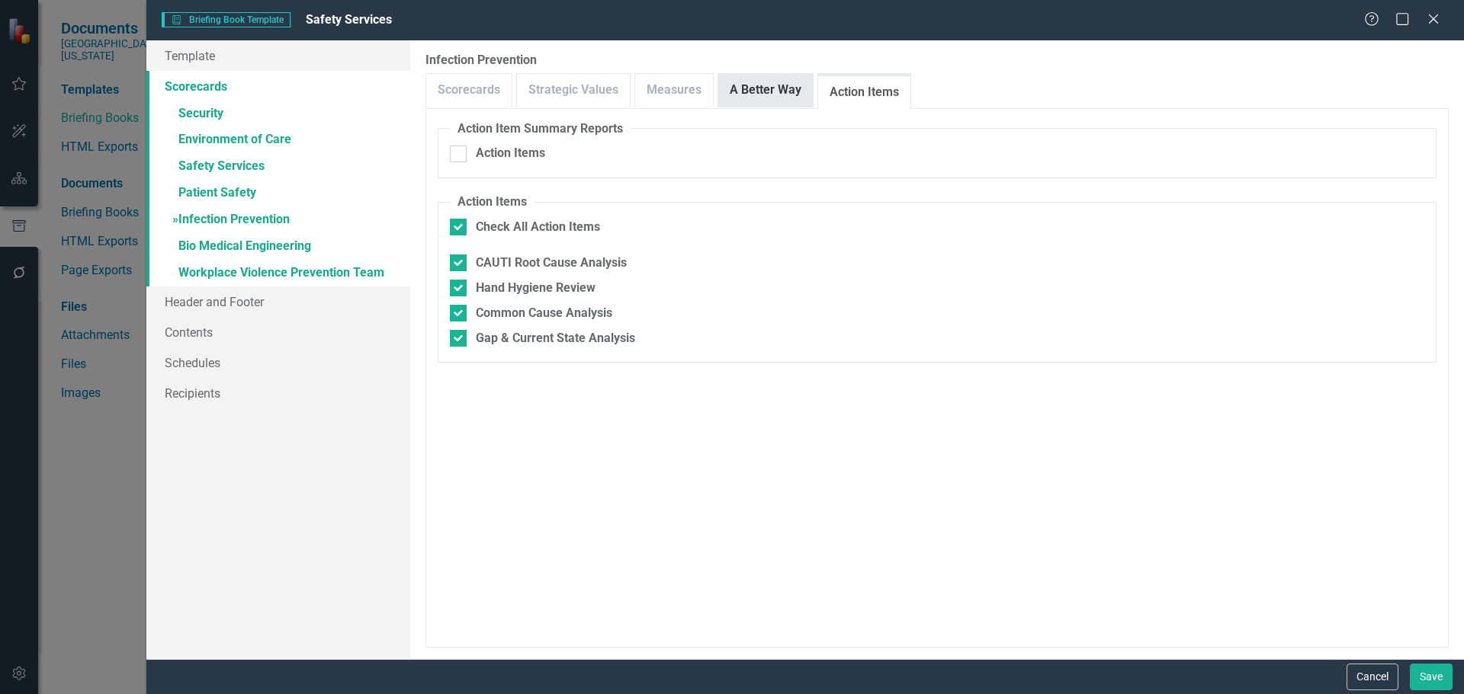
click at [780, 100] on link "A Better Way" at bounding box center [765, 90] width 95 height 33
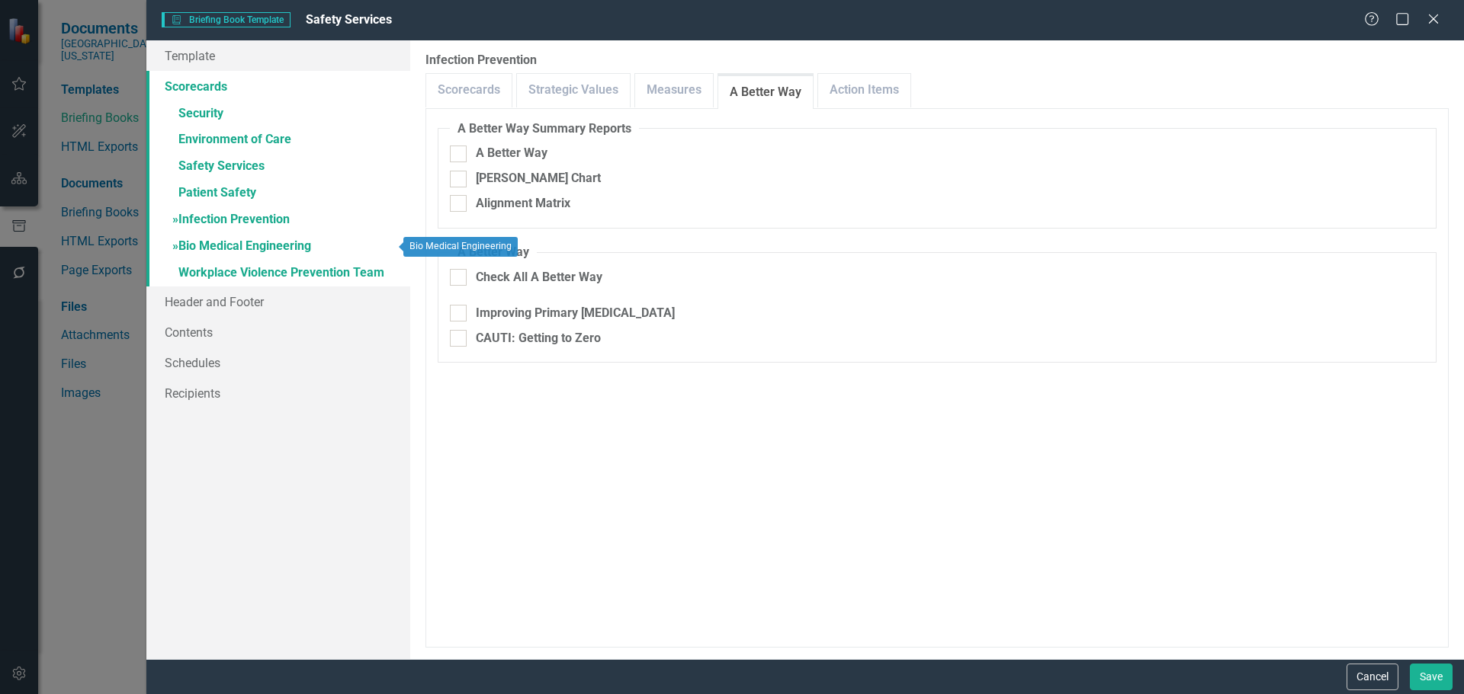
click at [243, 245] on link "» Bio Medical Engineering" at bounding box center [278, 247] width 264 height 27
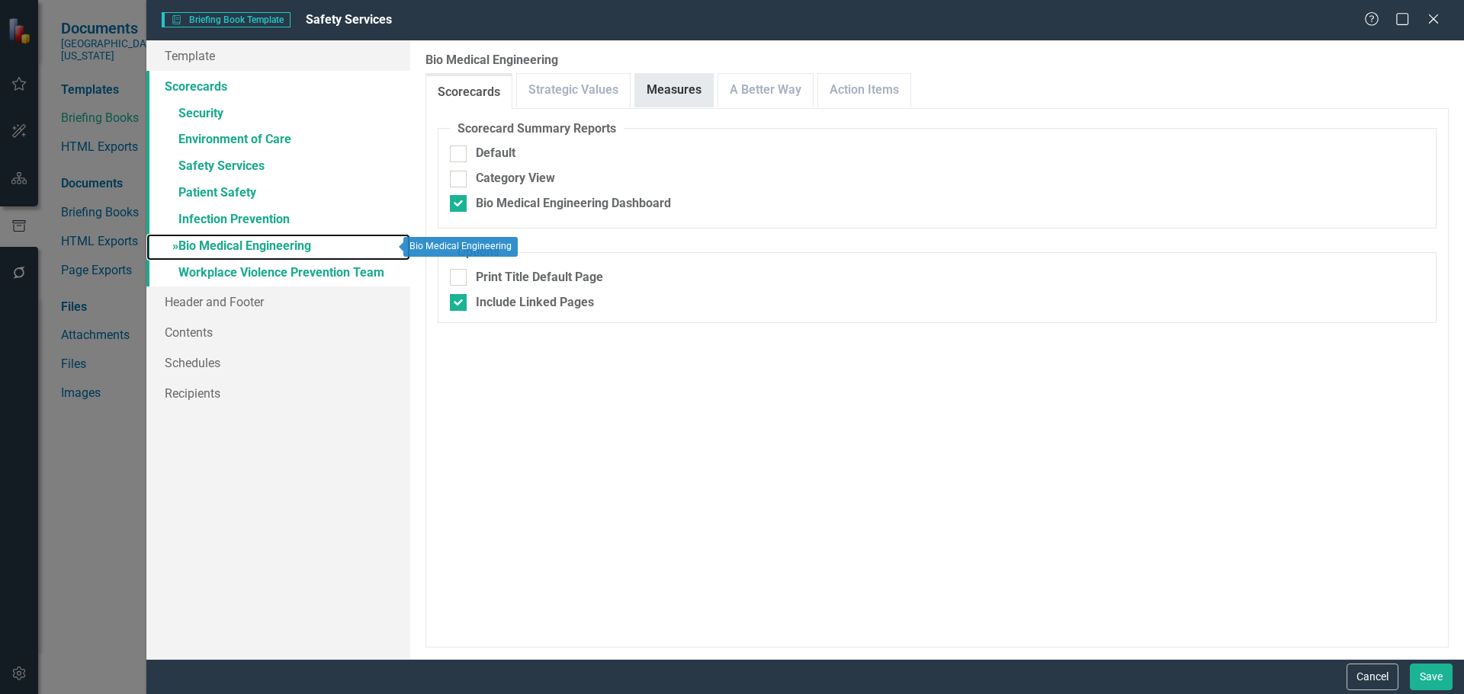
checkbox input "false"
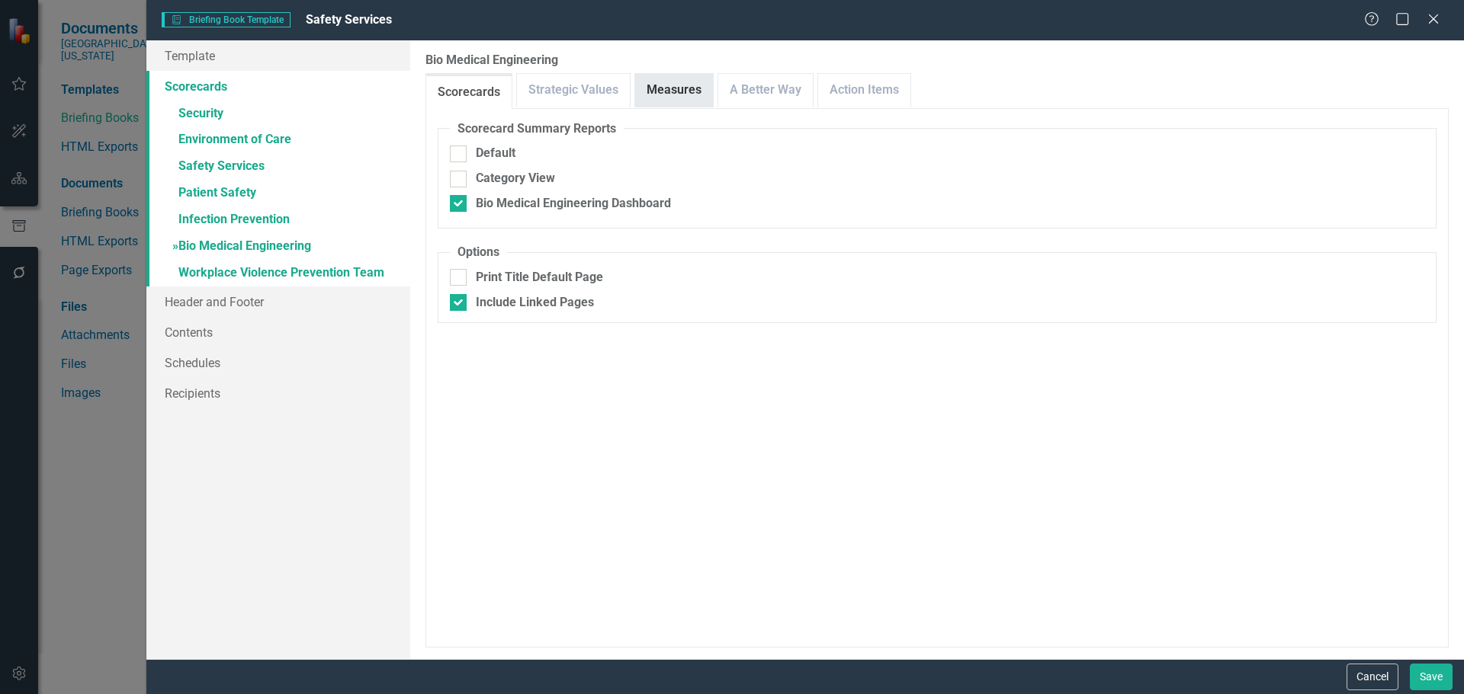
click at [675, 92] on link "Measures" at bounding box center [674, 90] width 78 height 33
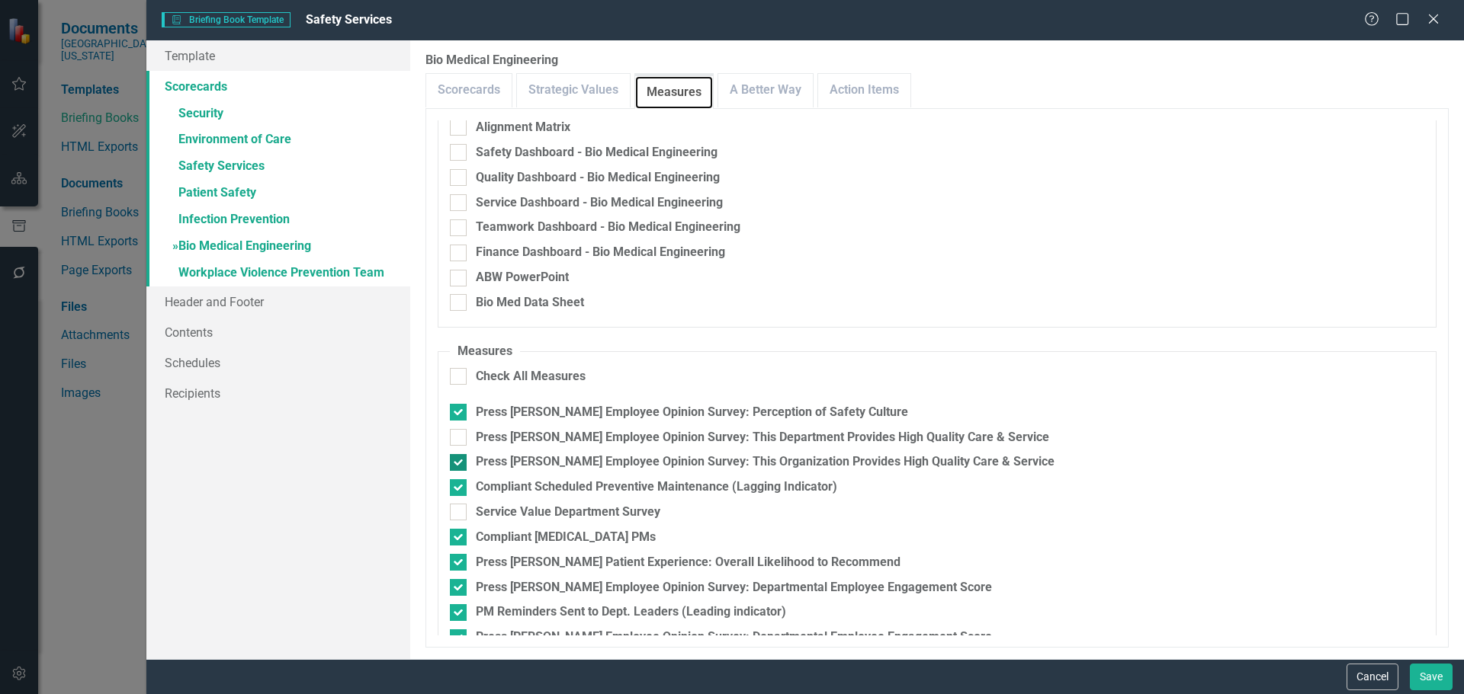
scroll to position [128, 0]
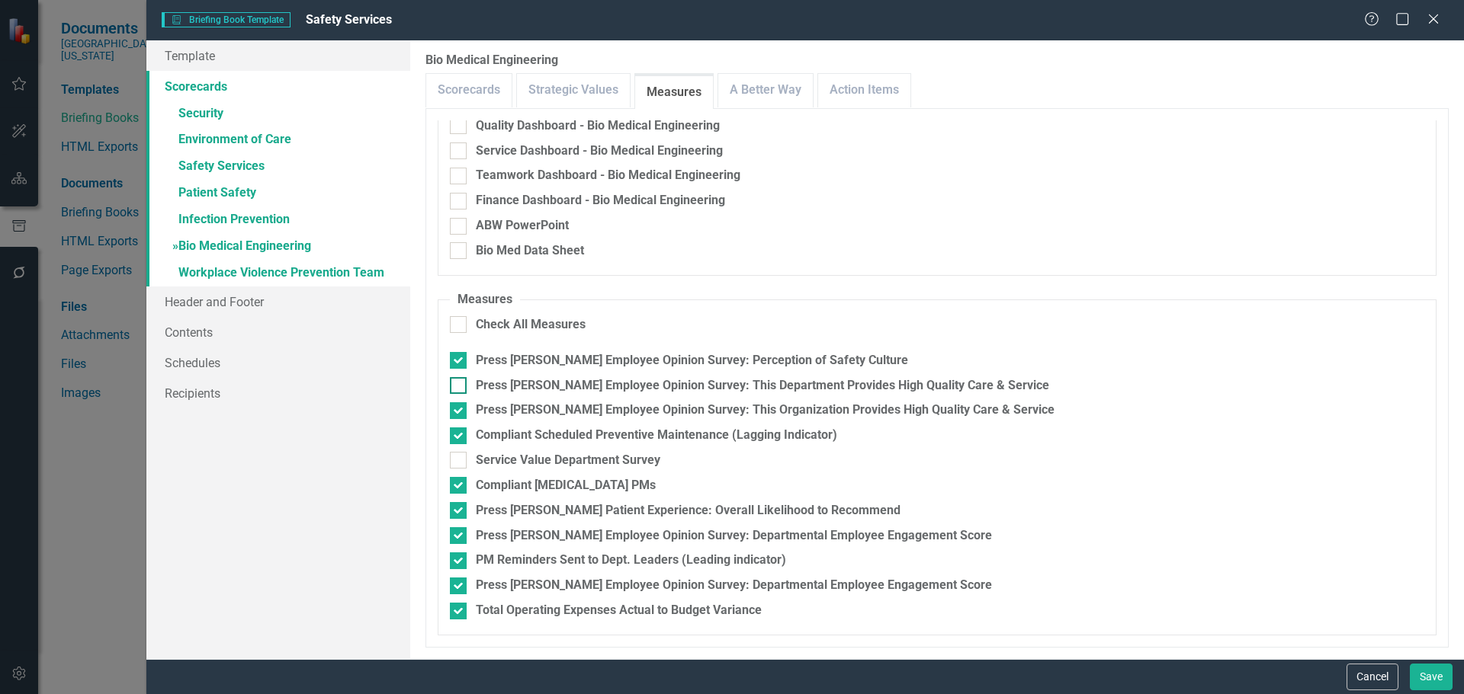
click at [588, 381] on div "Press [PERSON_NAME] Employee Opinion Survey: This Department Provides High Qual…" at bounding box center [762, 386] width 573 height 18
click at [460, 381] on input "Press [PERSON_NAME] Employee Opinion Survey: This Department Provides High Qual…" at bounding box center [455, 382] width 10 height 10
checkbox input "true"
click at [576, 412] on div "Press [PERSON_NAME] Employee Opinion Survey: This Organization Provides High Qu…" at bounding box center [765, 411] width 579 height 18
click at [460, 412] on input "Press [PERSON_NAME] Employee Opinion Survey: This Organization Provides High Qu…" at bounding box center [455, 407] width 10 height 10
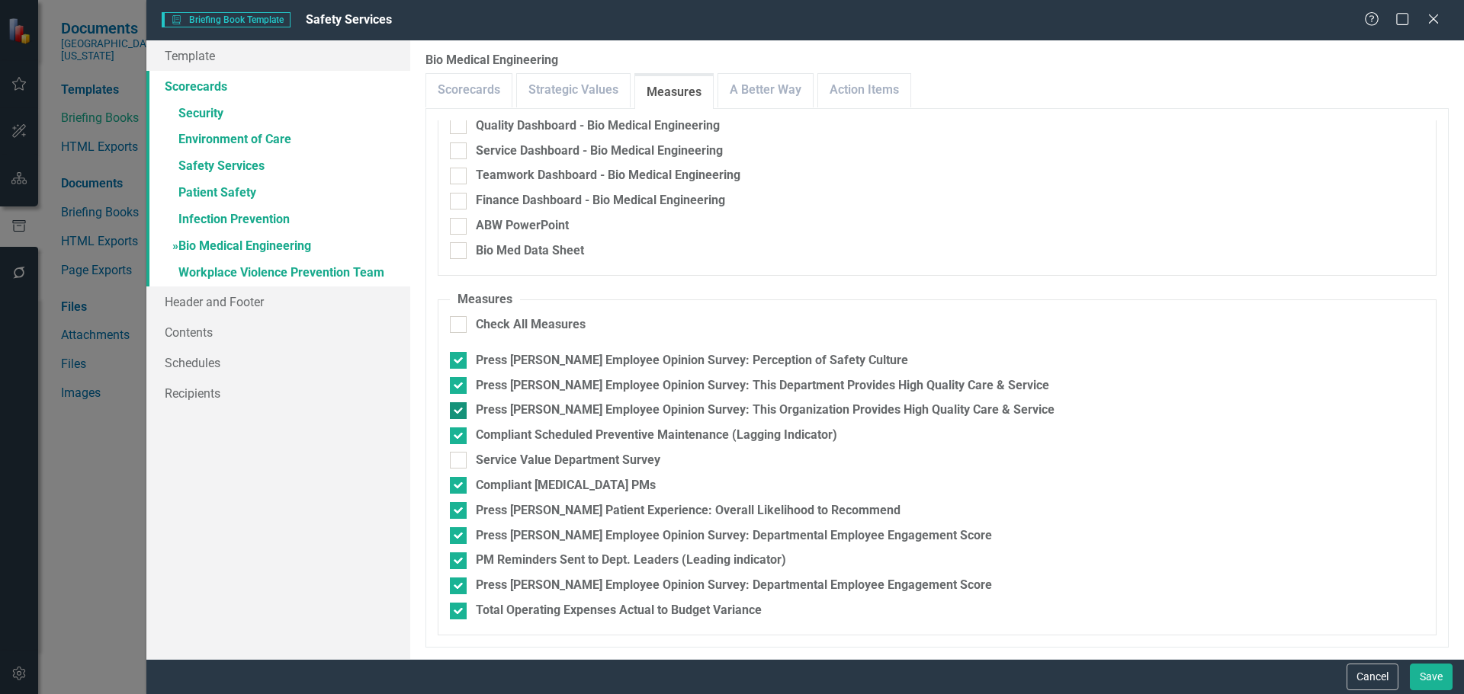
checkbox input "false"
click at [786, 104] on link "A Better Way" at bounding box center [765, 90] width 95 height 33
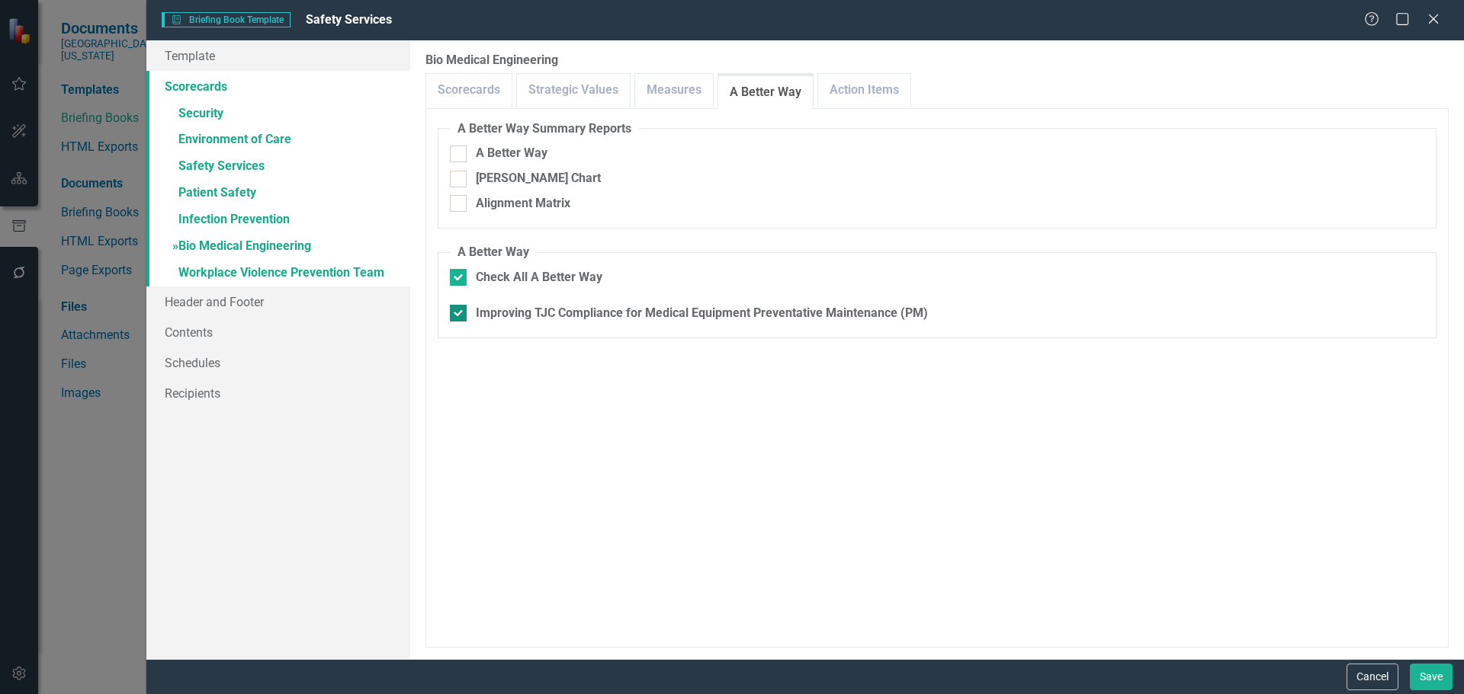
click at [719, 319] on div "Improving TJC Compliance for Medical Equipment Preventative Maintenance (PM)" at bounding box center [702, 314] width 452 height 18
click at [460, 315] on input "Improving TJC Compliance for Medical Equipment Preventative Maintenance (PM)" at bounding box center [455, 310] width 10 height 10
checkbox input "false"
click at [835, 90] on link "Action Items" at bounding box center [864, 90] width 92 height 33
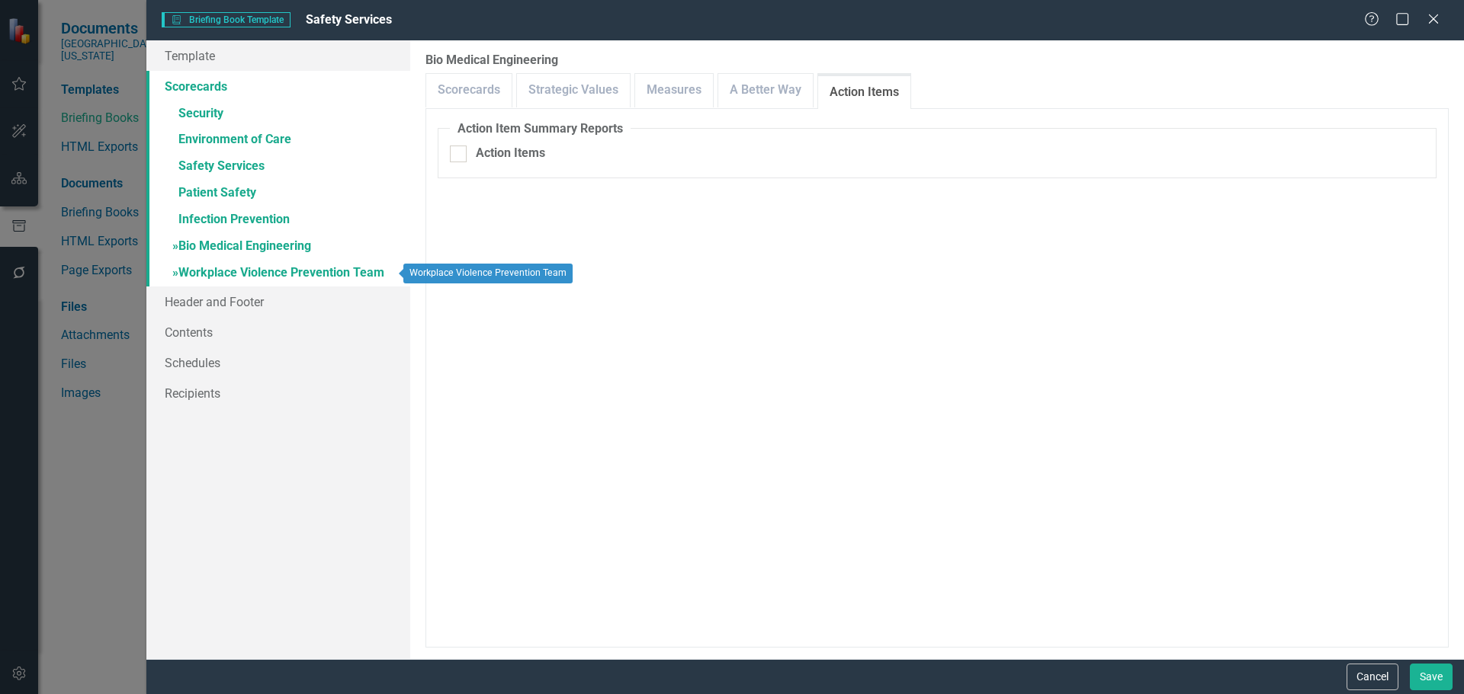
click at [313, 276] on link "» Workplace Violence Prevention Team" at bounding box center [278, 274] width 264 height 27
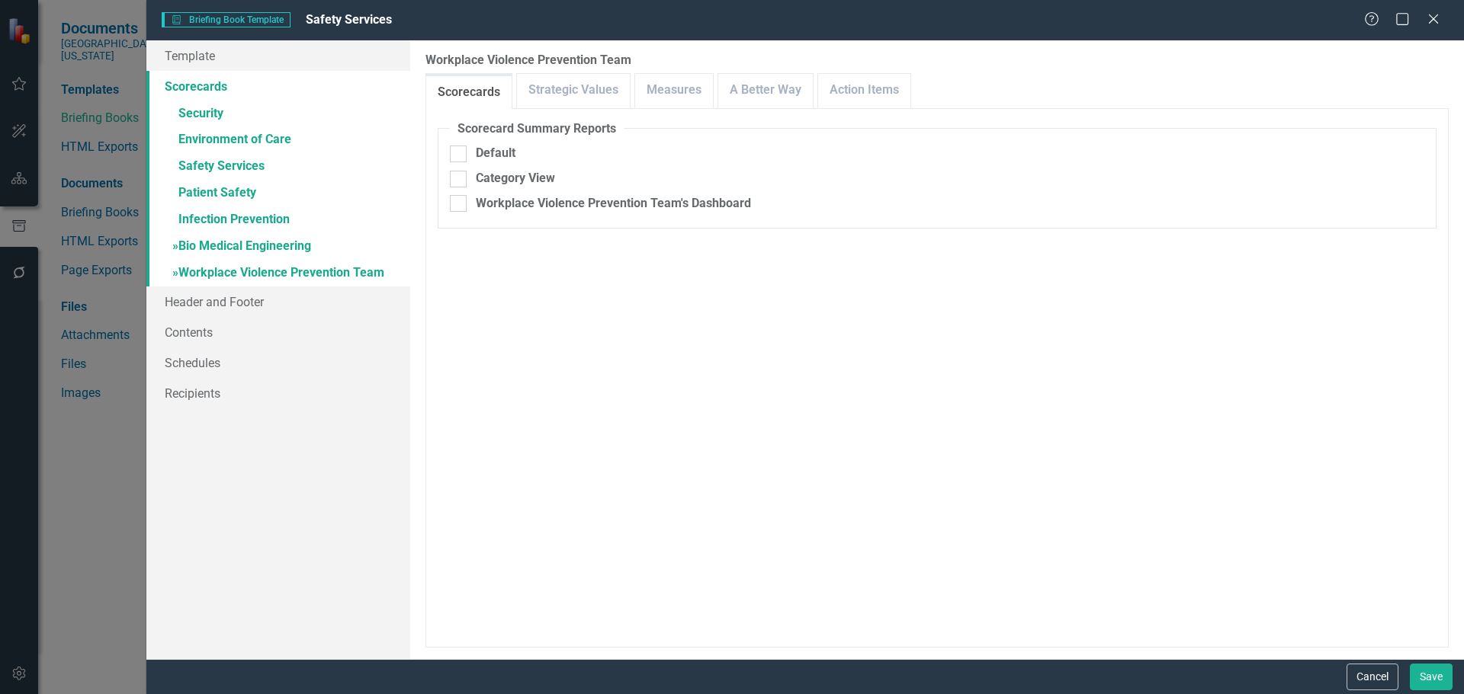
click at [278, 255] on link "» Bio Medical Engineering" at bounding box center [278, 247] width 264 height 27
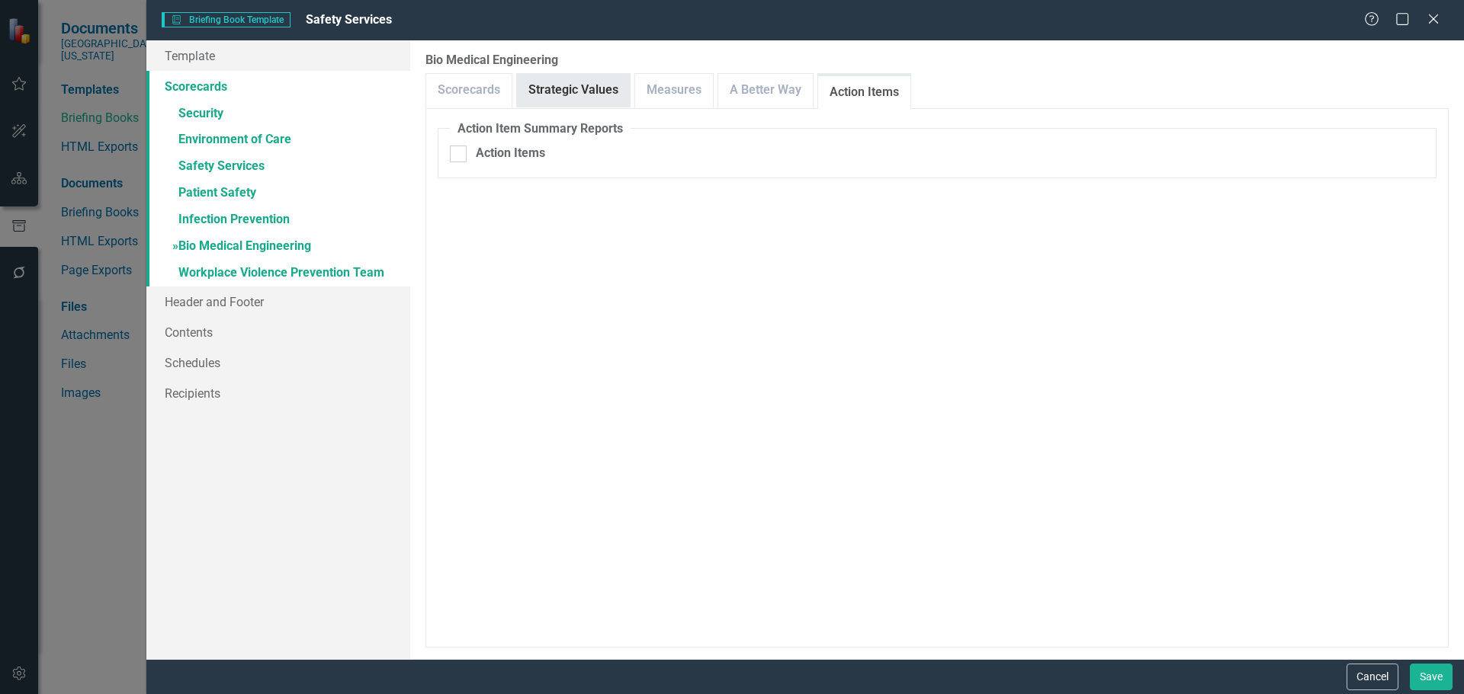
click at [603, 97] on link "Strategic Values" at bounding box center [573, 90] width 113 height 33
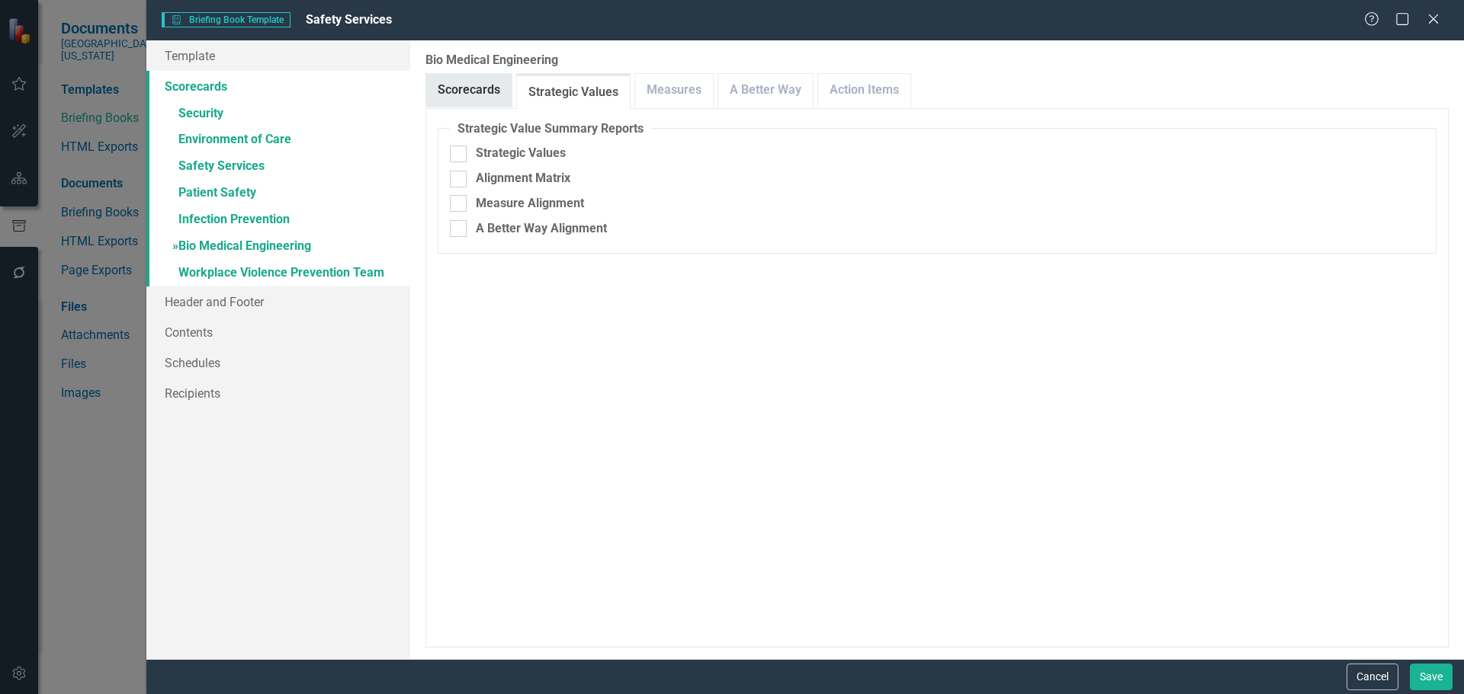
click at [485, 91] on link "Scorecards" at bounding box center [468, 90] width 85 height 33
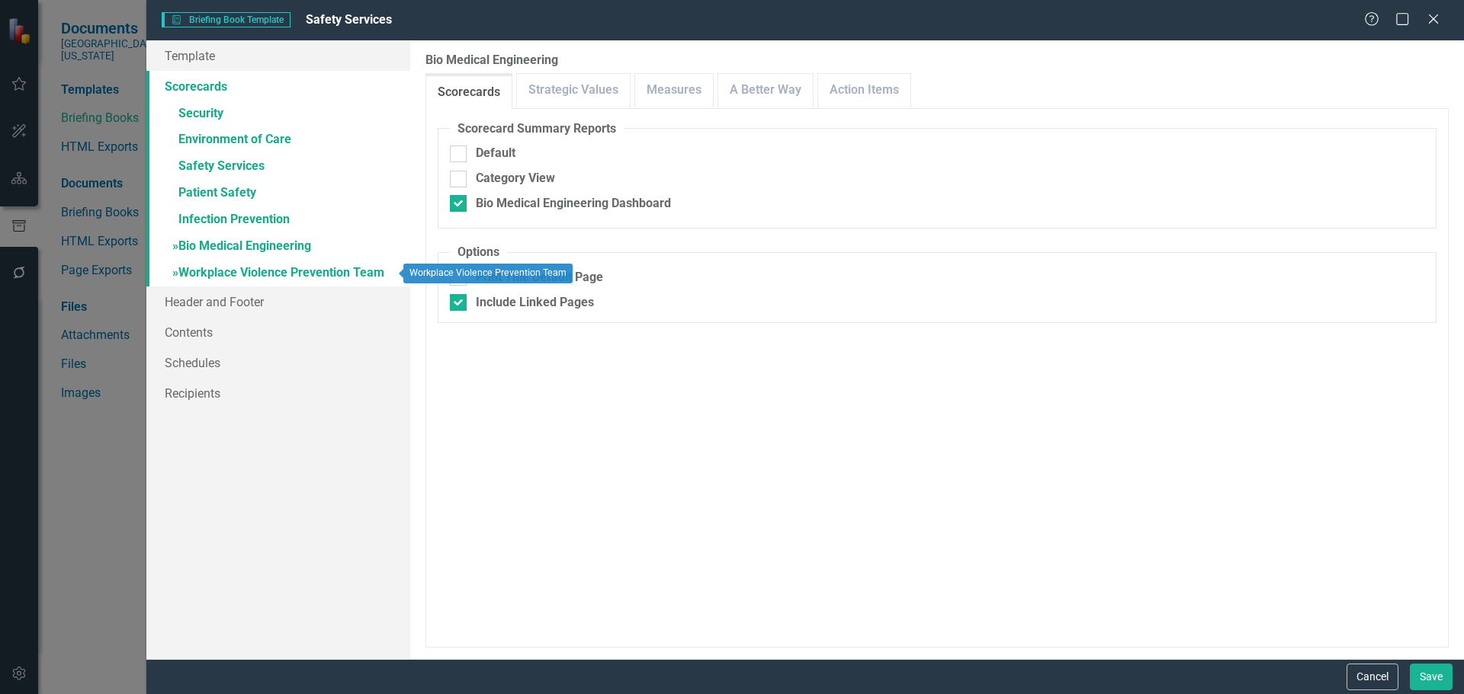
click at [258, 269] on link "» Workplace Violence Prevention Team" at bounding box center [278, 274] width 264 height 27
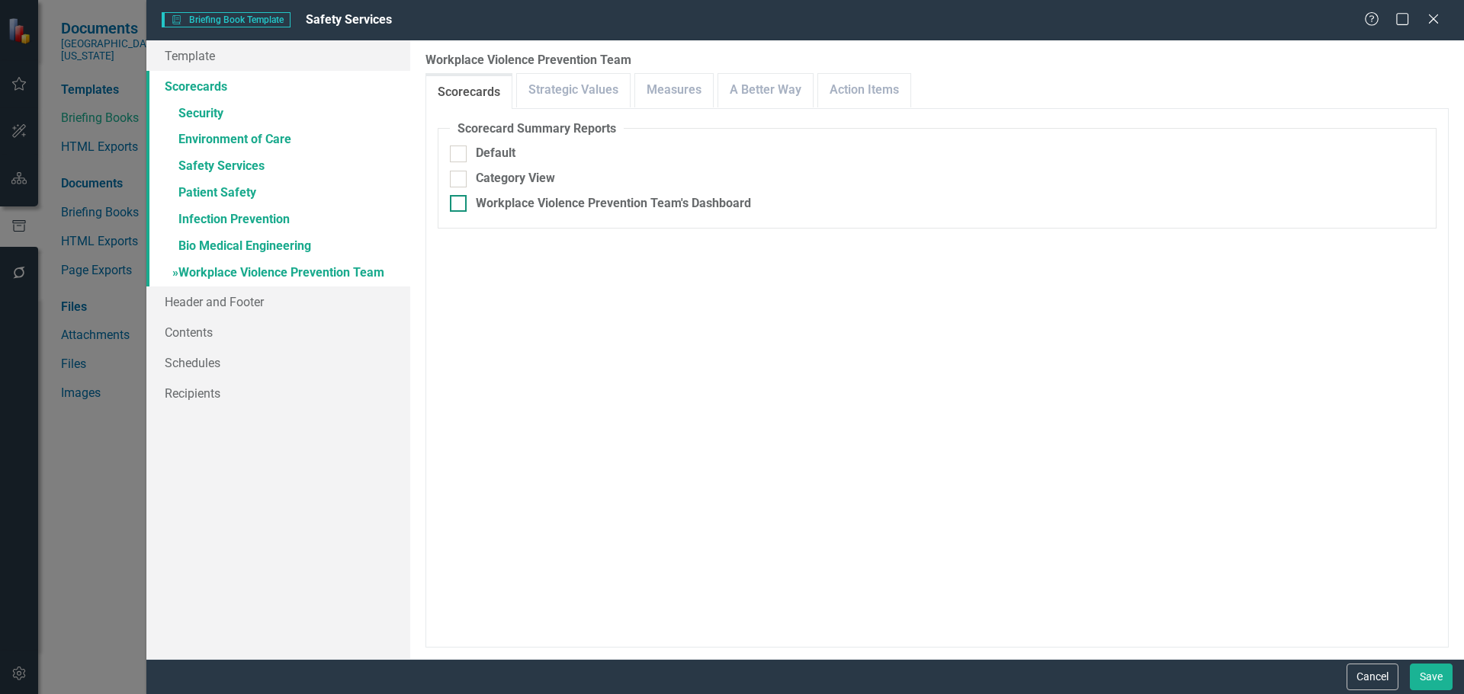
click at [541, 211] on div "Workplace Violence Prevention Team's Dashboard" at bounding box center [613, 204] width 275 height 18
click at [460, 205] on input "Workplace Violence Prevention Team's Dashboard" at bounding box center [455, 200] width 10 height 10
click at [546, 204] on div "Workplace Violence Prevention Team's Dashboard" at bounding box center [613, 204] width 275 height 18
click at [460, 204] on input "Workplace Violence Prevention Team's Dashboard" at bounding box center [455, 200] width 10 height 10
click at [540, 212] on div "Workplace Violence Prevention Team's Dashboard" at bounding box center [613, 204] width 275 height 18
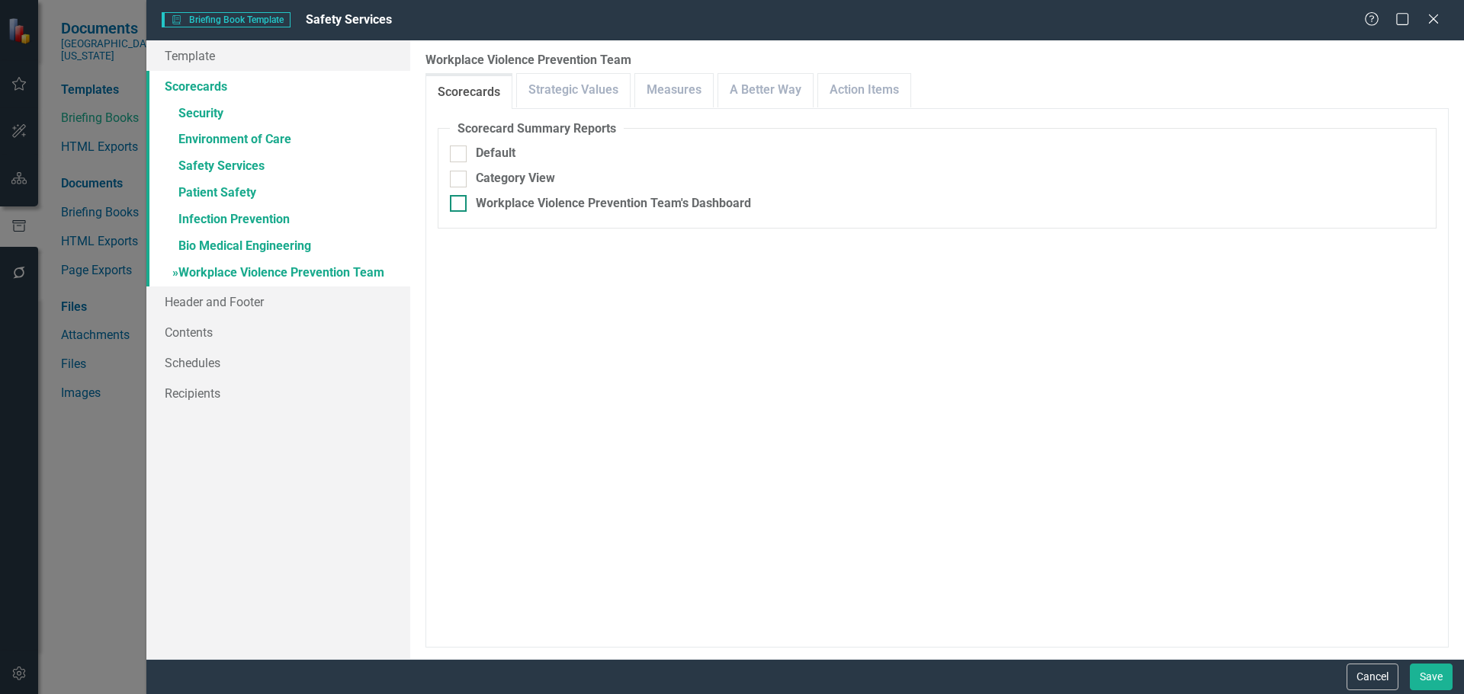
click at [460, 205] on input "Workplace Violence Prevention Team's Dashboard" at bounding box center [455, 200] width 10 height 10
checkbox input "true"
click at [505, 303] on div "Include Linked Pages" at bounding box center [535, 303] width 118 height 18
click at [460, 303] on input "Include Linked Pages" at bounding box center [455, 299] width 10 height 10
checkbox input "true"
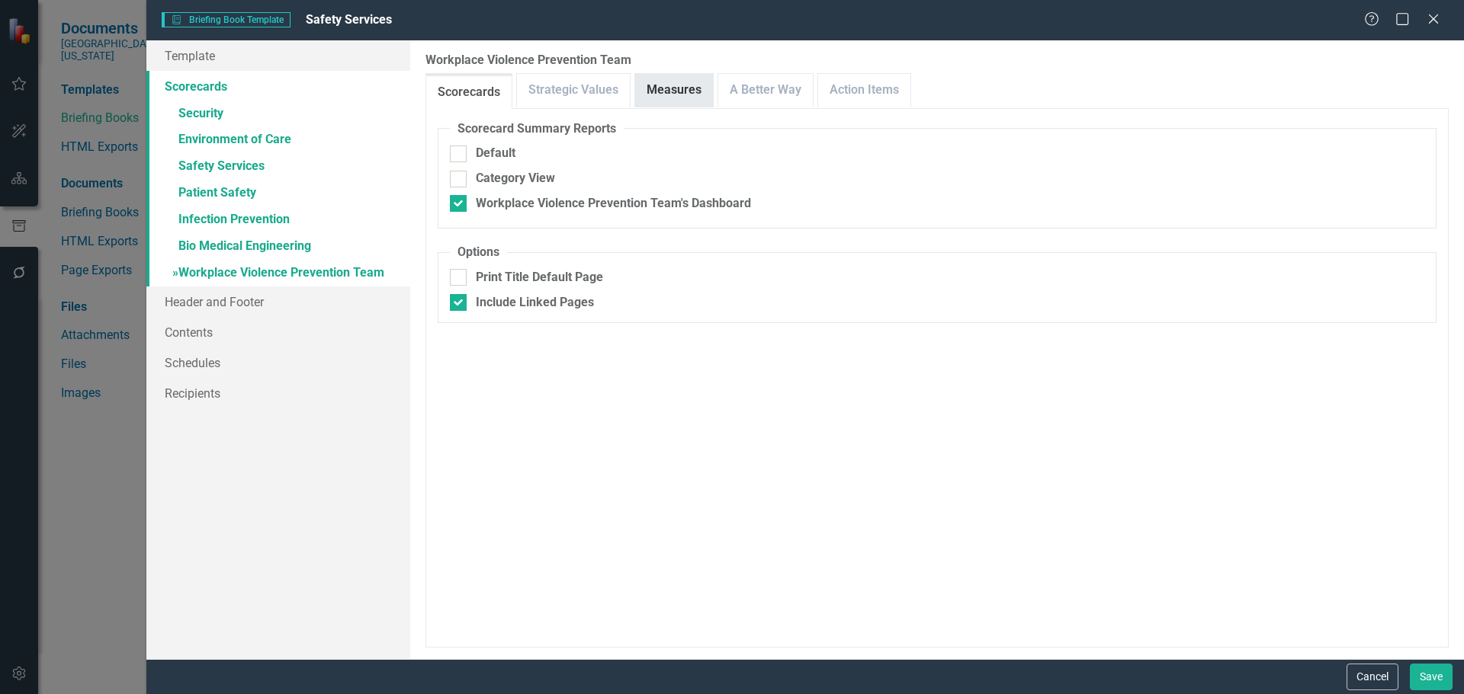
click at [665, 79] on link "Measures" at bounding box center [674, 90] width 78 height 33
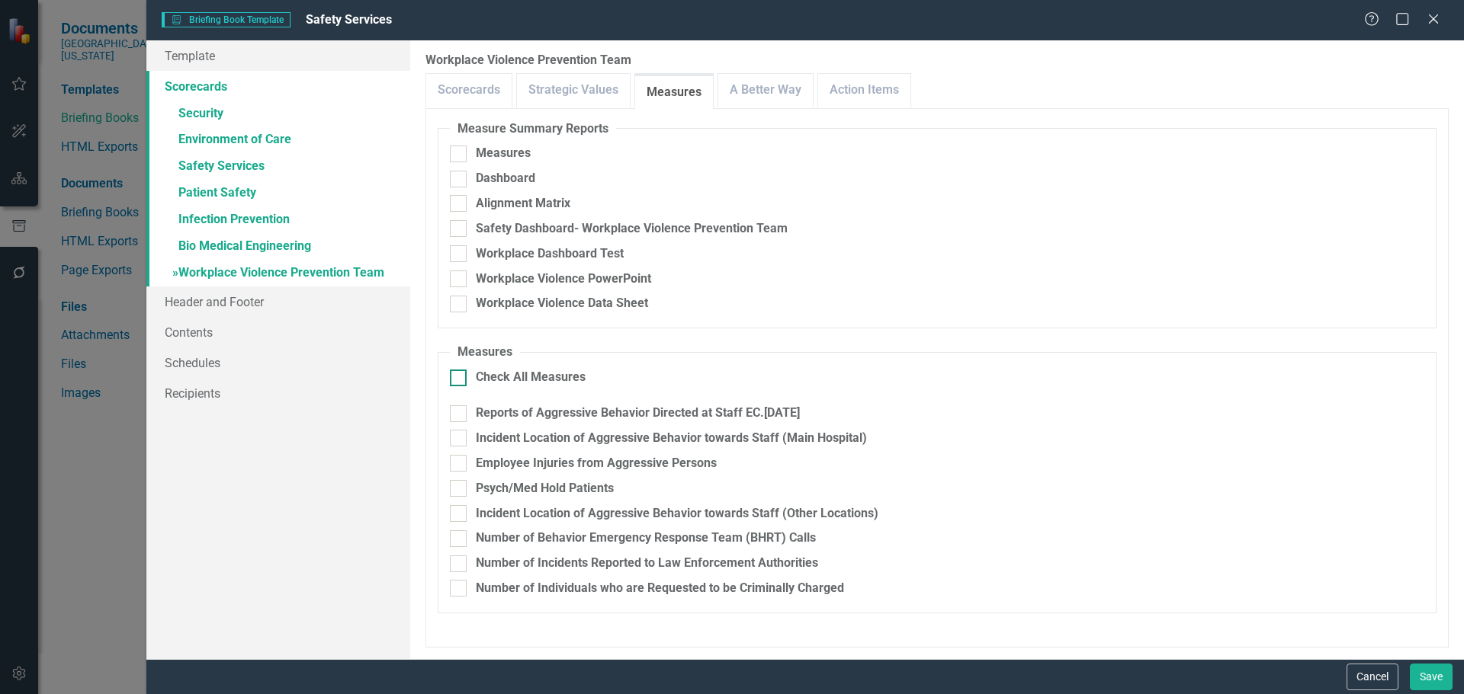
click at [517, 378] on div "Check All Measures" at bounding box center [531, 378] width 110 height 18
click at [460, 378] on input "Check All Measures" at bounding box center [455, 375] width 10 height 10
checkbox input "true"
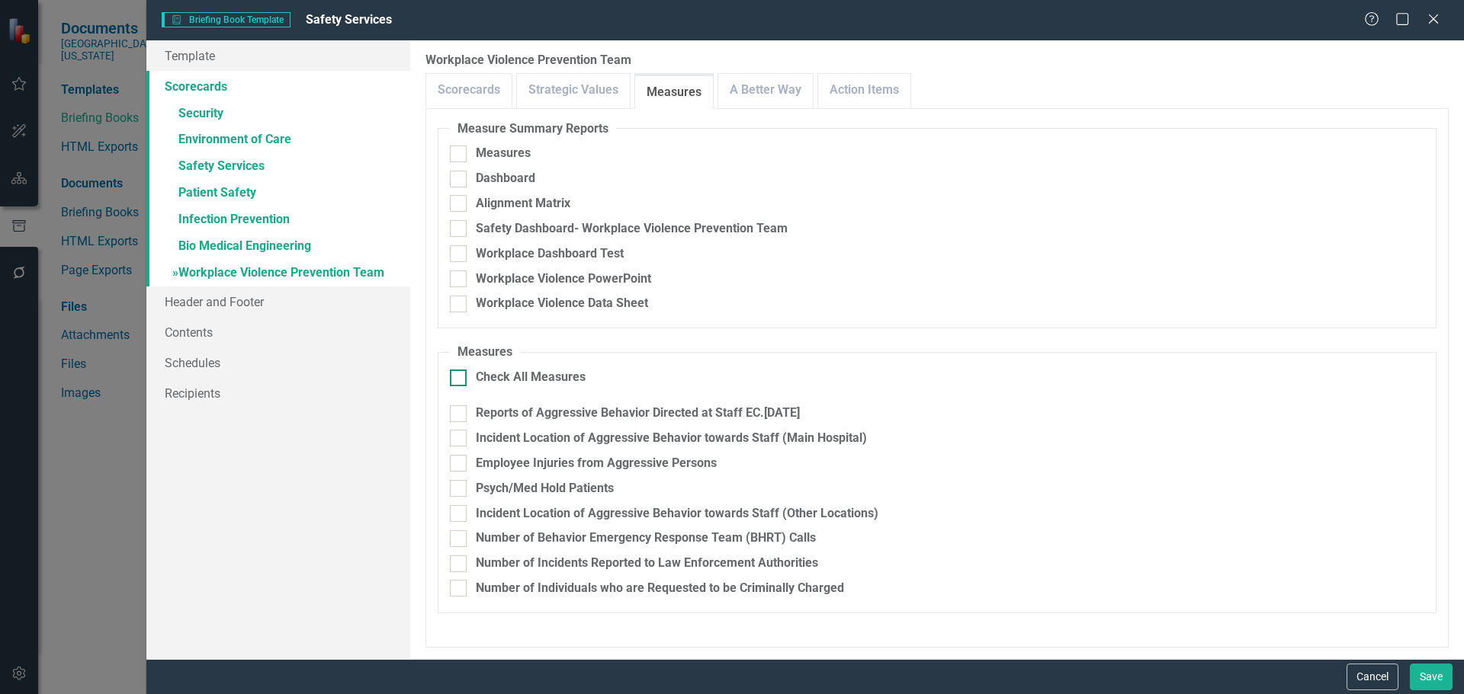
checkbox input "true"
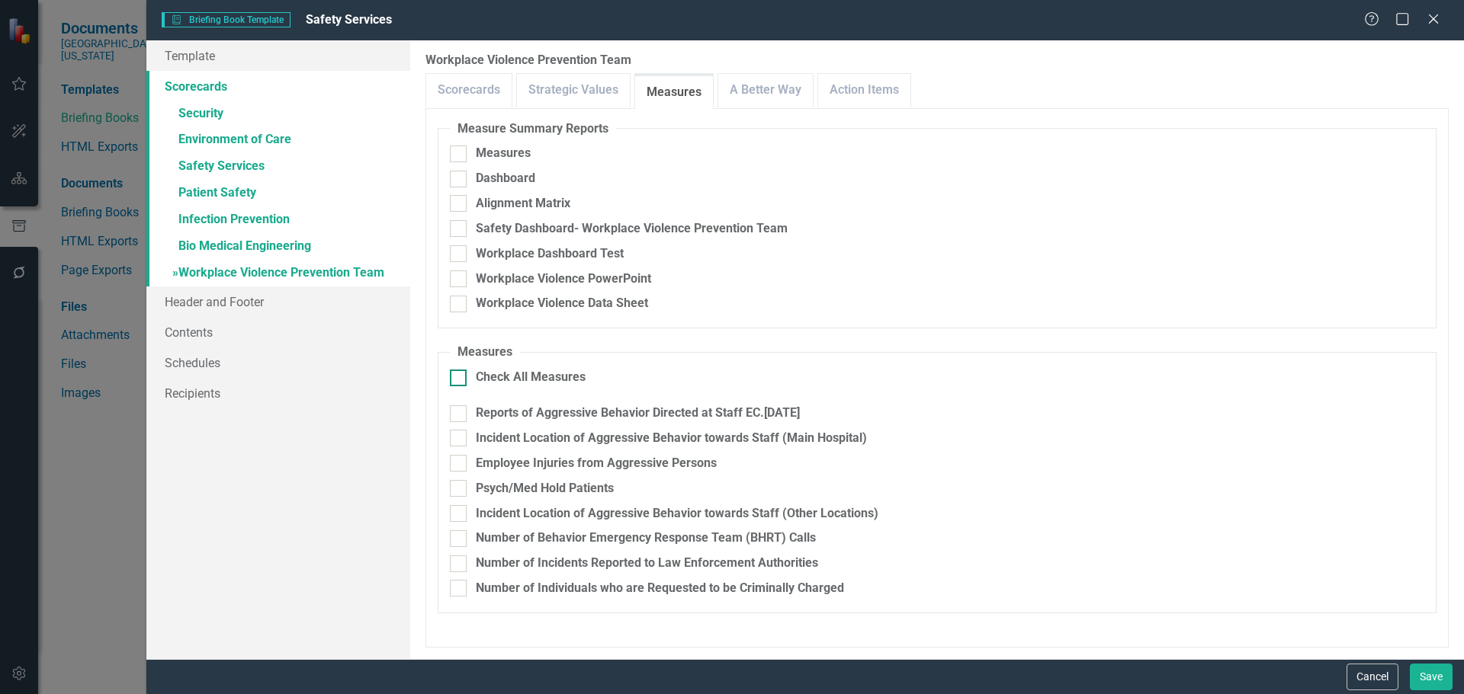
checkbox input "true"
click at [766, 99] on link "A Better Way" at bounding box center [765, 90] width 95 height 33
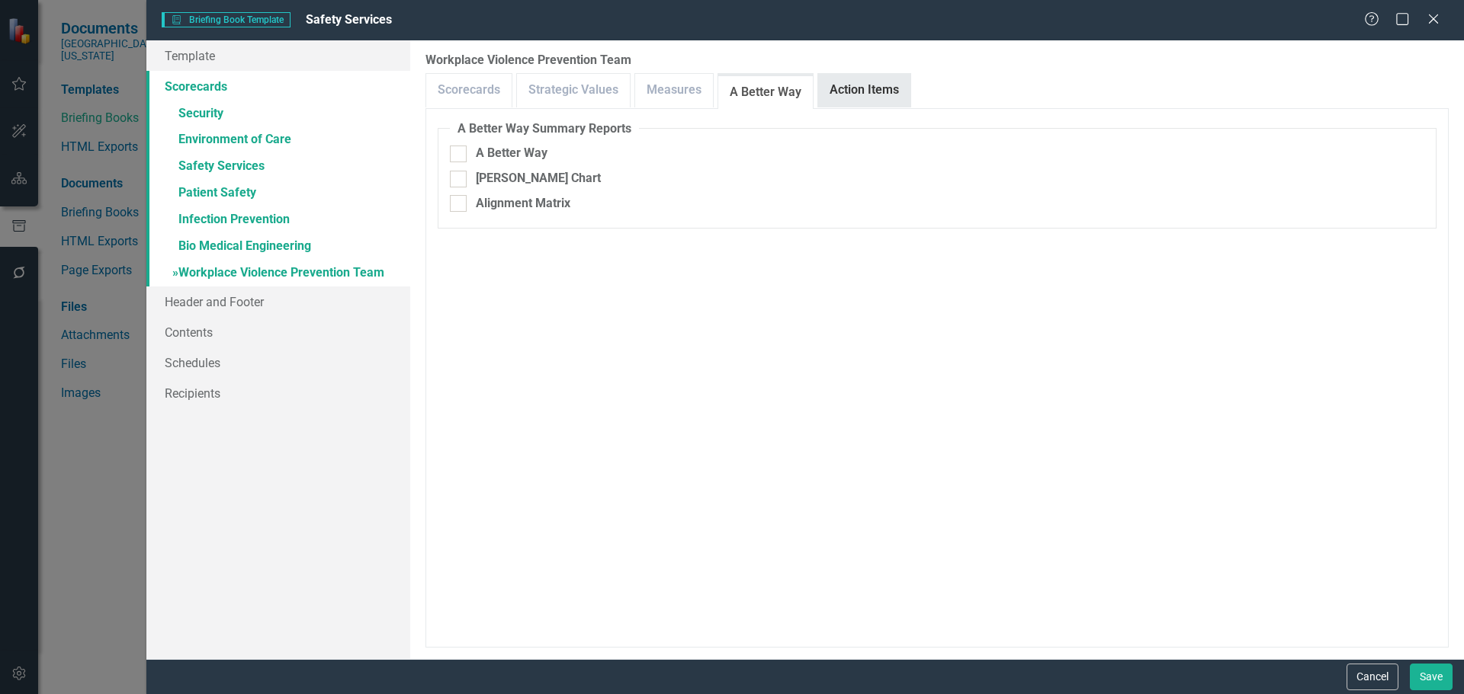
click at [856, 91] on link "Action Items" at bounding box center [864, 90] width 92 height 33
click at [1422, 684] on button "Save" at bounding box center [1430, 677] width 43 height 27
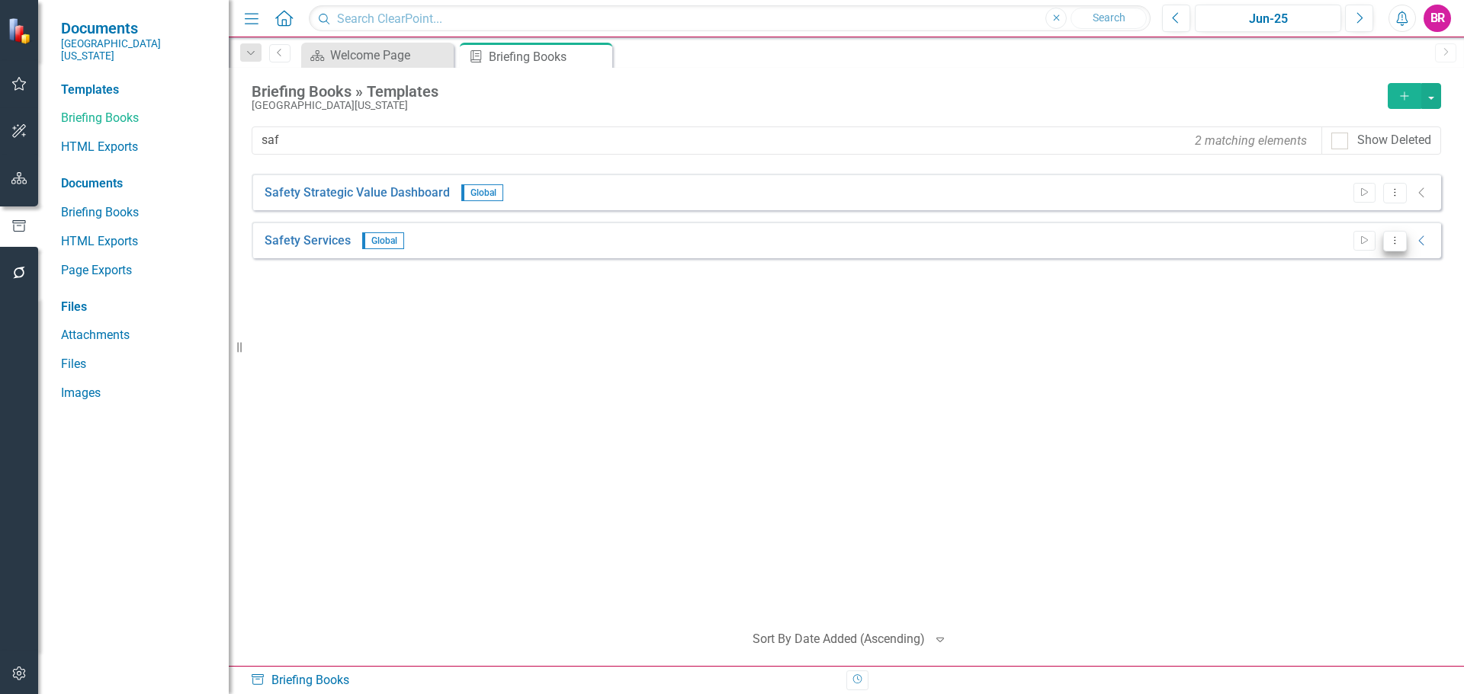
click at [1389, 246] on button "Dropdown Menu" at bounding box center [1395, 241] width 24 height 21
click at [1374, 267] on link "Start Run Template" at bounding box center [1335, 266] width 141 height 28
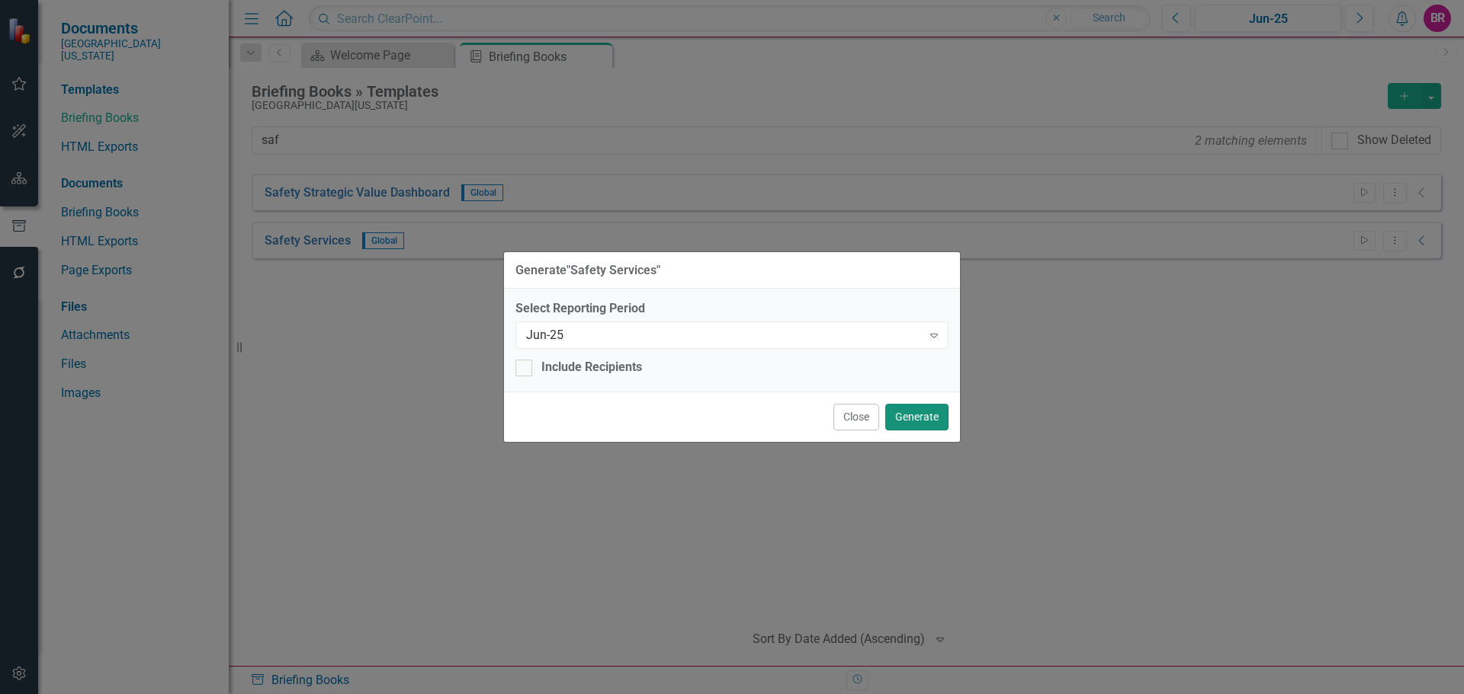
click at [917, 414] on button "Generate" at bounding box center [916, 417] width 63 height 27
